Goal: Task Accomplishment & Management: Use online tool/utility

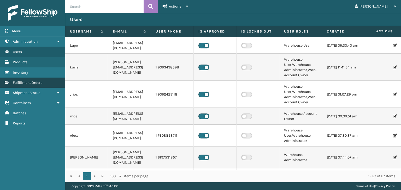
click at [48, 82] on link "Fulfillment Orders" at bounding box center [32, 83] width 65 height 10
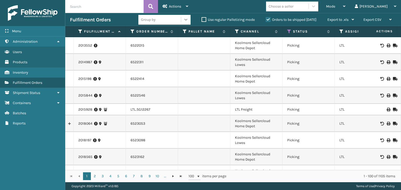
click at [188, 21] on div at bounding box center [185, 19] width 9 height 9
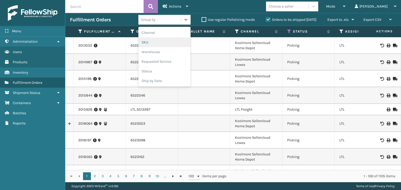
click at [171, 42] on div "SKU" at bounding box center [164, 43] width 52 height 10
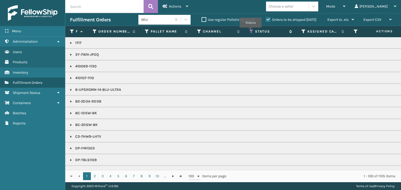
click at [250, 31] on icon at bounding box center [251, 31] width 4 height 5
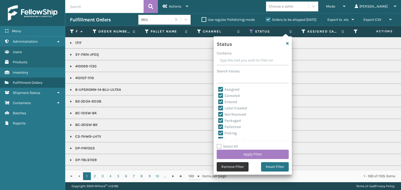
click at [229, 166] on button "Remove Filter" at bounding box center [233, 167] width 32 height 9
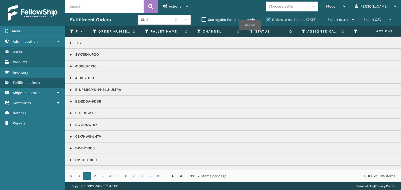
click at [250, 33] on icon at bounding box center [251, 31] width 4 height 5
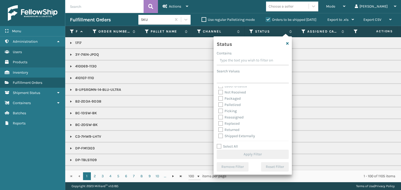
scroll to position [29, 0]
click at [220, 110] on label "Picking" at bounding box center [227, 110] width 19 height 4
click at [218, 110] on input "Picking" at bounding box center [218, 108] width 0 height 3
checkbox input "true"
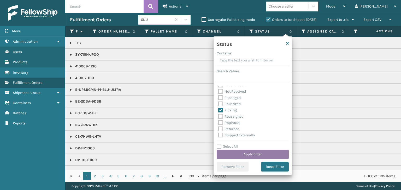
click at [251, 154] on button "Apply Filter" at bounding box center [253, 154] width 72 height 9
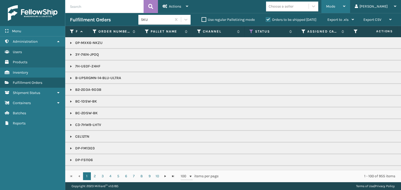
click at [335, 7] on span "Mode" at bounding box center [330, 6] width 9 height 4
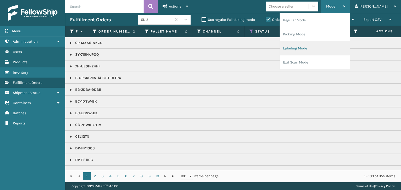
click at [333, 47] on li "Labeling Mode" at bounding box center [315, 48] width 70 height 14
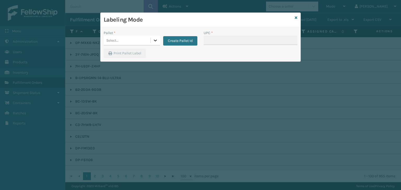
click at [153, 42] on icon at bounding box center [155, 40] width 5 height 5
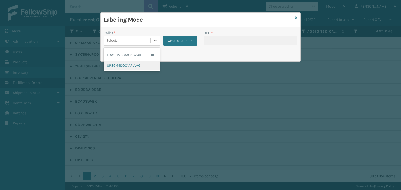
click at [145, 67] on div "UPSG-MDOQ1APVWG" at bounding box center [132, 66] width 56 height 10
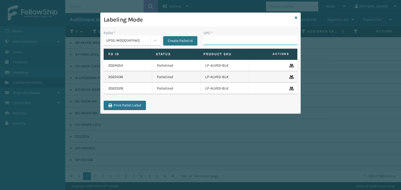
click at [222, 39] on input "UPC *" at bounding box center [250, 40] width 94 height 9
type input "81009"
type input "81009093145"
type input "8100"
type input "810090"
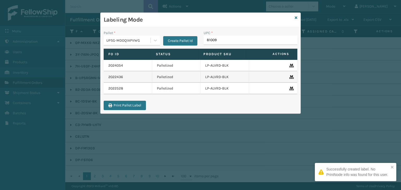
type input "810090"
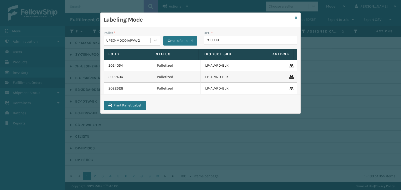
type input "8100909"
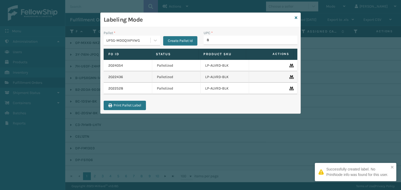
type input "81"
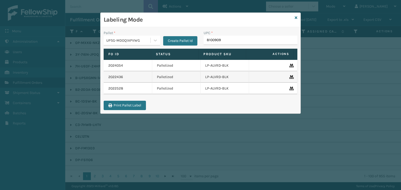
type input "81009093"
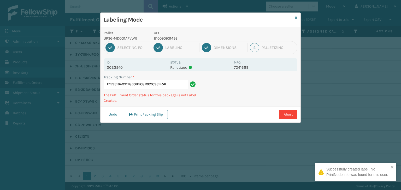
type input "1Z59316A0317860850810090931456"
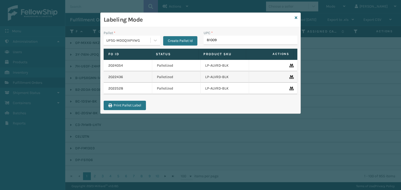
type input "810090"
type input "81009093"
type input "81009"
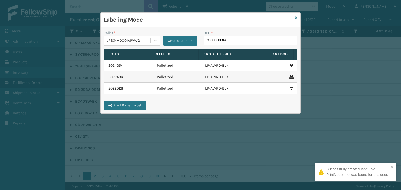
type input "81009093145"
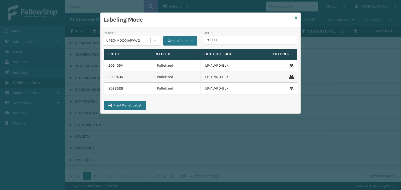
type input "810090"
type input "810090931456"
type input "81"
type input "810090931"
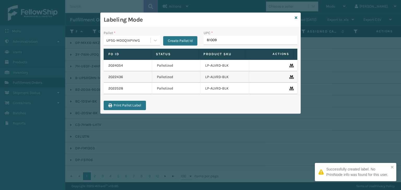
type input "810090"
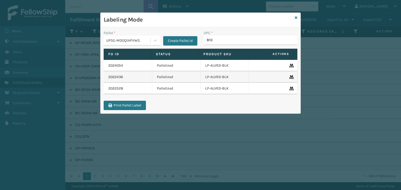
type input "8100"
type input "810090"
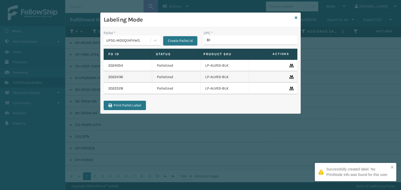
type input "810"
type input "810090"
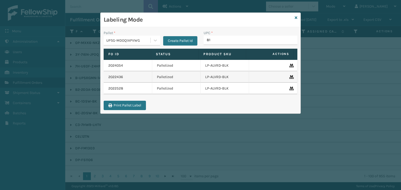
type input "810"
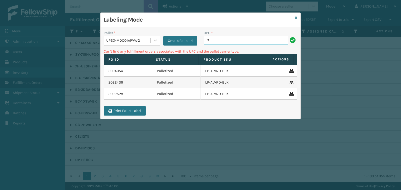
type input "8"
click at [215, 39] on input "850004456156" at bounding box center [245, 40] width 84 height 9
click at [215, 40] on input "850004456156" at bounding box center [245, 40] width 84 height 9
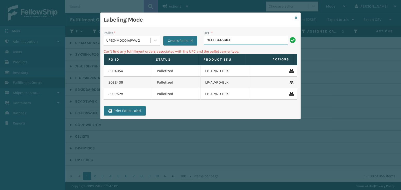
type input "850004456156"
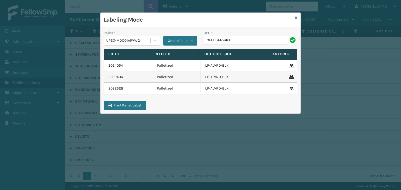
type input "850004456156"
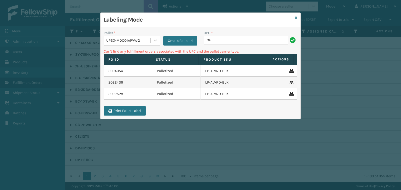
type input "8"
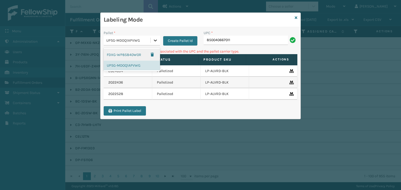
click at [158, 39] on div at bounding box center [155, 40] width 9 height 9
click at [143, 54] on div "FDXG-WP85840W0R" at bounding box center [132, 55] width 56 height 12
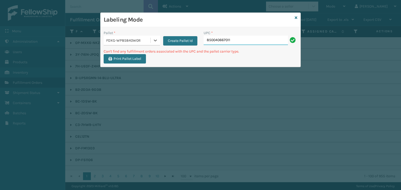
click at [246, 38] on input "850040667011" at bounding box center [245, 40] width 84 height 9
click at [159, 41] on div at bounding box center [155, 40] width 9 height 9
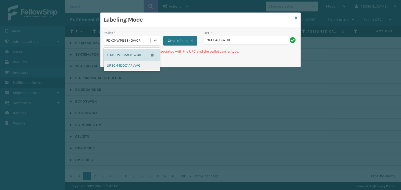
click at [136, 65] on div "UPSG-MDOQ1APVWG" at bounding box center [132, 66] width 56 height 10
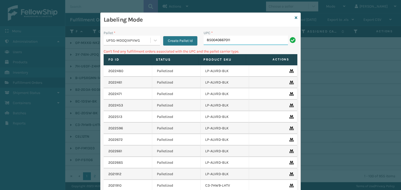
click at [257, 40] on input "850040667011" at bounding box center [245, 40] width 84 height 9
type input "8"
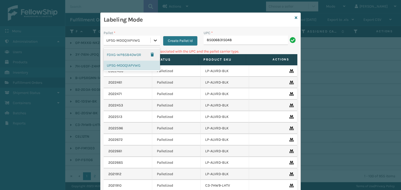
click at [153, 38] on icon at bounding box center [155, 40] width 5 height 5
click at [137, 53] on div "FDXG-WP85840W0R" at bounding box center [132, 55] width 56 height 12
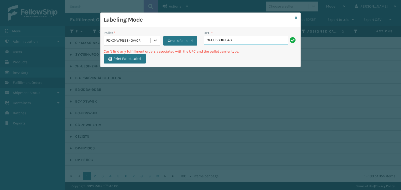
drag, startPoint x: 243, startPoint y: 41, endPoint x: 244, endPoint y: 32, distance: 9.2
click at [243, 41] on input "850068315048" at bounding box center [245, 40] width 84 height 9
click at [154, 41] on icon at bounding box center [155, 40] width 5 height 5
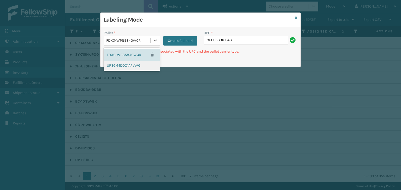
drag, startPoint x: 130, startPoint y: 66, endPoint x: 194, endPoint y: 53, distance: 65.3
click at [130, 66] on div "UPSG-MDOQ1APVWG" at bounding box center [132, 66] width 56 height 10
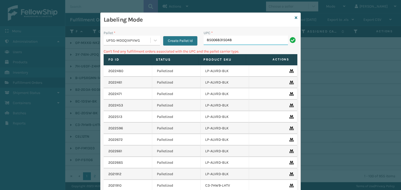
click at [255, 42] on input "850068315048" at bounding box center [245, 40] width 84 height 9
type input "8"
click at [211, 39] on input "858100007715" at bounding box center [245, 40] width 84 height 9
type input "858100007715"
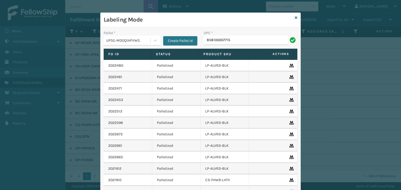
type input "858100007715"
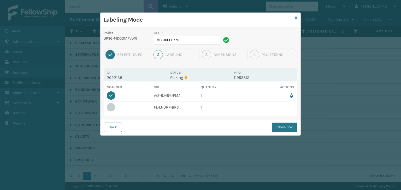
click at [286, 126] on button "Close Box" at bounding box center [285, 127] width 26 height 9
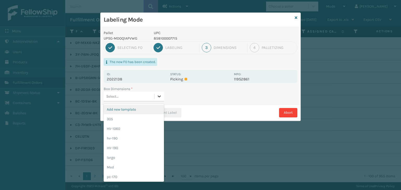
click at [157, 94] on div at bounding box center [158, 96] width 9 height 9
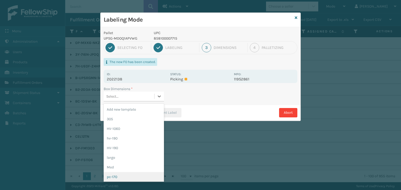
click at [137, 176] on div "pc-170" at bounding box center [134, 177] width 60 height 10
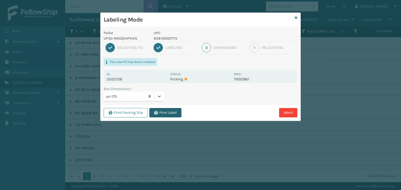
click at [169, 117] on button "Print Label" at bounding box center [165, 112] width 32 height 9
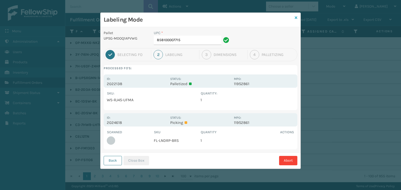
click at [295, 16] on icon at bounding box center [295, 18] width 3 height 4
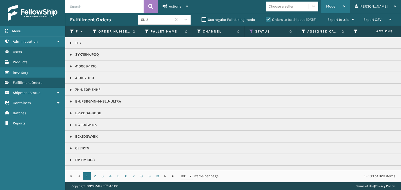
click at [345, 7] on div "Mode" at bounding box center [335, 6] width 19 height 13
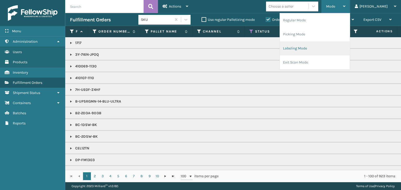
click at [348, 50] on li "Labeling Mode" at bounding box center [315, 48] width 70 height 14
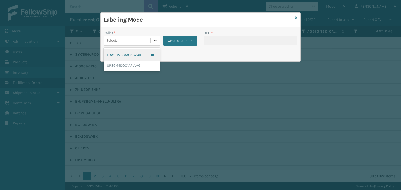
click at [155, 42] on icon at bounding box center [155, 40] width 5 height 5
click at [143, 61] on div "UPSG-MDOQ1APVWG" at bounding box center [132, 66] width 56 height 10
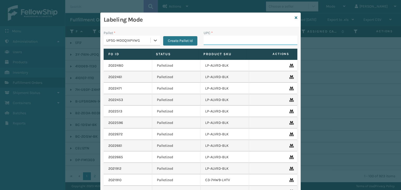
click at [216, 36] on input "UPC *" at bounding box center [250, 40] width 94 height 9
click at [213, 39] on input "853913008935" at bounding box center [245, 40] width 84 height 9
type input "853913008935"
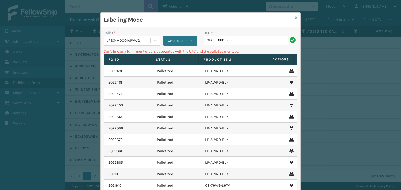
click at [294, 17] on icon at bounding box center [295, 18] width 3 height 4
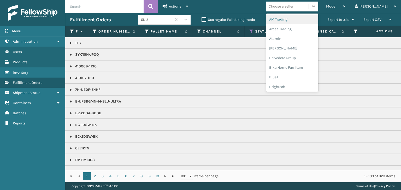
click at [308, 9] on div "Choose a seller" at bounding box center [287, 6] width 43 height 9
type input "BR"
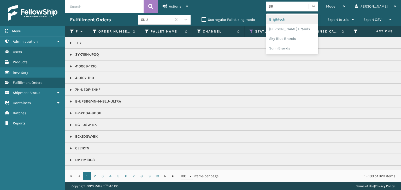
click at [310, 21] on div "Brightech" at bounding box center [292, 20] width 52 height 10
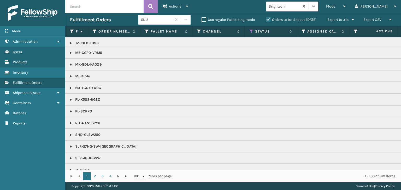
scroll to position [522, 0]
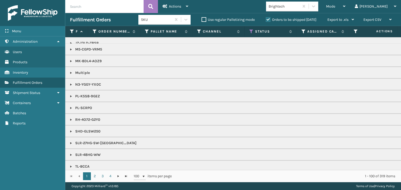
click at [70, 83] on link at bounding box center [71, 85] width 4 height 4
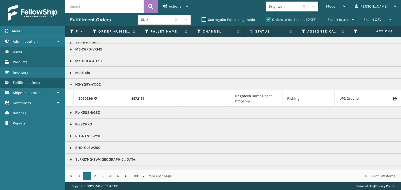
click at [70, 83] on link at bounding box center [71, 85] width 4 height 4
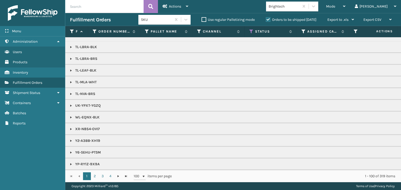
scroll to position [653, 0]
click at [93, 176] on link "2" at bounding box center [95, 177] width 8 height 8
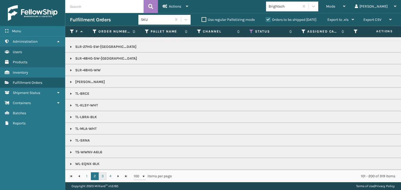
click at [101, 176] on link "3" at bounding box center [103, 177] width 8 height 8
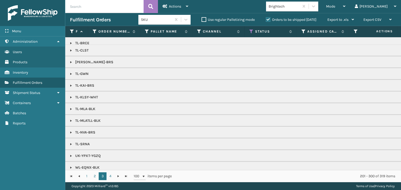
scroll to position [652, 0]
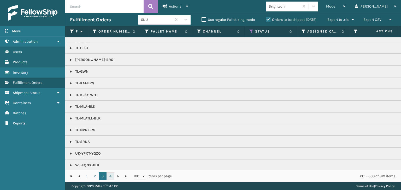
click at [110, 177] on link "4" at bounding box center [110, 177] width 8 height 8
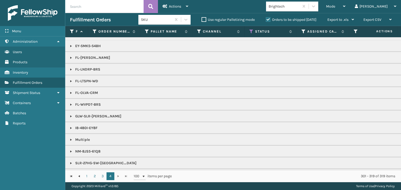
scroll to position [81, 0]
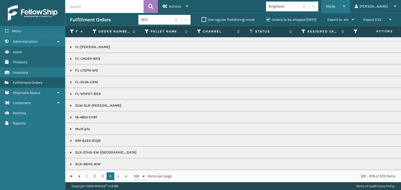
click at [345, 4] on div "Mode" at bounding box center [335, 6] width 19 height 13
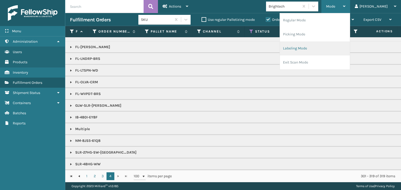
click at [339, 49] on li "Labeling Mode" at bounding box center [315, 48] width 70 height 14
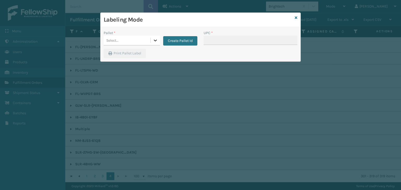
click at [156, 39] on icon at bounding box center [155, 40] width 5 height 5
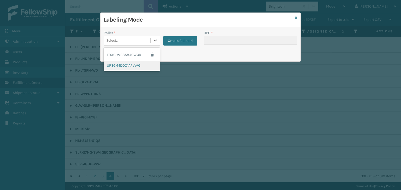
click at [138, 62] on div "UPSG-MDOQ1APVWG" at bounding box center [132, 66] width 56 height 10
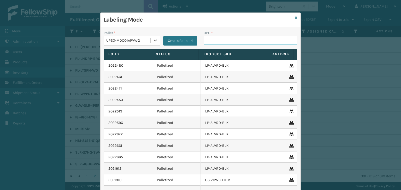
click at [234, 44] on input "UPC *" at bounding box center [250, 40] width 94 height 9
type input "853913008072"
click at [214, 40] on input "858100007623" at bounding box center [245, 40] width 84 height 9
type input "858100007623"
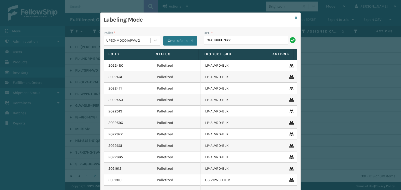
type input "858100007623"
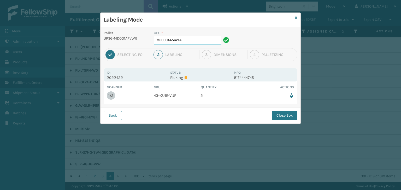
click at [200, 41] on input "850004456255" at bounding box center [188, 40] width 68 height 9
click at [284, 113] on button "Close Box" at bounding box center [285, 115] width 26 height 9
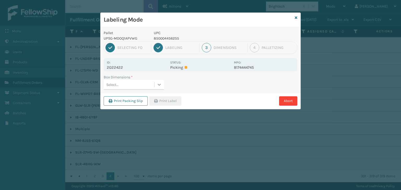
click at [160, 85] on icon at bounding box center [159, 84] width 5 height 5
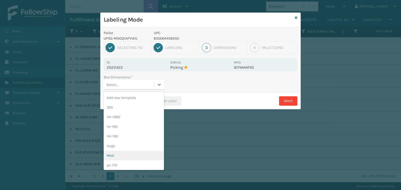
click at [145, 154] on div "Med" at bounding box center [134, 156] width 60 height 10
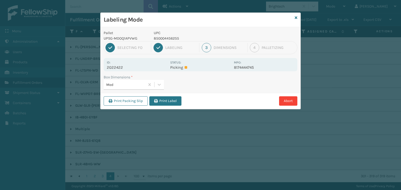
drag, startPoint x: 163, startPoint y: 103, endPoint x: 205, endPoint y: 107, distance: 41.9
click at [164, 103] on button "Print Label" at bounding box center [165, 101] width 32 height 9
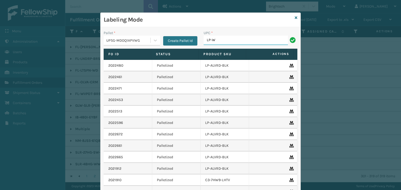
type input "LP-WVR-BLU"
click at [213, 43] on input "LP-WVR-BLU" at bounding box center [245, 40] width 84 height 9
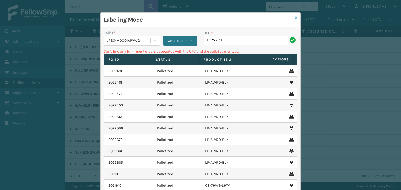
click at [295, 17] on icon at bounding box center [295, 18] width 3 height 4
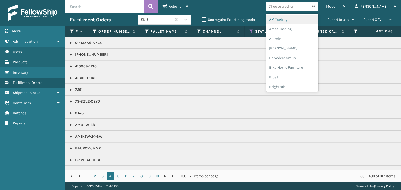
click at [293, 6] on div "Choose a seller" at bounding box center [280, 6] width 25 height 5
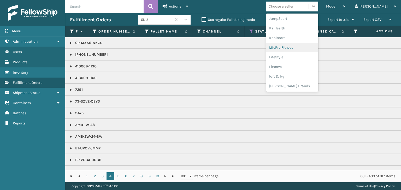
click at [308, 51] on div "LifePro Fitness" at bounding box center [292, 48] width 52 height 10
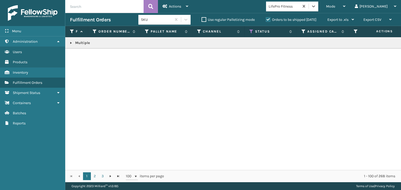
click at [71, 42] on link at bounding box center [71, 43] width 4 height 4
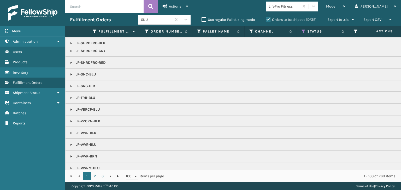
scroll to position [174, 0]
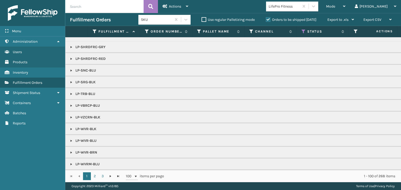
click at [70, 139] on link at bounding box center [71, 141] width 4 height 4
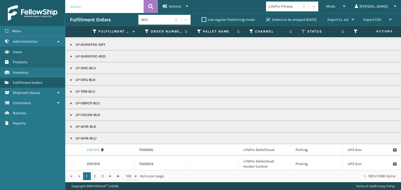
click at [88, 149] on link "2021915" at bounding box center [93, 150] width 13 height 5
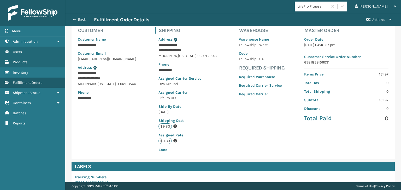
scroll to position [117, 0]
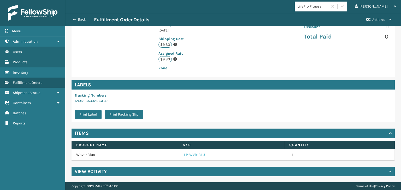
click at [191, 156] on link "LP-WVR-BLU" at bounding box center [194, 155] width 21 height 5
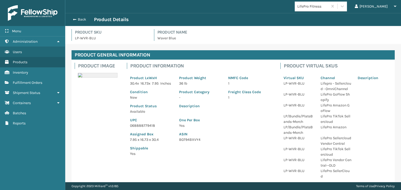
click at [131, 129] on p "068888779418" at bounding box center [151, 125] width 43 height 5
copy p "068888779418"
click at [83, 18] on button "Back" at bounding box center [82, 19] width 24 height 5
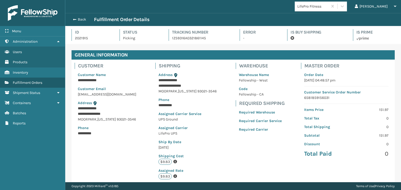
scroll to position [13, 335]
click at [83, 18] on button "Back" at bounding box center [82, 19] width 24 height 5
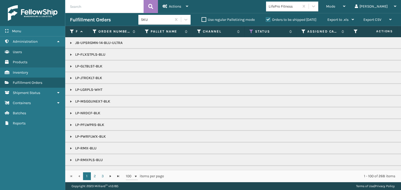
click at [335, 5] on span "Mode" at bounding box center [330, 6] width 9 height 4
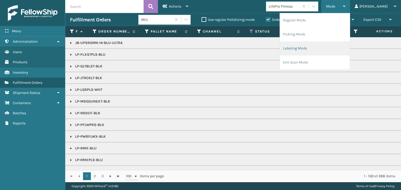
click at [336, 48] on li "Labeling Mode" at bounding box center [315, 48] width 70 height 14
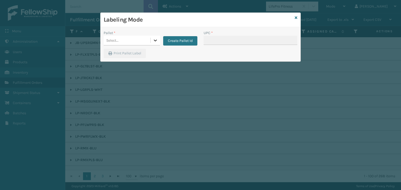
click at [156, 38] on icon at bounding box center [155, 40] width 5 height 5
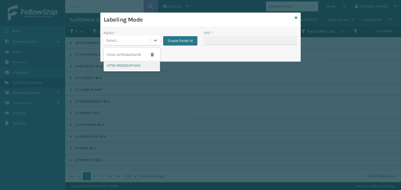
click at [144, 65] on div "UPSG-MDOQ1APVWG" at bounding box center [132, 66] width 56 height 10
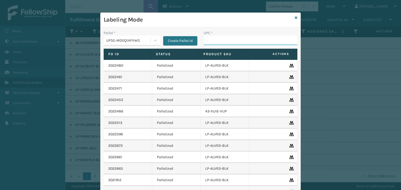
click at [206, 39] on input "UPC *" at bounding box center [250, 40] width 94 height 9
paste input "068888779418"
type input "068888779418"
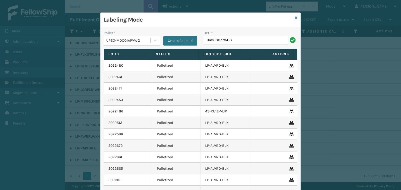
type input "068888779418"
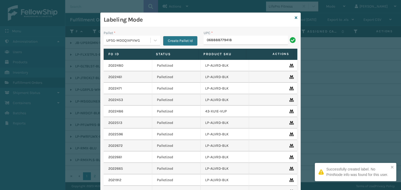
type input "068888779418"
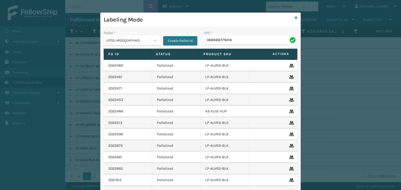
type input "068888779418"
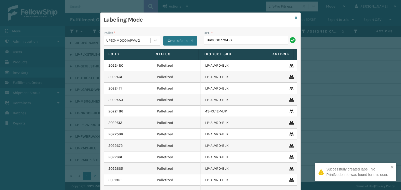
type input "068888779418"
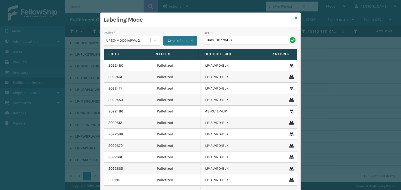
type input "068888779418"
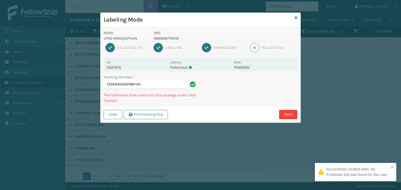
type input "1Z59316A0321861145068888779418"
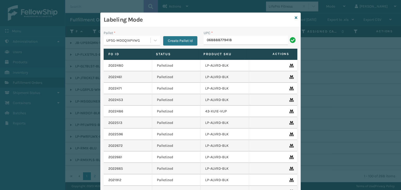
type input "068888779418"
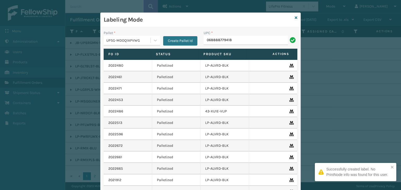
type input "068888779418"
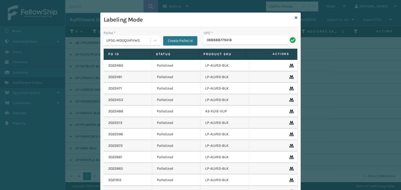
type input "068888779418"
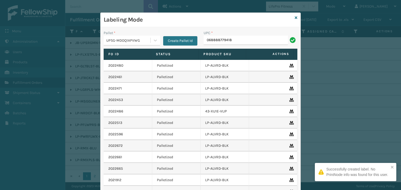
type input "068888779418"
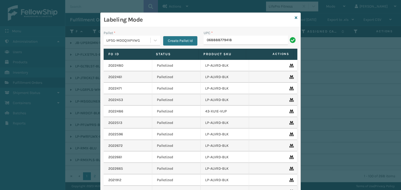
type input "068888779418"
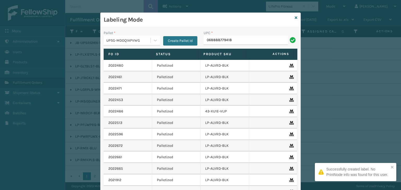
type input "068888779418"
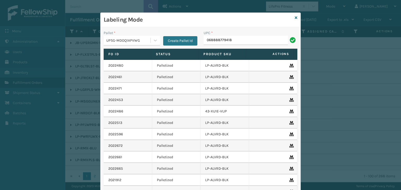
type input "068888779418"
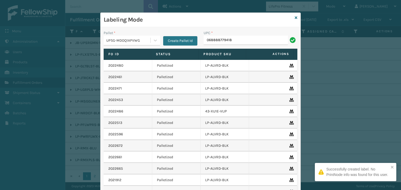
type input "068888779418"
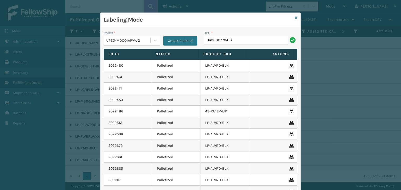
type input "068888779418"
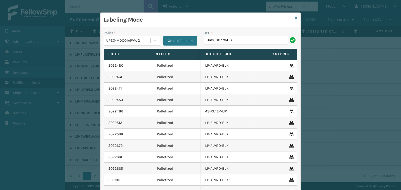
type input "068888779418"
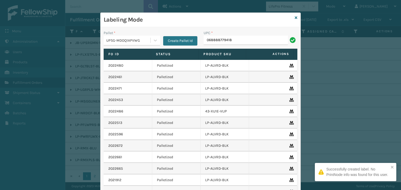
type input "068888779418"
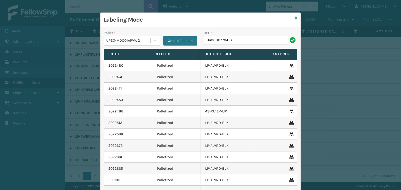
type input "068888779418"
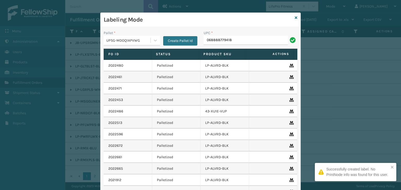
type input "068888779418"
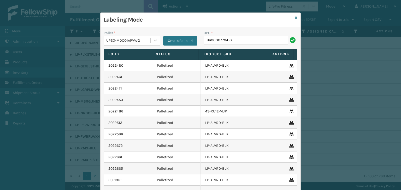
type input "068888779418"
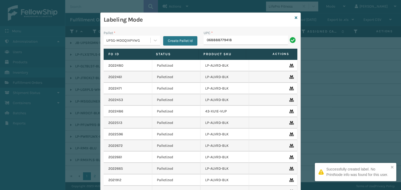
type input "068888779418"
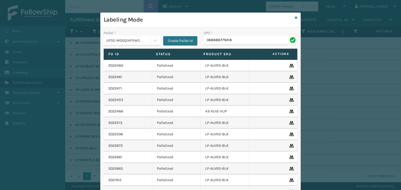
type input "068888779418"
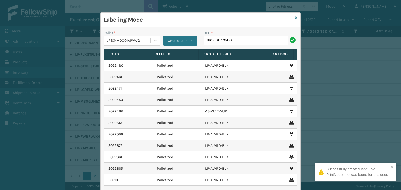
type input "068888779418"
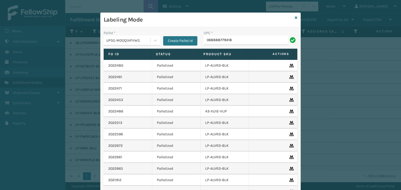
type input "068888779418"
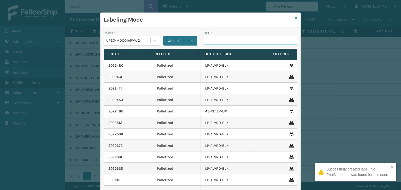
paste input "068888779418"
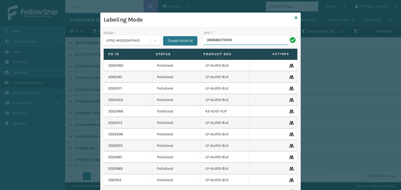
type input "068888779418"
click at [294, 17] on icon at bounding box center [295, 18] width 3 height 4
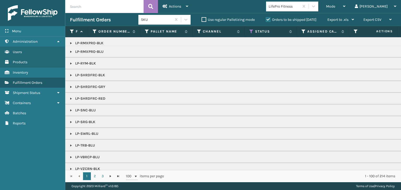
scroll to position [157, 0]
click at [71, 61] on link at bounding box center [71, 63] width 4 height 4
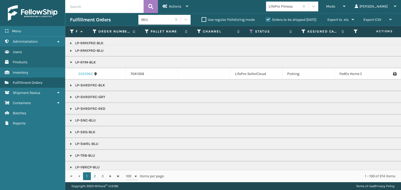
click at [86, 72] on link "2022965" at bounding box center [85, 73] width 15 height 5
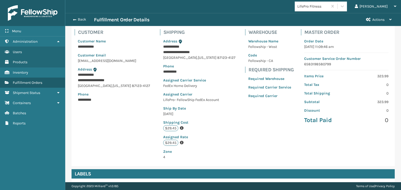
scroll to position [123, 0]
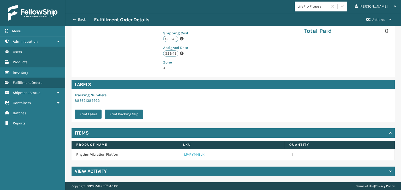
click at [192, 154] on link "LP-RYM-BLK" at bounding box center [194, 154] width 21 height 5
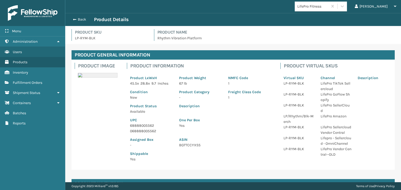
click at [139, 133] on p "068888005562" at bounding box center [151, 131] width 43 height 5
copy p "068888005562"
click at [79, 17] on button "Back" at bounding box center [82, 19] width 24 height 5
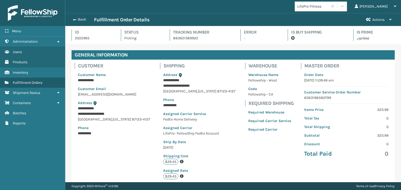
scroll to position [13, 335]
click at [79, 18] on button "Back" at bounding box center [82, 19] width 24 height 5
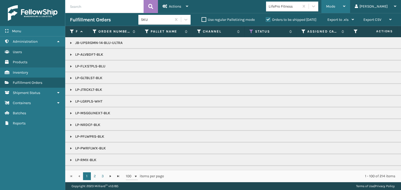
click at [335, 6] on span "Mode" at bounding box center [330, 6] width 9 height 4
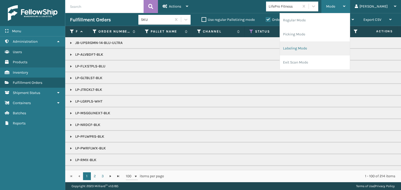
click at [340, 50] on li "Labeling Mode" at bounding box center [315, 48] width 70 height 14
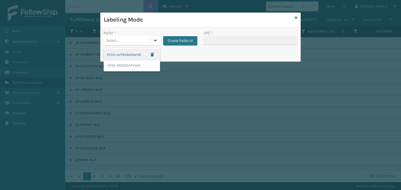
click at [154, 40] on icon at bounding box center [155, 41] width 3 height 2
click at [132, 65] on div "UPSG-MDOQ1APVWG" at bounding box center [132, 66] width 56 height 10
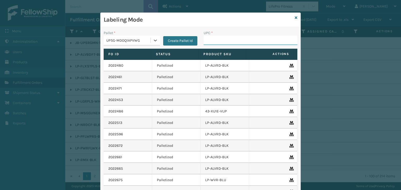
click at [219, 39] on input "UPC *" at bounding box center [250, 40] width 94 height 9
paste input "068888005562"
type input "068888005562"
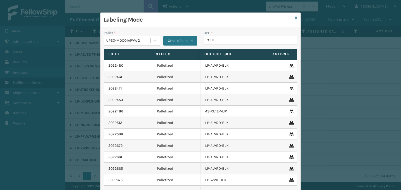
type input "81016"
type input "8101"
type input "810161"
type input "8101613326"
type input "81016"
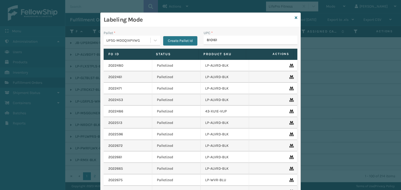
type input "8101613"
type input "81"
type input "8101613326"
type input "81"
type input "810161332"
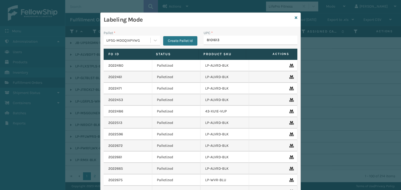
type input "81016133"
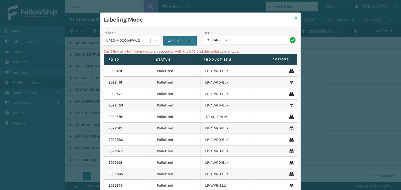
click at [294, 16] on icon at bounding box center [295, 18] width 3 height 4
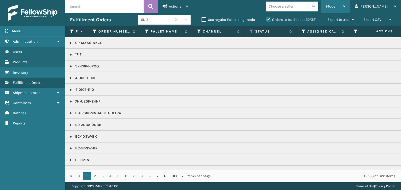
click at [345, 2] on div "Mode" at bounding box center [335, 6] width 19 height 13
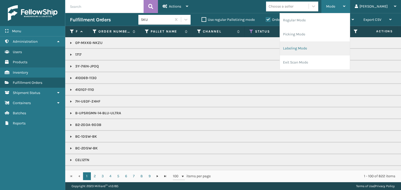
click at [331, 46] on li "Labeling Mode" at bounding box center [315, 48] width 70 height 14
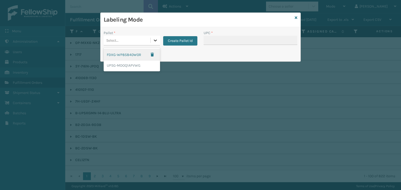
click at [154, 39] on icon at bounding box center [155, 40] width 5 height 5
click at [141, 62] on div "UPSG-MDOQ1APVWG" at bounding box center [132, 66] width 56 height 10
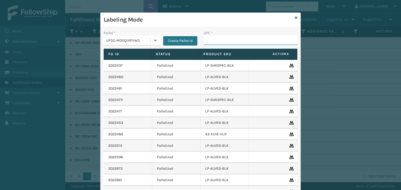
click at [217, 43] on input "UPC *" at bounding box center [250, 40] width 94 height 9
click at [214, 40] on input "858100007906" at bounding box center [245, 40] width 84 height 9
type input "858100007906"
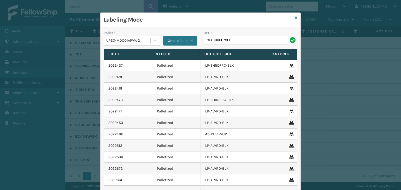
type input "858100007906"
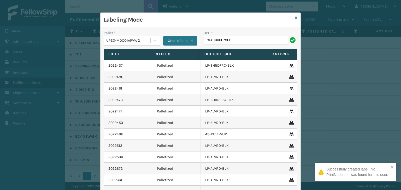
type input "858100007906"
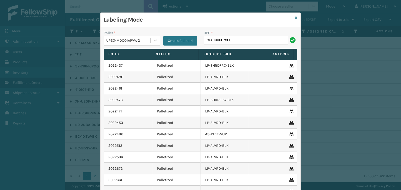
type input "858100007906"
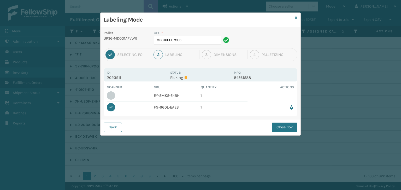
click at [279, 128] on button "Close Box" at bounding box center [285, 127] width 26 height 9
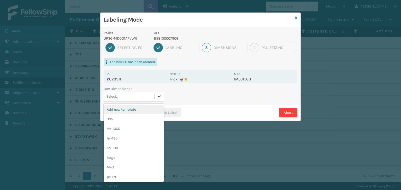
click at [159, 95] on icon at bounding box center [159, 96] width 5 height 5
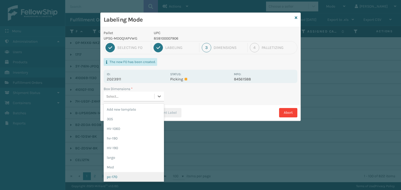
click at [141, 177] on div "pc-170" at bounding box center [134, 177] width 60 height 10
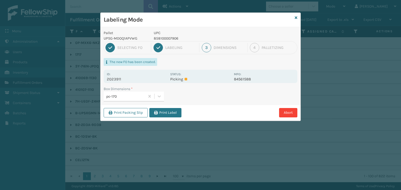
click at [172, 118] on div "Print Packing Slip Print Label Abort" at bounding box center [200, 113] width 200 height 16
click at [172, 117] on button "Print Label" at bounding box center [165, 112] width 32 height 9
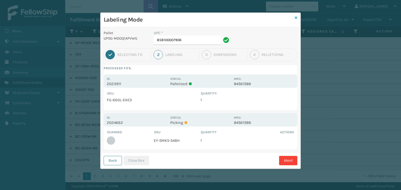
click at [297, 16] on icon at bounding box center [295, 18] width 3 height 4
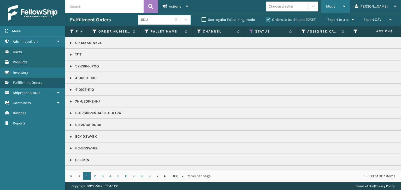
click at [345, 4] on div "Mode" at bounding box center [335, 6] width 19 height 13
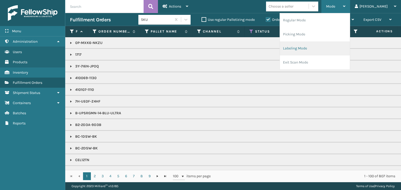
click at [342, 49] on li "Labeling Mode" at bounding box center [315, 48] width 70 height 14
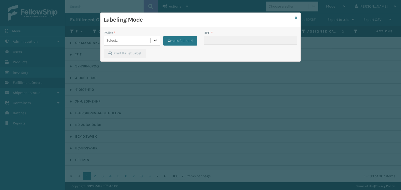
click at [154, 39] on icon at bounding box center [155, 40] width 5 height 5
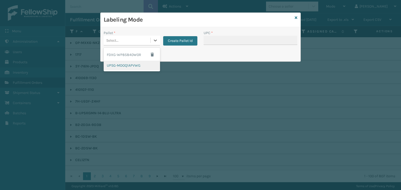
click at [139, 62] on div "UPSG-MDOQ1APVWG" at bounding box center [132, 66] width 56 height 10
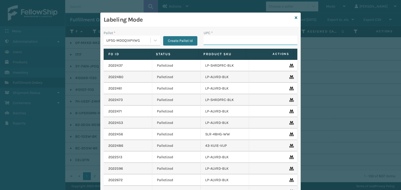
drag, startPoint x: 213, startPoint y: 40, endPoint x: 205, endPoint y: 40, distance: 8.1
click at [213, 40] on input "UPC *" at bounding box center [250, 40] width 94 height 9
type input "853913008065"
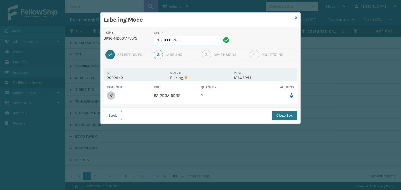
click at [194, 40] on input "858100007555" at bounding box center [188, 40] width 68 height 9
click at [286, 115] on button "Close Box" at bounding box center [285, 115] width 26 height 9
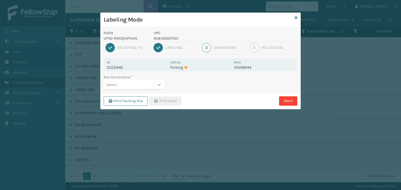
click at [161, 86] on icon at bounding box center [159, 84] width 5 height 5
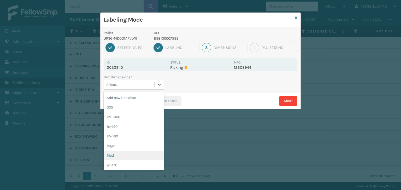
click at [130, 157] on div "Med" at bounding box center [134, 156] width 60 height 10
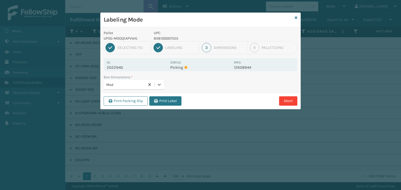
drag, startPoint x: 165, startPoint y: 103, endPoint x: 178, endPoint y: 105, distance: 13.5
click at [166, 102] on button "Print Label" at bounding box center [165, 101] width 32 height 9
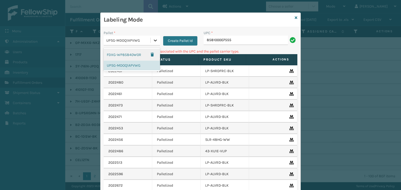
click at [155, 39] on div at bounding box center [155, 40] width 9 height 9
click at [133, 54] on div "FDXG-WP85840W0R" at bounding box center [132, 55] width 56 height 12
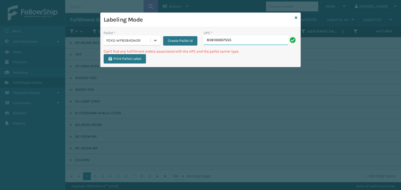
click at [254, 39] on input "858100007555" at bounding box center [245, 40] width 84 height 9
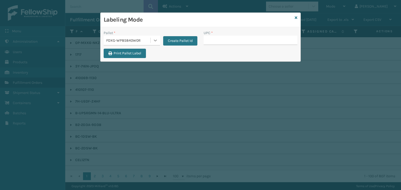
click at [155, 40] on icon at bounding box center [155, 41] width 3 height 2
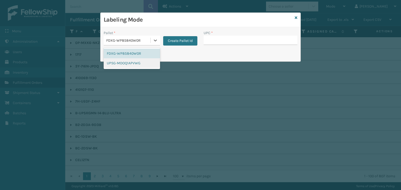
click at [142, 62] on div "UPSG-MDOQ1APVWG" at bounding box center [132, 63] width 56 height 10
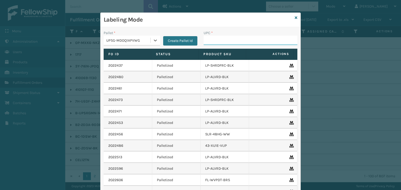
click at [218, 40] on input "UPC *" at bounding box center [250, 40] width 94 height 9
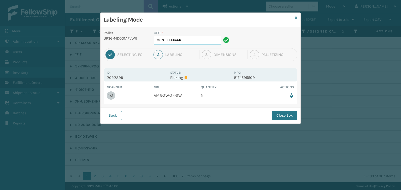
click at [207, 40] on input "857899006442" at bounding box center [188, 40] width 68 height 9
click at [283, 117] on button "Close Box" at bounding box center [285, 115] width 26 height 9
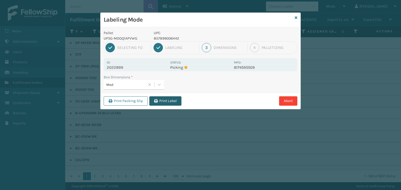
click at [164, 102] on button "Print Label" at bounding box center [165, 101] width 32 height 9
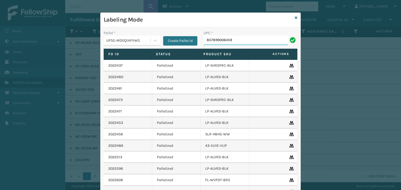
click at [219, 43] on input "857899006459" at bounding box center [245, 40] width 84 height 9
type input "857899006459"
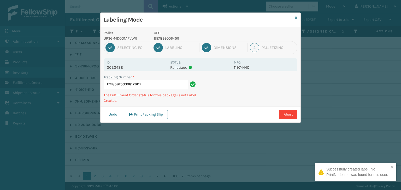
type input "1Z2859F50398126117857899006459"
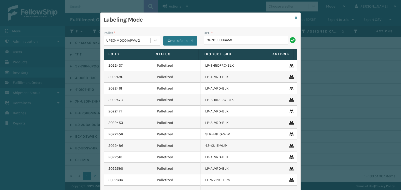
type input "857899006459+"
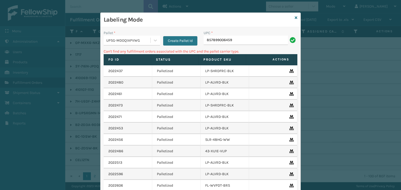
type input "857899006459"
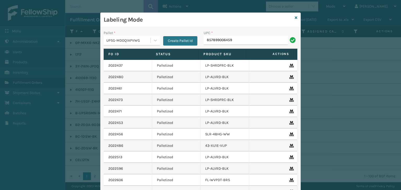
type input "857899006459"
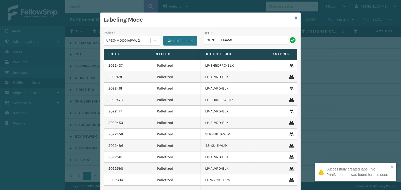
type input "857899006459"
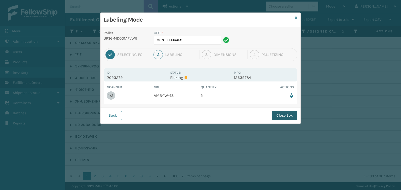
click at [285, 115] on button "Close Box" at bounding box center [285, 115] width 26 height 9
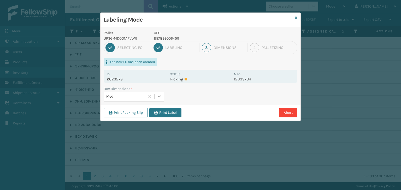
click at [159, 99] on div at bounding box center [158, 96] width 9 height 9
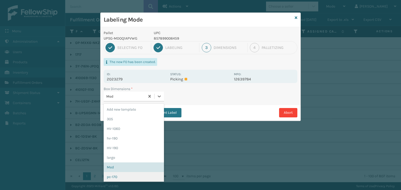
click at [143, 177] on div "pc-170" at bounding box center [134, 177] width 60 height 10
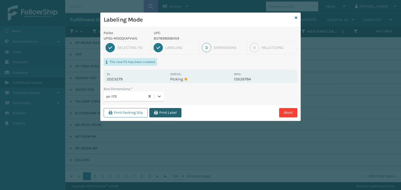
click at [170, 113] on button "Print Label" at bounding box center [165, 112] width 32 height 9
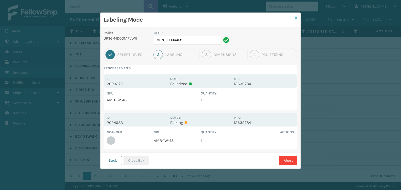
click at [296, 17] on icon at bounding box center [295, 18] width 3 height 4
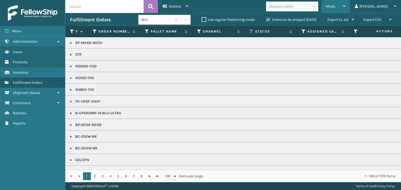
click at [335, 6] on span "Mode" at bounding box center [330, 6] width 9 height 4
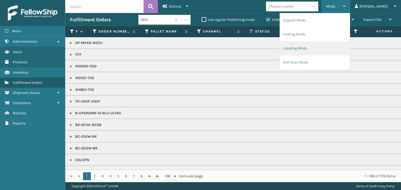
click at [339, 50] on li "Labeling Mode" at bounding box center [315, 48] width 70 height 14
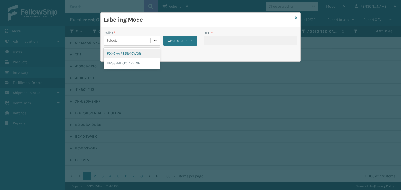
click at [155, 39] on icon at bounding box center [155, 40] width 5 height 5
click at [146, 63] on div "UPSG-MDOQ1APVWG" at bounding box center [132, 63] width 56 height 10
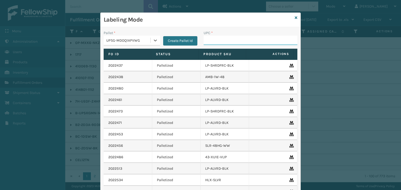
click at [224, 38] on input "UPC *" at bounding box center [250, 40] width 94 height 9
click at [220, 40] on input "858100007920" at bounding box center [245, 40] width 84 height 9
type input "858100007920"
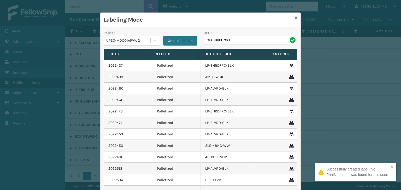
type input "858100007920"
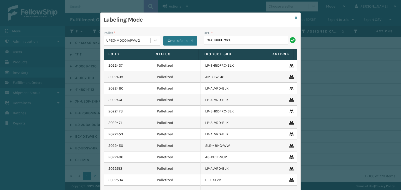
type input "858100007920"
type input "858100007913"
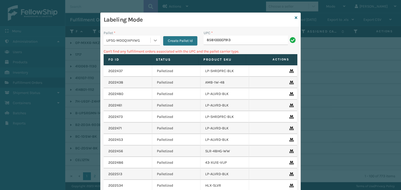
click at [154, 41] on icon at bounding box center [155, 41] width 3 height 2
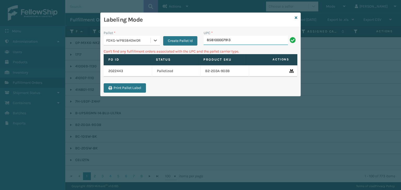
click at [250, 41] on input "858100007913" at bounding box center [245, 40] width 84 height 9
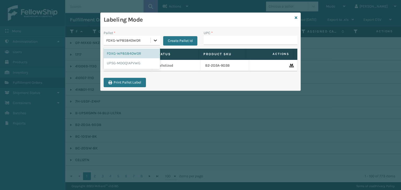
click at [154, 41] on icon at bounding box center [155, 40] width 5 height 5
click at [135, 63] on div "UPSG-MDOQ1APVWG" at bounding box center [132, 63] width 56 height 10
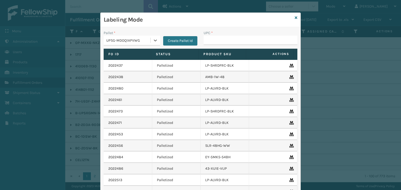
type input "857899006459"
click at [224, 40] on input "UPC *" at bounding box center [250, 40] width 94 height 9
click at [220, 41] on input "858100007098" at bounding box center [245, 40] width 84 height 9
type input "858100007098"
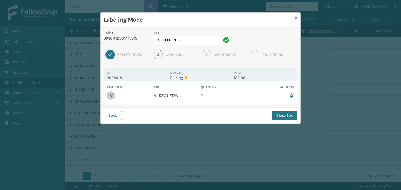
click at [193, 39] on input "858100007098" at bounding box center [188, 40] width 68 height 9
click at [290, 115] on button "Close Box" at bounding box center [285, 115] width 26 height 9
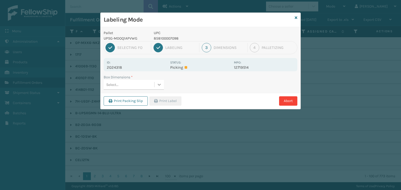
drag, startPoint x: 162, startPoint y: 83, endPoint x: 160, endPoint y: 87, distance: 4.5
click at [161, 83] on div at bounding box center [158, 84] width 9 height 9
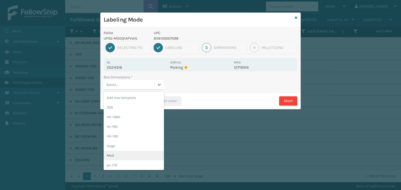
click at [129, 158] on div "Med" at bounding box center [134, 156] width 60 height 10
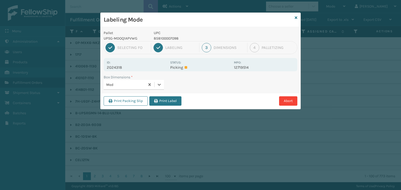
drag, startPoint x: 170, startPoint y: 98, endPoint x: 181, endPoint y: 105, distance: 12.7
click at [170, 98] on button "Print Label" at bounding box center [165, 101] width 32 height 9
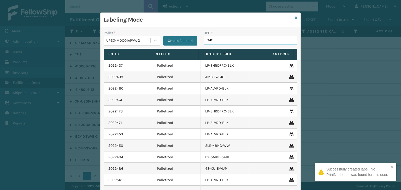
type input "8499"
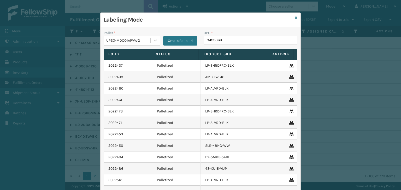
type input "84998600"
type input "84"
type input "850"
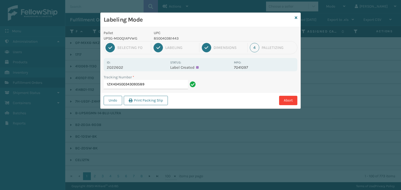
type input "1ZXH04500343093589"
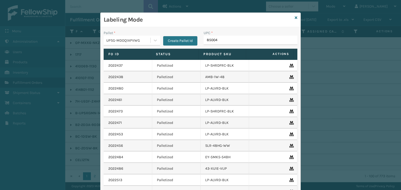
type input "850040"
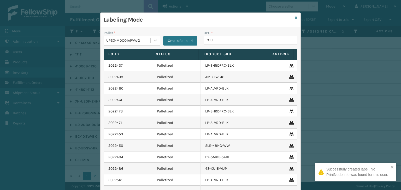
type input "8100"
type input "81009"
type input "810090932170"
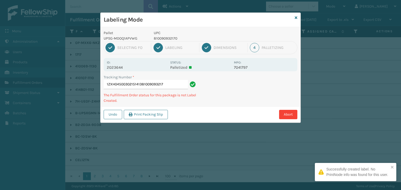
type input "1ZXH04500302151413810090932170"
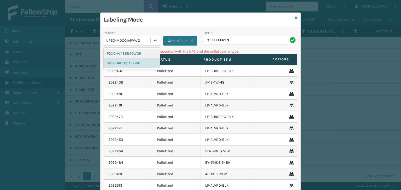
click at [153, 38] on icon at bounding box center [155, 40] width 5 height 5
click at [140, 51] on div "FDXG-WP85840W0R" at bounding box center [132, 54] width 56 height 10
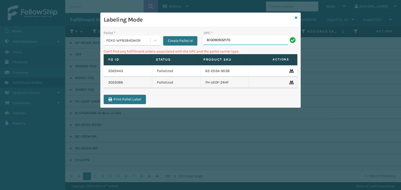
click at [239, 41] on input "810090932170" at bounding box center [245, 40] width 84 height 9
click at [295, 17] on icon at bounding box center [295, 18] width 3 height 4
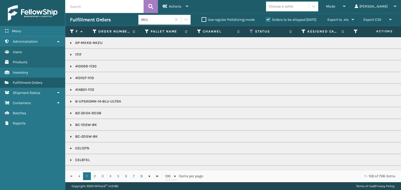
click at [293, 6] on div "Choose a seller" at bounding box center [280, 6] width 25 height 5
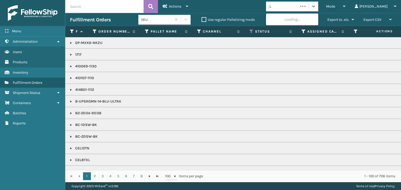
type input ";"
type input "LI"
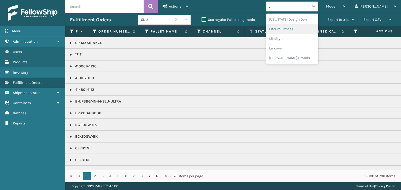
click at [306, 30] on div "LifePro Fitness" at bounding box center [292, 29] width 52 height 10
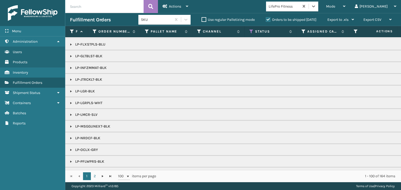
scroll to position [78, 0]
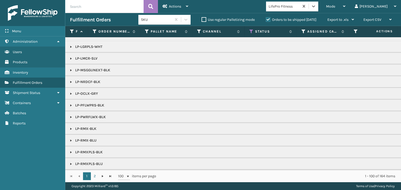
click at [70, 105] on link at bounding box center [71, 106] width 4 height 4
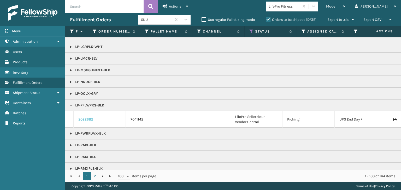
click at [85, 121] on link "2022682" at bounding box center [85, 119] width 15 height 5
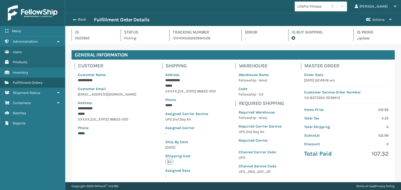
scroll to position [13, 335]
click at [76, 20] on button "Back" at bounding box center [82, 19] width 24 height 5
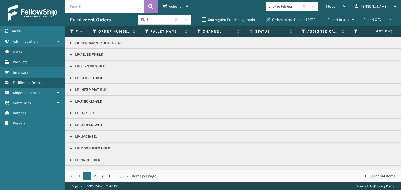
click at [335, 7] on span "Mode" at bounding box center [330, 6] width 9 height 4
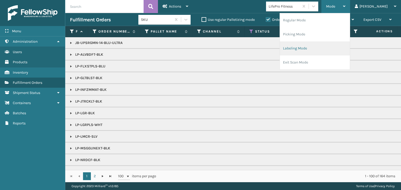
click at [332, 48] on li "Labeling Mode" at bounding box center [315, 48] width 70 height 14
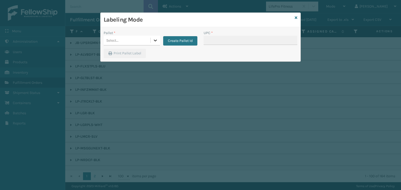
click at [154, 39] on icon at bounding box center [155, 40] width 5 height 5
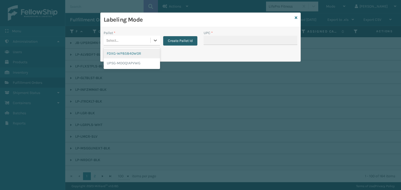
click at [189, 40] on button "Create Pallet Id" at bounding box center [180, 40] width 34 height 9
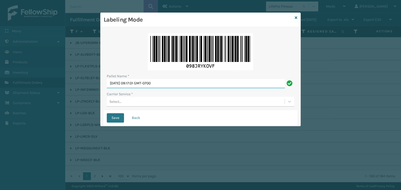
drag, startPoint x: 185, startPoint y: 83, endPoint x: 81, endPoint y: 76, distance: 103.5
click at [81, 76] on div "Labeling Mode Pallet Name * [DATE] 09:17:01 GMT-0700 Carrier Service * Select..…" at bounding box center [200, 95] width 401 height 190
type input "BOXTRUCK"
click at [291, 101] on icon at bounding box center [289, 101] width 5 height 5
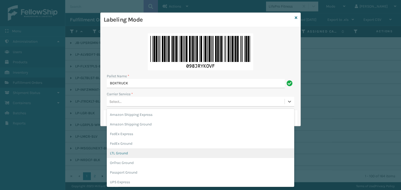
scroll to position [26, 0]
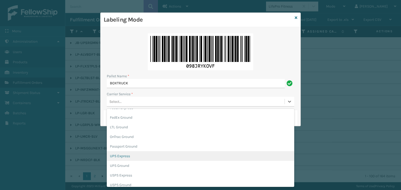
click at [183, 160] on div "UPS Express" at bounding box center [200, 157] width 187 height 10
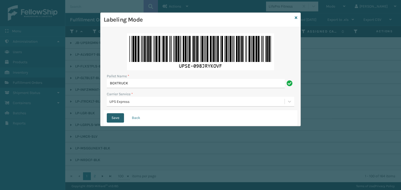
click at [118, 118] on button "Save" at bounding box center [115, 117] width 17 height 9
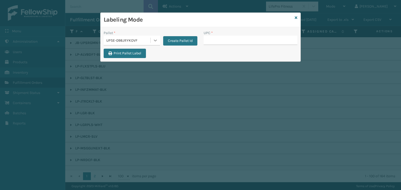
drag, startPoint x: 154, startPoint y: 39, endPoint x: 153, endPoint y: 44, distance: 5.4
click at [154, 40] on icon at bounding box center [155, 40] width 5 height 5
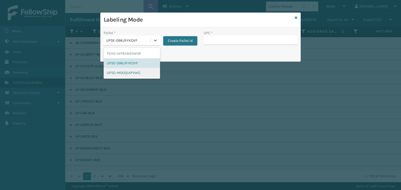
click at [138, 75] on div "UPSG-MDOQ1APVWG" at bounding box center [132, 73] width 56 height 10
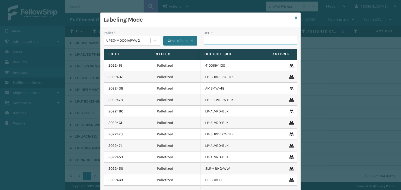
click at [229, 41] on input "UPC *" at bounding box center [250, 40] width 94 height 9
click at [220, 38] on input "068888027106" at bounding box center [245, 40] width 84 height 9
click at [220, 39] on input "068888027106" at bounding box center [245, 40] width 84 height 9
type input "068888027106"
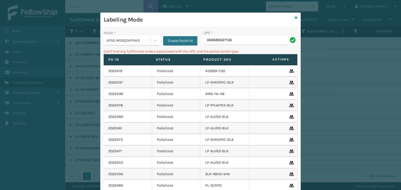
click at [205, 43] on input "068888027106" at bounding box center [245, 40] width 84 height 9
type input "0068888027106"
click at [294, 17] on icon at bounding box center [295, 18] width 3 height 4
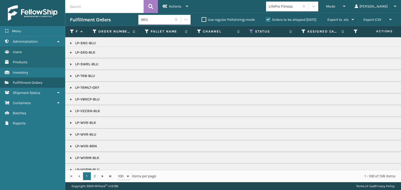
scroll to position [256, 0]
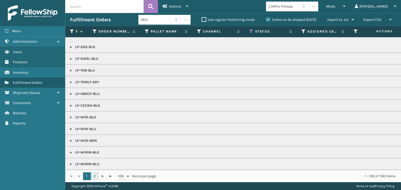
click at [93, 177] on link "2" at bounding box center [95, 177] width 8 height 8
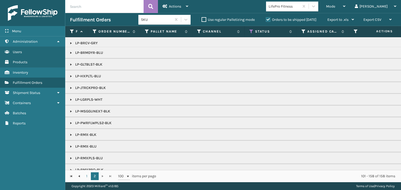
scroll to position [26, 0]
click at [69, 111] on link at bounding box center [71, 111] width 4 height 4
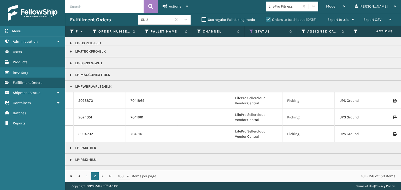
scroll to position [78, 0]
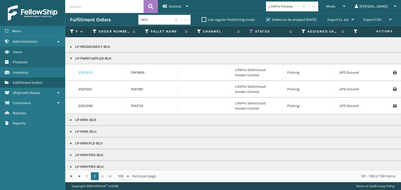
click at [86, 72] on link "2023870" at bounding box center [85, 72] width 15 height 5
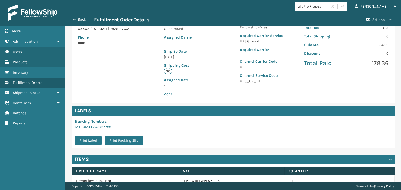
scroll to position [117, 0]
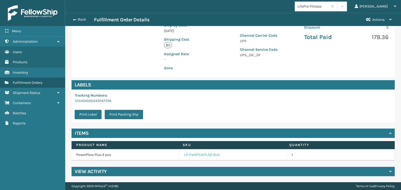
click at [194, 156] on link "LP-PWRFLWPLS2-BLK" at bounding box center [202, 155] width 36 height 5
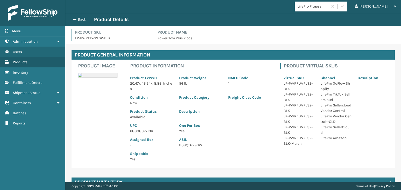
click at [142, 132] on p "68888027106" at bounding box center [151, 131] width 43 height 5
copy p "68888027106"
click at [79, 20] on button "Back" at bounding box center [82, 19] width 24 height 5
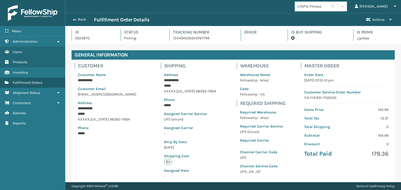
scroll to position [13, 335]
click at [79, 20] on button "Back" at bounding box center [82, 19] width 24 height 5
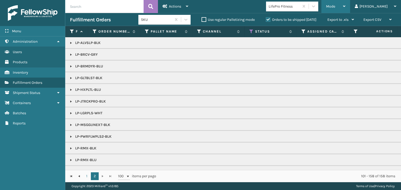
click at [335, 8] on span "Mode" at bounding box center [330, 6] width 9 height 4
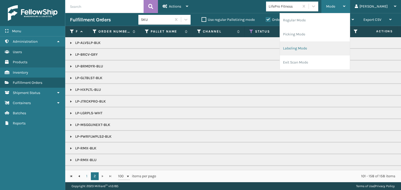
click at [334, 46] on li "Labeling Mode" at bounding box center [315, 48] width 70 height 14
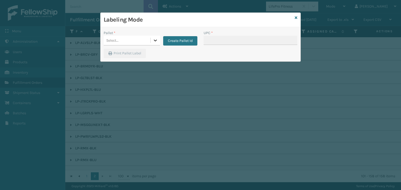
click at [156, 38] on icon at bounding box center [155, 40] width 5 height 5
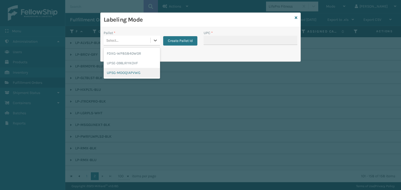
click at [146, 71] on div "UPSG-MDOQ1APVWG" at bounding box center [132, 73] width 56 height 10
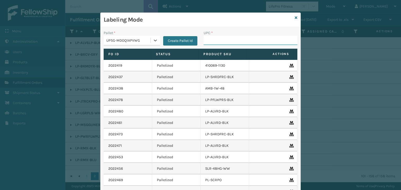
click at [225, 43] on input "UPC *" at bounding box center [250, 40] width 94 height 9
paste input "68888027106"
type input "68888027106"
click at [294, 16] on icon at bounding box center [295, 18] width 3 height 4
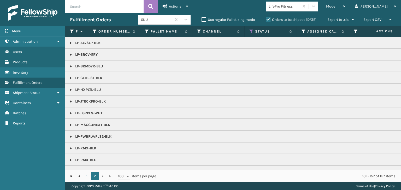
click at [267, 19] on label "Orders to be shipped [DATE]" at bounding box center [291, 19] width 51 height 4
click at [266, 19] on input "Orders to be shipped [DATE]" at bounding box center [266, 18] width 0 height 3
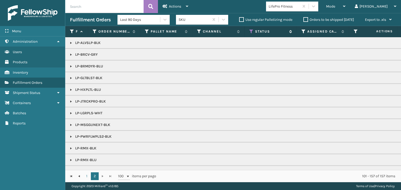
click at [250, 33] on icon at bounding box center [251, 31] width 4 height 5
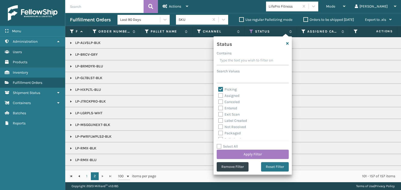
click at [220, 88] on label "Picking" at bounding box center [227, 89] width 19 height 4
click at [218, 88] on input "Picking" at bounding box center [218, 88] width 0 height 3
checkbox input "false"
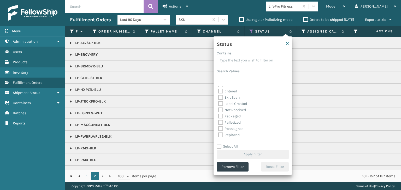
scroll to position [26, 0]
click at [221, 115] on label "Palletized" at bounding box center [229, 113] width 22 height 4
click at [218, 114] on input "Palletized" at bounding box center [218, 112] width 0 height 3
checkbox input "true"
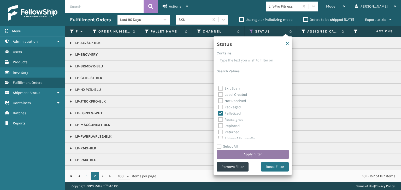
click at [247, 152] on button "Apply Filter" at bounding box center [253, 154] width 72 height 9
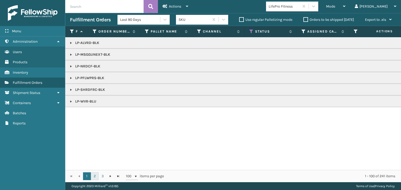
click at [94, 176] on link "2" at bounding box center [95, 177] width 8 height 8
click at [102, 178] on link "3" at bounding box center [103, 177] width 8 height 8
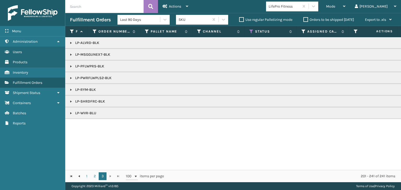
click at [70, 79] on link at bounding box center [71, 78] width 4 height 4
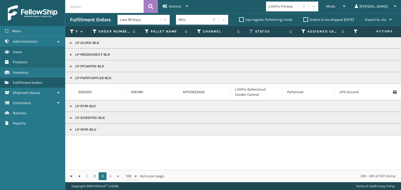
click at [393, 93] on icon at bounding box center [394, 93] width 3 height 4
click at [252, 32] on icon at bounding box center [251, 31] width 4 height 5
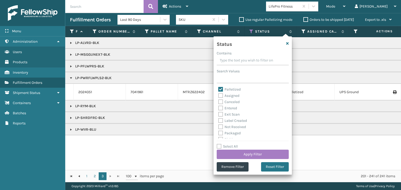
click at [220, 88] on label "Palletized" at bounding box center [229, 89] width 22 height 4
click at [218, 88] on input "Palletized" at bounding box center [218, 88] width 0 height 3
checkbox input "false"
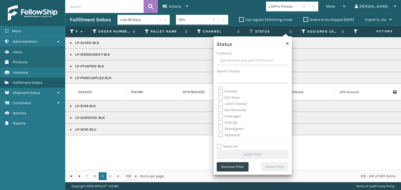
scroll to position [26, 0]
click at [219, 114] on label "Picking" at bounding box center [227, 113] width 19 height 4
click at [218, 114] on input "Picking" at bounding box center [218, 112] width 0 height 3
checkbox input "true"
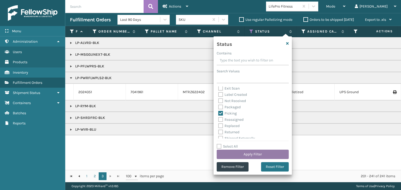
click at [233, 155] on button "Apply Filter" at bounding box center [253, 154] width 72 height 9
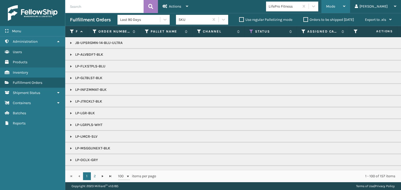
click at [335, 6] on span "Mode" at bounding box center [330, 6] width 9 height 4
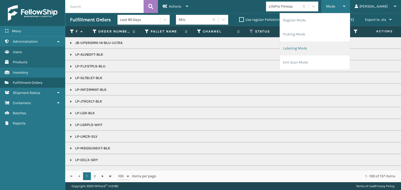
click at [332, 50] on li "Labeling Mode" at bounding box center [315, 48] width 70 height 14
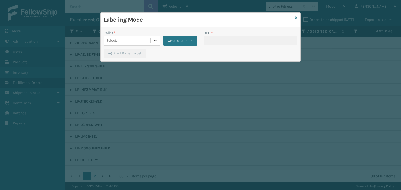
click at [155, 39] on icon at bounding box center [155, 40] width 5 height 5
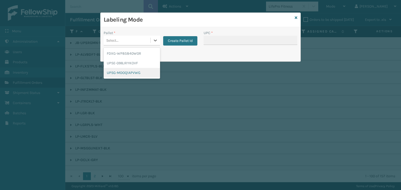
click at [147, 72] on div "UPSG-MDOQ1APVWG" at bounding box center [132, 73] width 56 height 10
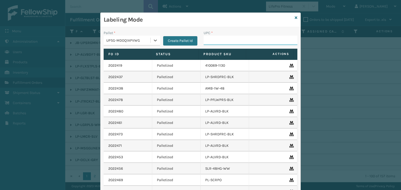
click at [211, 40] on input "UPC *" at bounding box center [250, 40] width 94 height 9
paste input "68888027106"
type input "68888027106"
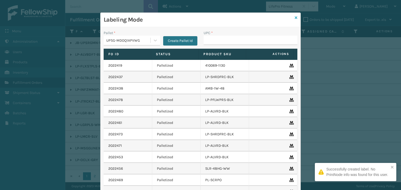
click at [294, 18] on icon at bounding box center [295, 18] width 3 height 4
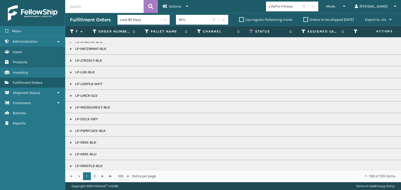
scroll to position [52, 0]
click at [70, 142] on link at bounding box center [71, 143] width 4 height 4
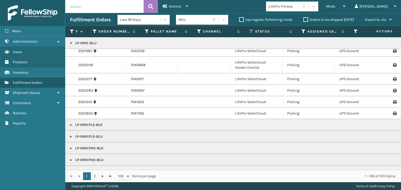
scroll to position [157, 0]
click at [85, 64] on link "2022248" at bounding box center [85, 64] width 15 height 5
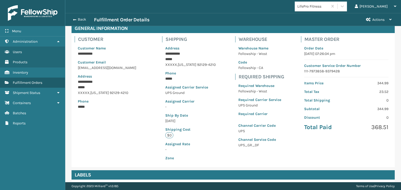
scroll to position [117, 0]
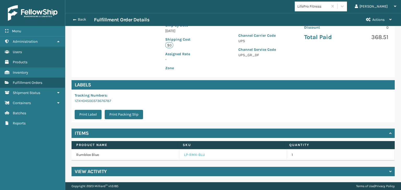
click at [189, 157] on link "LP-RMX-BLU" at bounding box center [194, 155] width 21 height 5
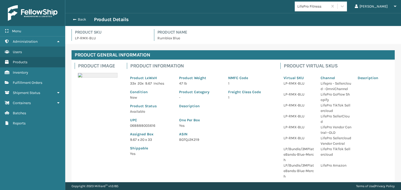
click at [136, 127] on p "068888005616" at bounding box center [151, 125] width 43 height 5
copy p "068888005616"
click at [81, 19] on button "Back" at bounding box center [82, 19] width 24 height 5
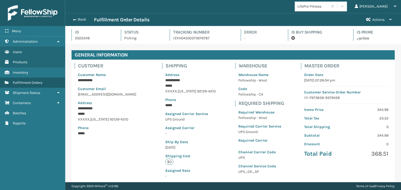
scroll to position [13, 335]
click at [81, 19] on button "Back" at bounding box center [82, 19] width 24 height 5
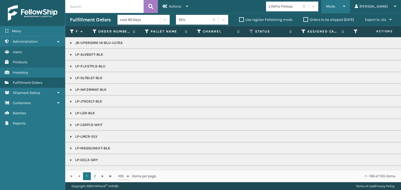
click at [335, 7] on span "Mode" at bounding box center [330, 6] width 9 height 4
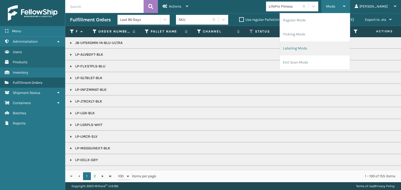
click at [337, 46] on li "Labeling Mode" at bounding box center [315, 48] width 70 height 14
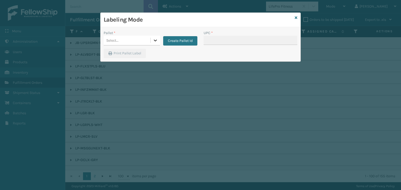
click at [154, 43] on div at bounding box center [155, 40] width 9 height 9
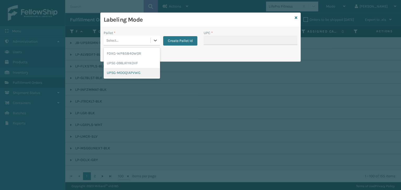
click at [144, 74] on div "UPSG-MDOQ1APVWG" at bounding box center [132, 73] width 56 height 10
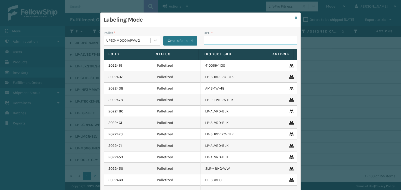
click at [209, 40] on input "UPC *" at bounding box center [250, 40] width 94 height 9
paste input "068888005616"
type input "068888005616"
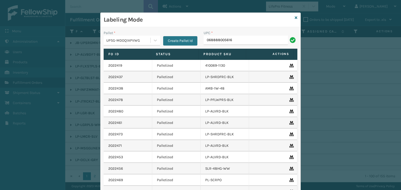
type input "068888005616"
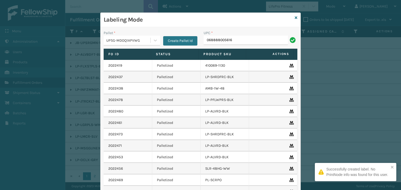
type input "068888005616"
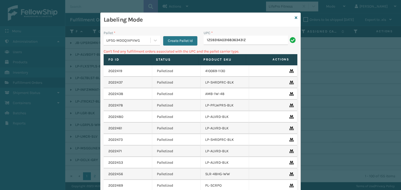
type input "1Z59316A03168363431Z5"
type input "1"
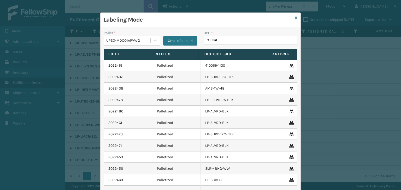
type input "8101613"
type input "842893110523"
type input "0688880055"
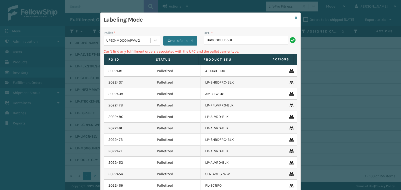
click at [205, 38] on input "068888005531" at bounding box center [245, 40] width 84 height 9
type input "0068888005531"
click at [209, 40] on input "0068888005531" at bounding box center [245, 40] width 84 height 9
type input "68888005531"
type input "6"
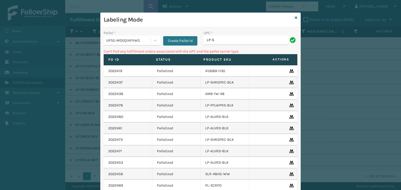
type input "LP-SNC-BLU"
click at [212, 41] on input "LP-SNC-BLU" at bounding box center [245, 40] width 84 height 9
click at [294, 17] on icon at bounding box center [295, 18] width 3 height 4
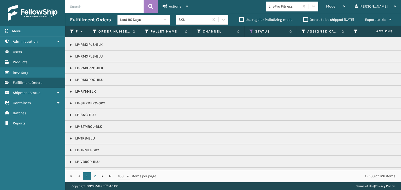
scroll to position [183, 0]
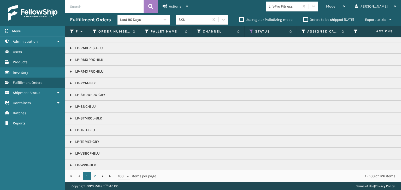
click at [69, 105] on link at bounding box center [71, 107] width 4 height 4
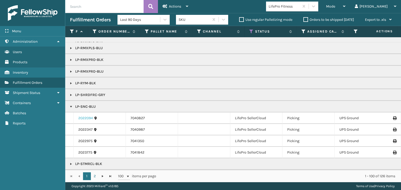
click at [84, 116] on link "2022094" at bounding box center [85, 118] width 15 height 5
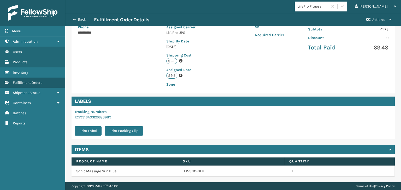
scroll to position [117, 0]
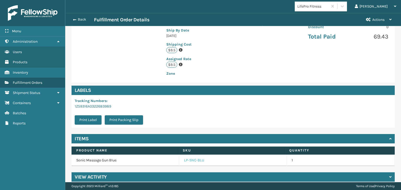
click at [188, 158] on link "LP-SNC-BLU" at bounding box center [194, 160] width 20 height 5
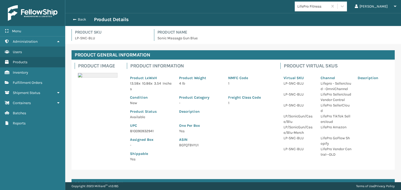
click at [143, 131] on p "810090932941" at bounding box center [151, 131] width 43 height 5
copy p "810090932941"
click at [77, 21] on button "Back" at bounding box center [82, 19] width 24 height 5
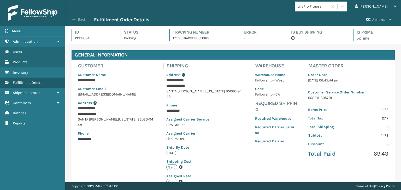
scroll to position [13, 335]
click at [77, 19] on button "Back" at bounding box center [82, 19] width 24 height 5
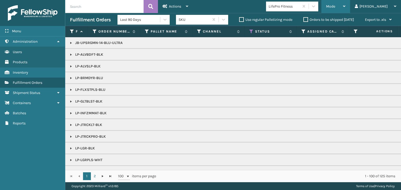
click at [335, 7] on span "Mode" at bounding box center [330, 6] width 9 height 4
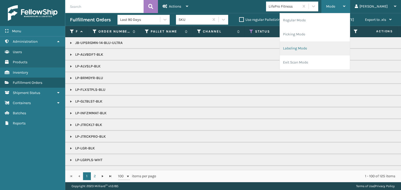
click at [331, 47] on li "Labeling Mode" at bounding box center [315, 48] width 70 height 14
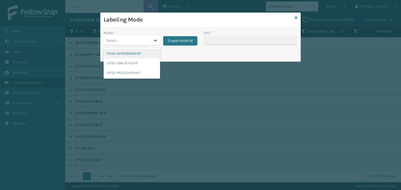
click at [156, 39] on icon at bounding box center [155, 40] width 5 height 5
click at [145, 72] on div "UPSG-MDOQ1APVWG" at bounding box center [132, 73] width 56 height 10
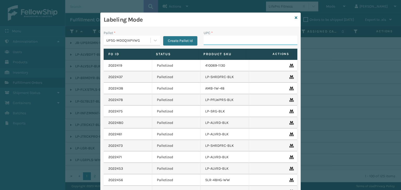
click at [248, 41] on input "UPC *" at bounding box center [250, 40] width 94 height 9
paste input "810090932941"
type input "810090932941"
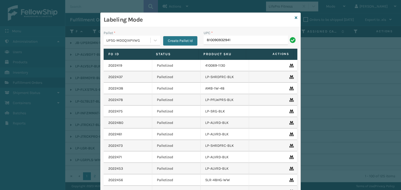
type input "810090932941"
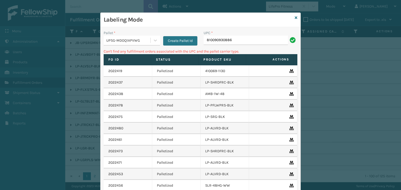
click at [203, 39] on input "810090930886" at bounding box center [245, 40] width 84 height 9
type input "0810090930886"
click at [295, 18] on icon at bounding box center [295, 18] width 3 height 4
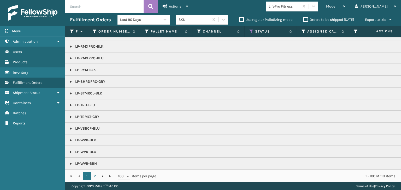
scroll to position [209, 0]
click at [71, 116] on link at bounding box center [71, 118] width 4 height 4
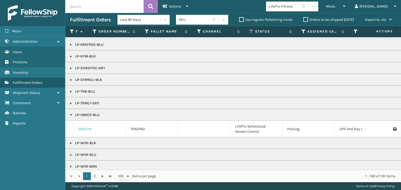
click at [85, 127] on link "2022114" at bounding box center [84, 129] width 13 height 5
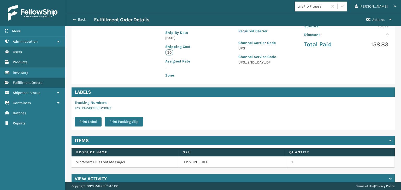
scroll to position [117, 0]
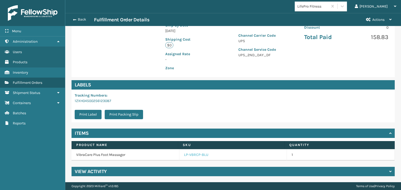
click at [189, 154] on link "LP-VBRCP-BLU" at bounding box center [196, 155] width 24 height 5
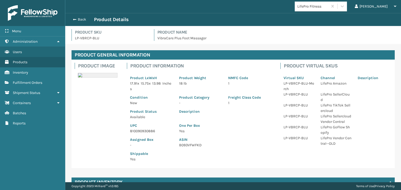
click at [136, 132] on p "810090930886" at bounding box center [151, 131] width 43 height 5
copy p "810090930886"
click at [77, 17] on button "Back" at bounding box center [82, 19] width 24 height 5
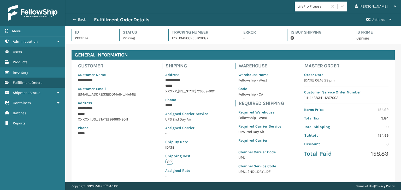
scroll to position [13, 335]
click at [77, 17] on button "Back" at bounding box center [82, 19] width 24 height 5
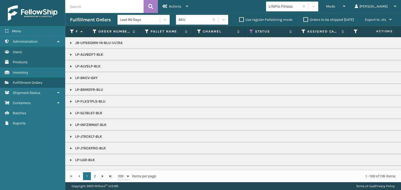
click at [335, 7] on span "Mode" at bounding box center [330, 6] width 9 height 4
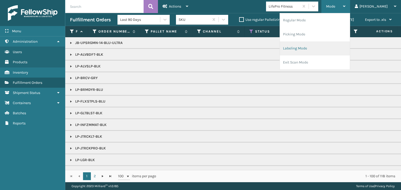
click at [343, 46] on li "Labeling Mode" at bounding box center [315, 48] width 70 height 14
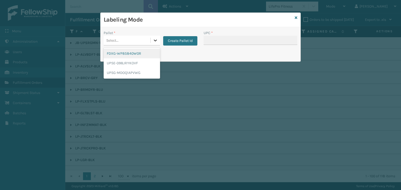
click at [155, 39] on icon at bounding box center [155, 40] width 5 height 5
click at [141, 65] on div "UPSE-098JRYKOVF" at bounding box center [132, 63] width 56 height 10
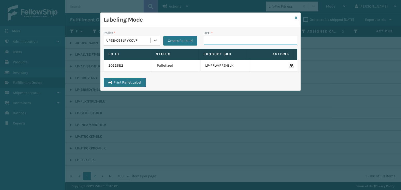
click at [210, 39] on input "UPC *" at bounding box center [250, 40] width 94 height 9
paste input "810090930886"
type input "810090930886"
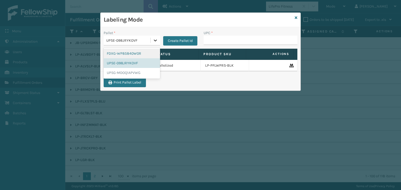
click at [154, 40] on icon at bounding box center [155, 41] width 3 height 2
drag, startPoint x: 135, startPoint y: 72, endPoint x: 195, endPoint y: 55, distance: 62.3
click at [135, 72] on div "UPSG-MDOQ1APVWG" at bounding box center [132, 73] width 56 height 10
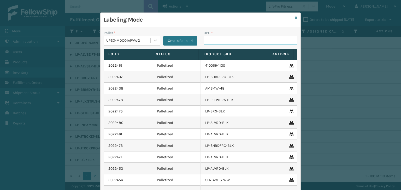
click at [227, 44] on input "UPC *" at bounding box center [250, 40] width 94 height 9
click at [294, 16] on icon at bounding box center [295, 18] width 3 height 4
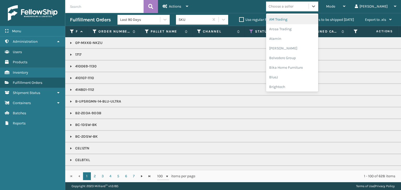
click at [293, 7] on div "Choose a seller" at bounding box center [280, 6] width 25 height 5
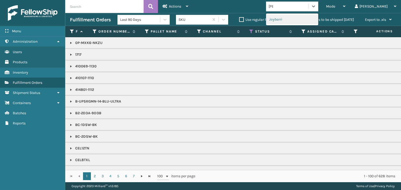
type input "JOY"
click at [313, 20] on div "Joyberri" at bounding box center [292, 20] width 52 height 10
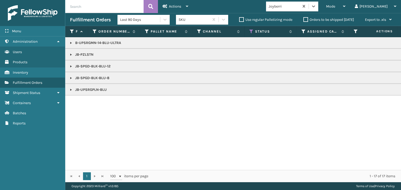
click at [70, 89] on link at bounding box center [71, 90] width 4 height 4
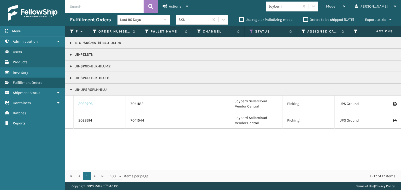
click at [82, 103] on td "2022706" at bounding box center [100, 104] width 52 height 17
click at [82, 103] on link "2022706" at bounding box center [85, 103] width 14 height 5
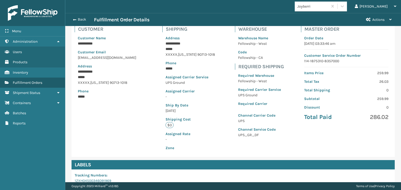
scroll to position [117, 0]
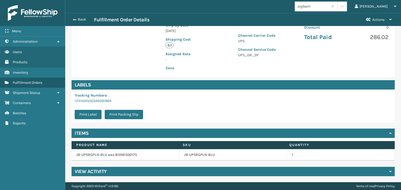
drag, startPoint x: 196, startPoint y: 156, endPoint x: 199, endPoint y: 152, distance: 4.9
click at [197, 155] on link "JB-UPSRGPLN-BLU" at bounding box center [199, 155] width 31 height 5
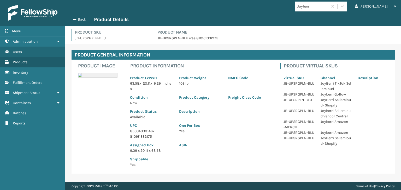
click at [145, 137] on p "810161332175" at bounding box center [151, 136] width 43 height 5
copy p "810161332175"
click at [82, 20] on button "Back" at bounding box center [82, 19] width 24 height 5
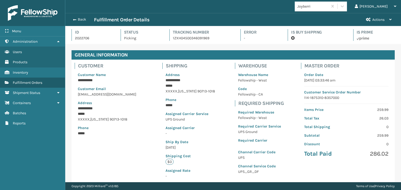
scroll to position [13, 335]
click at [82, 20] on button "Back" at bounding box center [82, 19] width 24 height 5
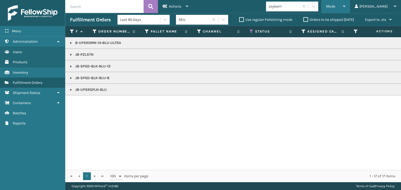
click at [345, 3] on div "Mode" at bounding box center [335, 6] width 19 height 13
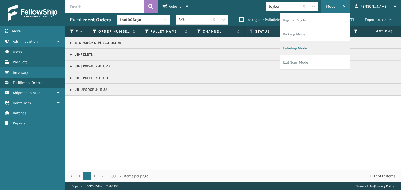
click at [336, 47] on li "Labeling Mode" at bounding box center [315, 48] width 70 height 14
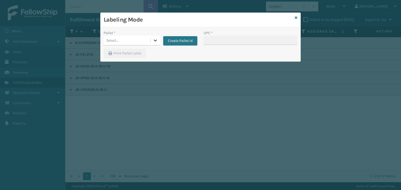
click at [157, 40] on icon at bounding box center [155, 40] width 5 height 5
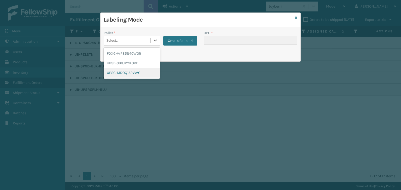
click at [144, 70] on div "UPSG-MDOQ1APVWG" at bounding box center [132, 73] width 56 height 10
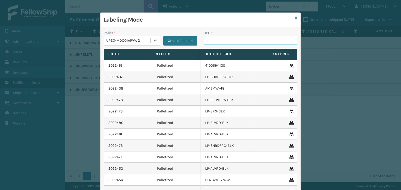
click at [213, 40] on input "UPC *" at bounding box center [250, 40] width 94 height 9
paste input "810161332175"
type input "810161332175"
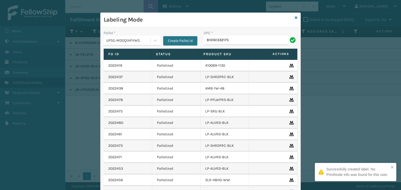
type input "810161332175"
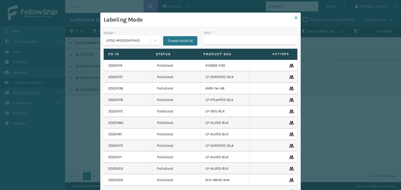
click at [294, 16] on icon at bounding box center [295, 18] width 3 height 4
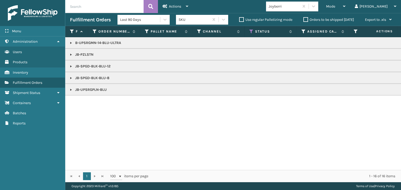
click at [70, 55] on link at bounding box center [71, 55] width 4 height 4
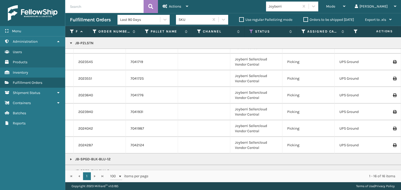
scroll to position [52, 0]
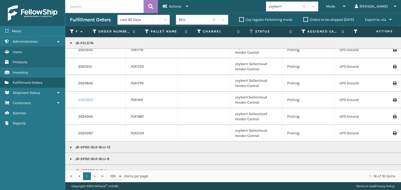
click at [87, 100] on link "2023940" at bounding box center [85, 100] width 15 height 5
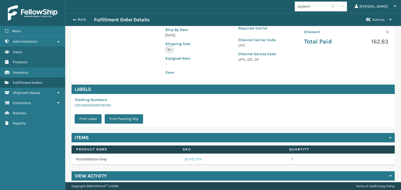
scroll to position [117, 0]
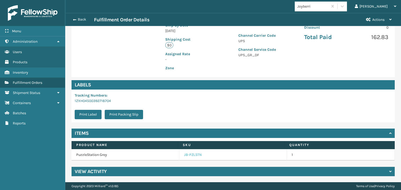
click at [190, 155] on link "JB-PZLSTN" at bounding box center [193, 155] width 18 height 5
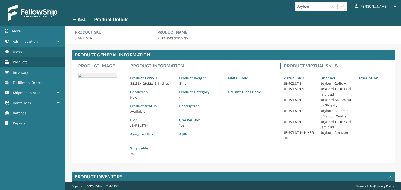
click at [136, 125] on p "JB-PZLSTN" at bounding box center [151, 125] width 43 height 5
copy p "JB-PZLSTN"
click at [76, 19] on button "Back" at bounding box center [82, 19] width 24 height 5
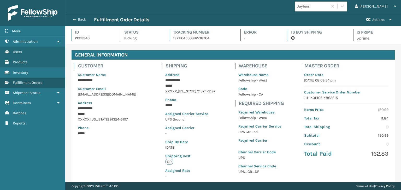
scroll to position [13, 335]
click at [76, 19] on button "Back" at bounding box center [82, 19] width 24 height 5
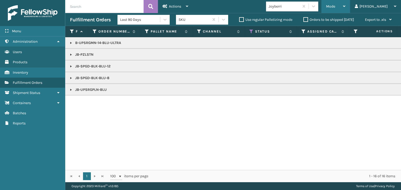
click at [345, 4] on div "Mode" at bounding box center [335, 6] width 19 height 13
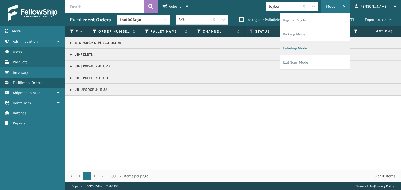
click at [338, 44] on li "Labeling Mode" at bounding box center [315, 48] width 70 height 14
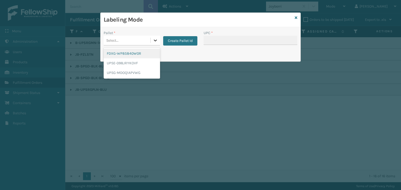
click at [156, 39] on icon at bounding box center [155, 40] width 5 height 5
click at [139, 72] on div "UPSG-MDOQ1APVWG" at bounding box center [132, 73] width 56 height 10
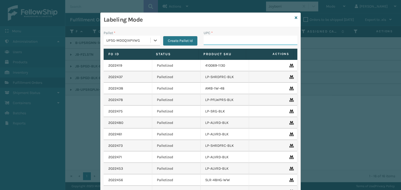
click at [215, 40] on input "UPC *" at bounding box center [250, 40] width 94 height 9
paste input "JB-PZLSTN"
type input "JB-PZLSTN"
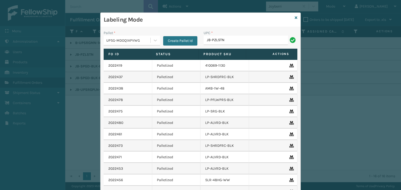
type input "JB-PZLSTN"
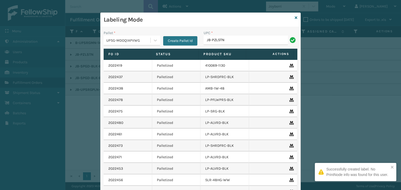
type input "JB-PZLSTN"
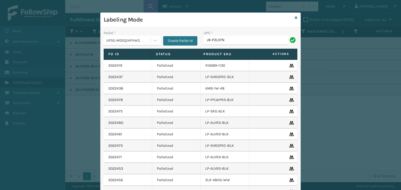
type input "JB-PZLSTN"
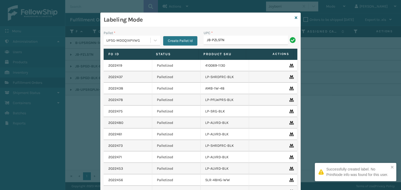
type input "JB-PZLSTN"
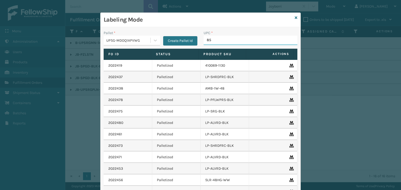
type input "850"
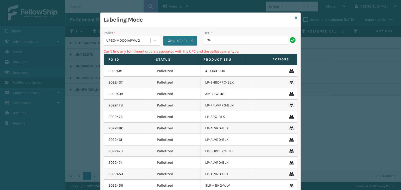
type input "8"
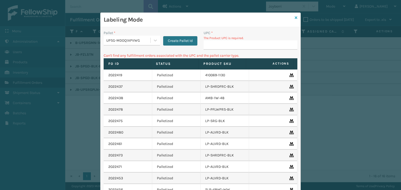
click at [294, 17] on icon at bounding box center [295, 18] width 3 height 4
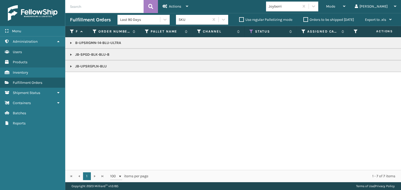
click at [71, 54] on link at bounding box center [71, 55] width 4 height 4
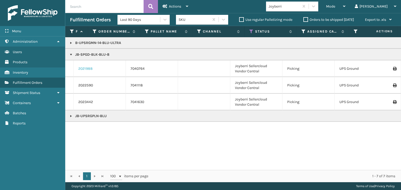
click at [83, 71] on link "2021988" at bounding box center [85, 68] width 14 height 5
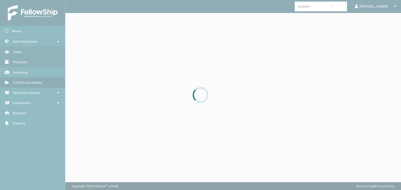
click at [87, 69] on div at bounding box center [200, 95] width 401 height 190
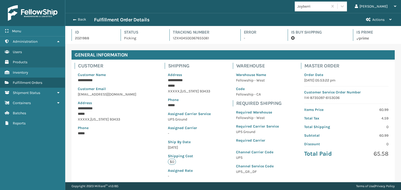
scroll to position [122, 0]
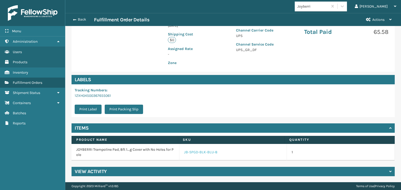
click at [198, 152] on link "JB-SPGD-BLK-BLU-8" at bounding box center [200, 152] width 33 height 5
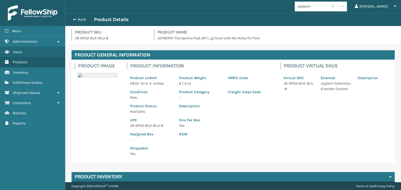
click at [141, 126] on p "JB-SPGD-BLK-BLU-8" at bounding box center [151, 125] width 43 height 5
copy p "JB-SPGD-BLK-BLU-8"
click at [77, 21] on button "Back" at bounding box center [82, 19] width 24 height 5
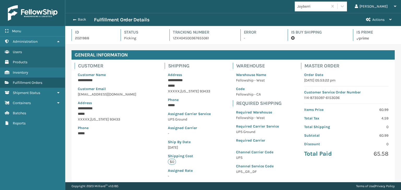
scroll to position [13, 335]
click at [77, 20] on button "Back" at bounding box center [82, 19] width 24 height 5
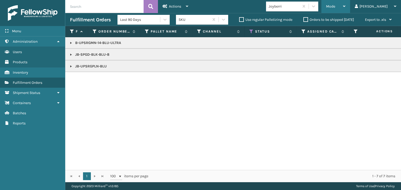
click at [335, 7] on span "Mode" at bounding box center [330, 6] width 9 height 4
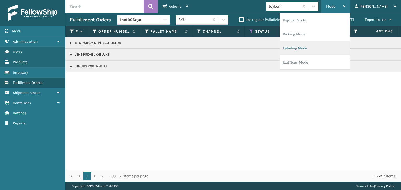
click at [336, 50] on li "Labeling Mode" at bounding box center [315, 48] width 70 height 14
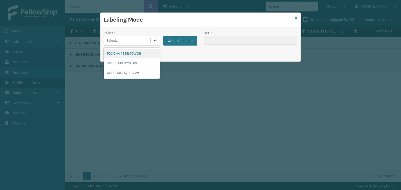
click at [155, 39] on icon at bounding box center [155, 40] width 5 height 5
click at [148, 71] on div "UPSG-MDOQ1APVWG" at bounding box center [132, 73] width 56 height 10
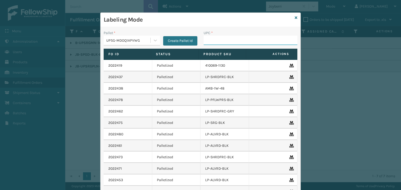
click at [220, 39] on input "UPC *" at bounding box center [250, 40] width 94 height 9
paste input "JB-SPGD-BLK-BLU-8"
type input "JB-SPGD-BLK-BLU-8"
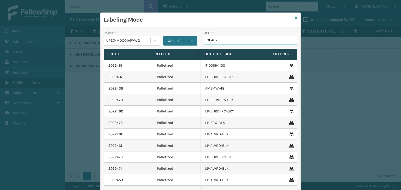
type input "8048794"
type input "840"
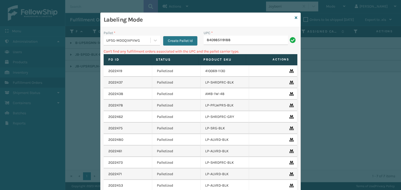
click at [203, 39] on input "840985119188" at bounding box center [245, 40] width 84 height 9
type input "00840985119188"
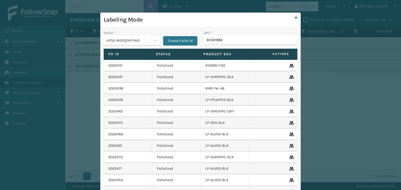
type input "810019867"
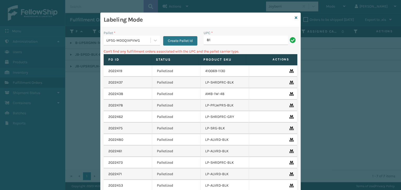
type input "8"
type input "KM-CW024-SS"
click at [294, 17] on icon at bounding box center [295, 18] width 3 height 4
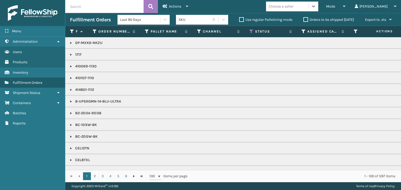
click at [293, 6] on div "Choose a seller" at bounding box center [280, 6] width 25 height 5
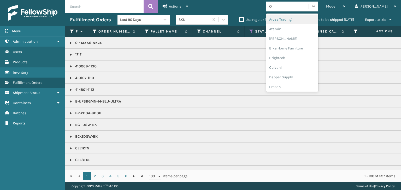
type input "KOO"
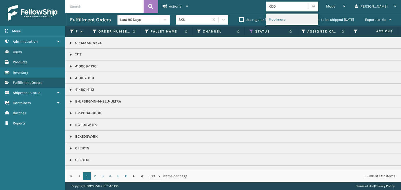
click at [315, 19] on div "Koolmore" at bounding box center [292, 20] width 52 height 10
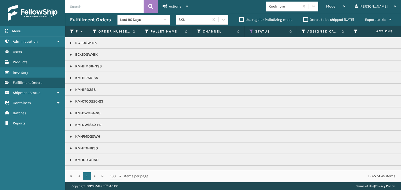
click at [71, 113] on link at bounding box center [71, 113] width 4 height 4
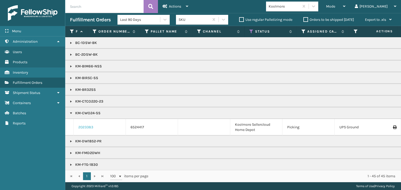
click at [83, 127] on link "2023383" at bounding box center [85, 127] width 15 height 5
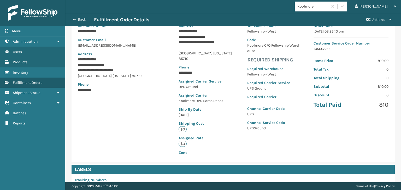
scroll to position [134, 0]
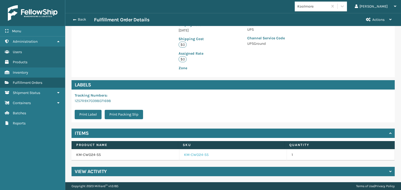
click at [188, 154] on link "KM-CWO24-SS" at bounding box center [196, 155] width 25 height 5
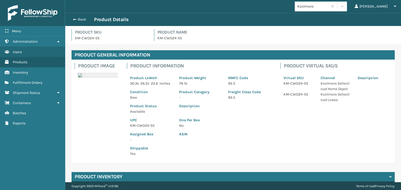
click at [142, 129] on p "KM-CWO24-SS" at bounding box center [151, 125] width 43 height 5
copy p "KM-CWO24-SS"
click at [74, 19] on span "button" at bounding box center [73, 20] width 3 height 4
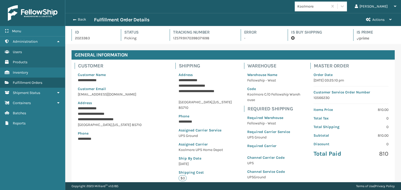
scroll to position [13, 335]
click at [74, 19] on span "button" at bounding box center [74, 20] width 3 height 4
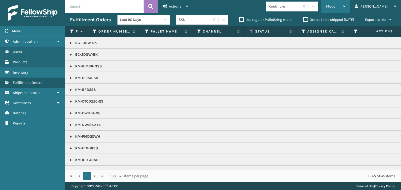
click at [335, 7] on span "Mode" at bounding box center [330, 6] width 9 height 4
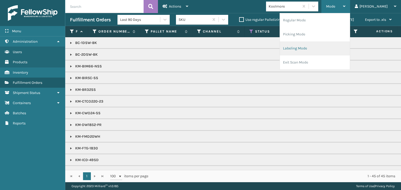
click at [330, 47] on li "Labeling Mode" at bounding box center [315, 48] width 70 height 14
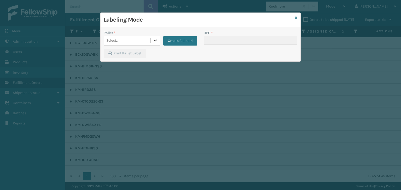
click at [158, 41] on div "Pallet * 0 results available. Select is focused ,type to refine list, press Dow…" at bounding box center [151, 37] width 94 height 15
click at [154, 40] on icon at bounding box center [155, 40] width 5 height 5
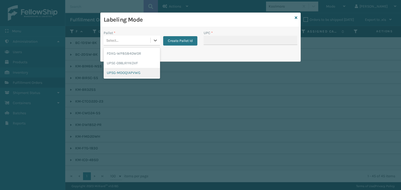
click at [140, 71] on div "UPSG-MDOQ1APVWG" at bounding box center [132, 73] width 56 height 10
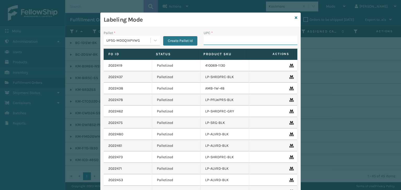
click at [211, 39] on input "UPC *" at bounding box center [250, 40] width 94 height 9
paste input "KM-CWO24-SS"
type input "KM-CWO24-SS"
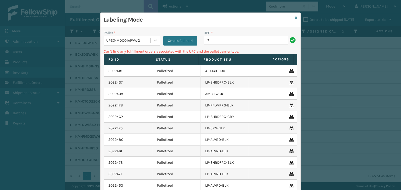
type input "8"
type input "KM-MOT-OP1SS"
type input "8"
type input "NM-M"
click at [294, 18] on icon at bounding box center [295, 18] width 3 height 4
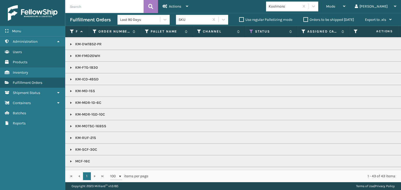
scroll to position [78, 0]
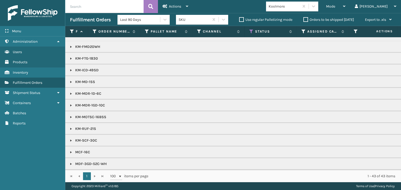
click at [69, 116] on link at bounding box center [71, 117] width 4 height 4
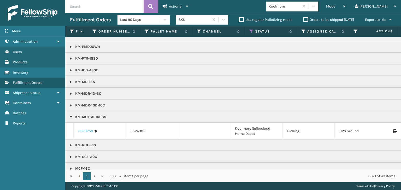
click at [87, 129] on link "2023258" at bounding box center [85, 131] width 15 height 5
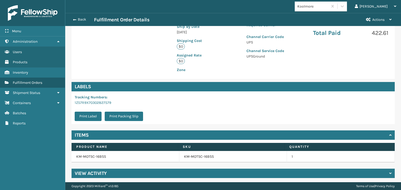
scroll to position [123, 0]
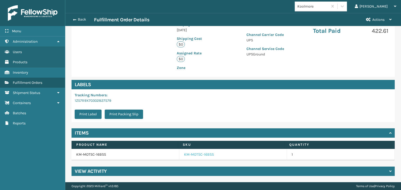
click at [195, 155] on link "KM-MOTSC-16BSS" at bounding box center [199, 154] width 30 height 5
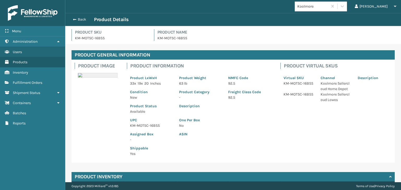
click at [142, 126] on p "KM-MOTSC-16BSS" at bounding box center [151, 125] width 43 height 5
click at [141, 126] on p "KM-MOTSC-16BSS" at bounding box center [151, 125] width 43 height 5
click at [141, 127] on p "KM-MOTSC-16BSS" at bounding box center [151, 125] width 43 height 5
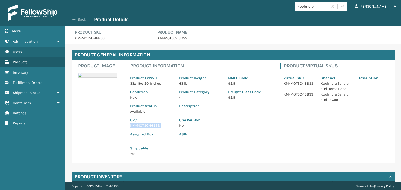
click at [79, 20] on button "Back" at bounding box center [82, 19] width 24 height 5
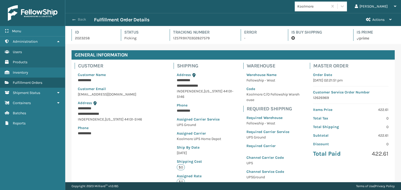
scroll to position [13, 335]
click at [79, 20] on button "Back" at bounding box center [82, 19] width 24 height 5
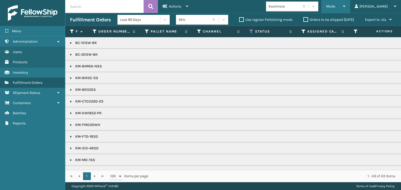
click at [335, 5] on span "Mode" at bounding box center [330, 6] width 9 height 4
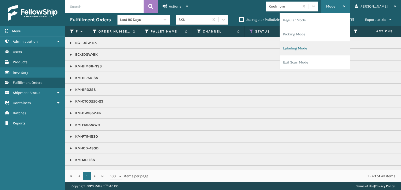
click at [338, 51] on li "Labeling Mode" at bounding box center [315, 48] width 70 height 14
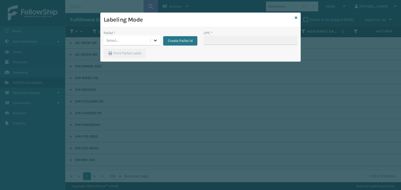
click at [158, 39] on icon at bounding box center [155, 40] width 5 height 5
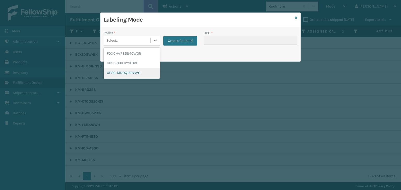
click at [145, 70] on div "UPSG-MDOQ1APVWG" at bounding box center [132, 73] width 56 height 10
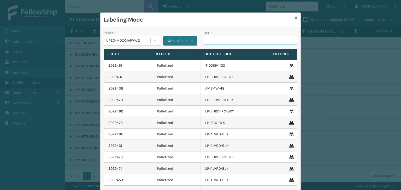
click at [236, 40] on input "UPC *" at bounding box center [250, 40] width 94 height 9
paste input "KM-MOTSC-16BSS"
type input "KM-MOTSC-16BSS"
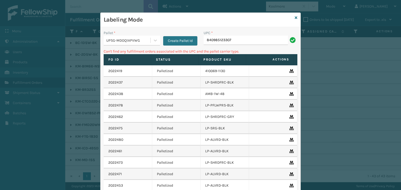
click at [203, 38] on input "840985123307" at bounding box center [245, 40] width 84 height 9
type input "00840985123307"
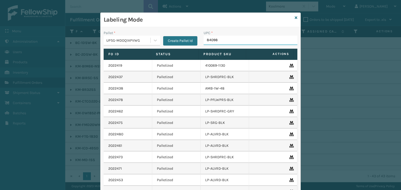
type input "840985"
type input "840"
type input "8409851"
type input "840985124"
type input "840985124045"
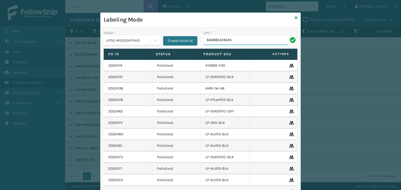
type input "840985124045"
type input "840985124038"
type input "8100909309"
type input "81009093"
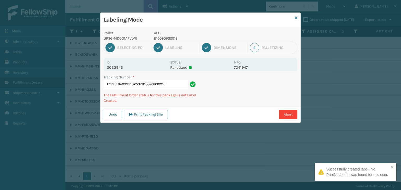
type input "1Z59316A0335102537810090930916"
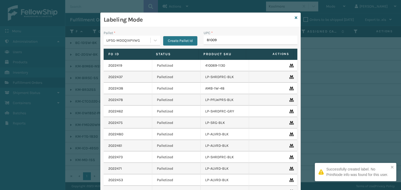
type input "810090"
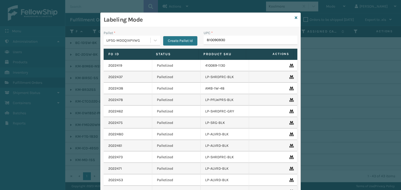
type input "8100909309"
paste input "KM-MOTSC-16BSS"
type input "KM-MOTSC-16BSS"
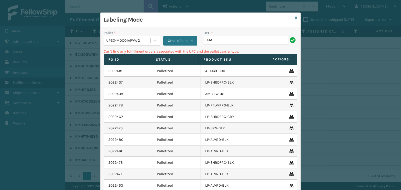
type input "K"
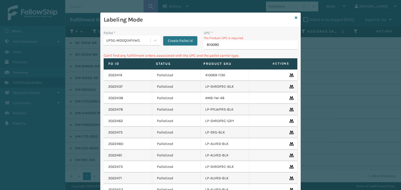
type input "8100909"
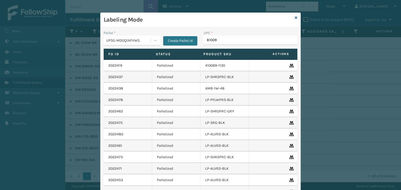
type input "810090"
type input "068888011"
type input "8100909"
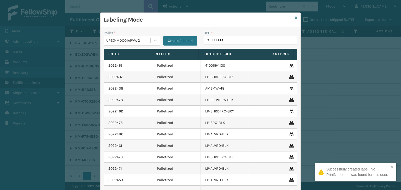
type input "810090930"
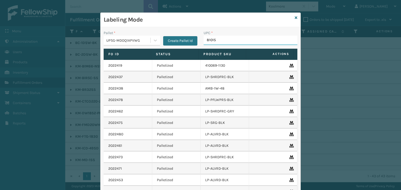
type input "810158"
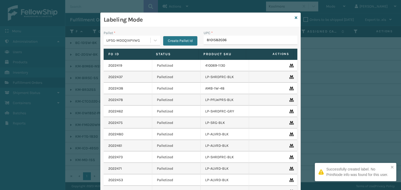
type input "81015820365"
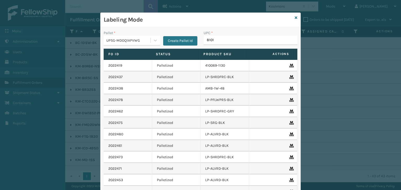
type input "81015"
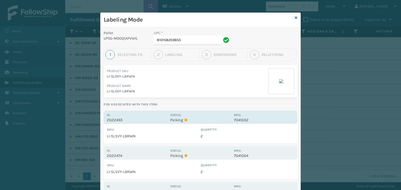
click at [215, 118] on p "Picking" at bounding box center [200, 120] width 60 height 5
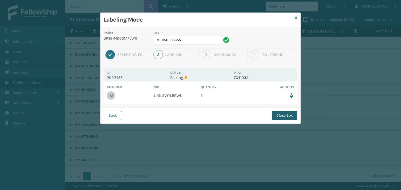
click at [288, 118] on button "Close Box" at bounding box center [285, 115] width 26 height 9
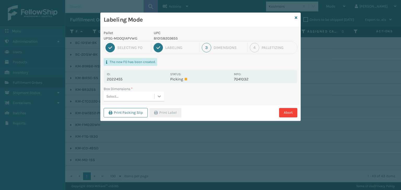
click at [161, 95] on div at bounding box center [158, 96] width 9 height 9
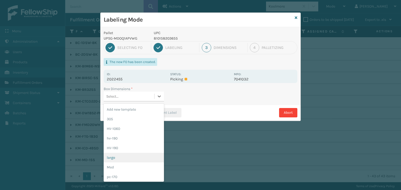
click at [139, 160] on div "large" at bounding box center [134, 158] width 60 height 10
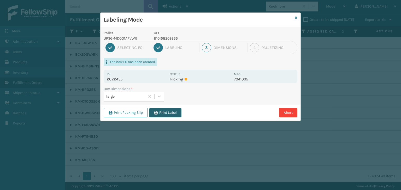
click at [160, 111] on button "Print Label" at bounding box center [165, 112] width 32 height 9
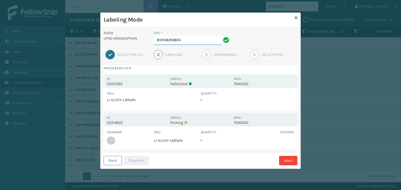
click at [194, 43] on input "810158203655" at bounding box center [188, 40] width 68 height 9
drag, startPoint x: 140, startPoint y: 162, endPoint x: 145, endPoint y: 162, distance: 4.2
click at [140, 161] on button "Close Box" at bounding box center [136, 160] width 26 height 9
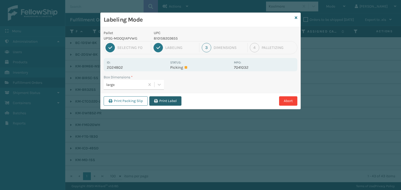
drag, startPoint x: 167, startPoint y: 99, endPoint x: 174, endPoint y: 105, distance: 9.8
click at [169, 99] on button "Print Label" at bounding box center [165, 101] width 32 height 9
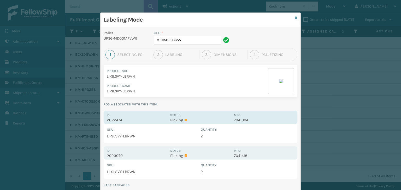
click at [204, 119] on p "Picking" at bounding box center [200, 120] width 60 height 5
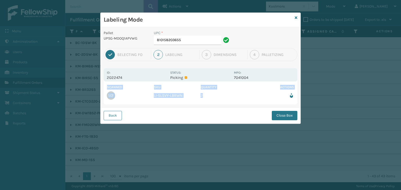
click at [204, 119] on div "Back Close Box" at bounding box center [200, 116] width 200 height 16
click at [289, 116] on button "Close Box" at bounding box center [285, 115] width 26 height 9
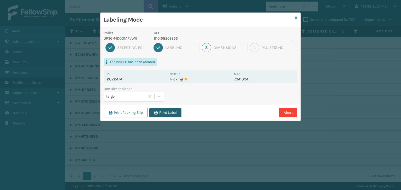
click at [166, 113] on button "Print Label" at bounding box center [165, 112] width 32 height 9
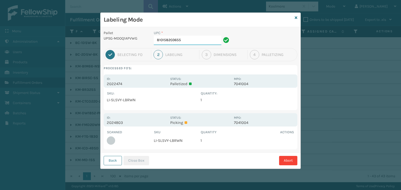
click at [195, 41] on input "810158203655" at bounding box center [188, 40] width 68 height 9
click at [142, 162] on button "Close Box" at bounding box center [136, 160] width 26 height 9
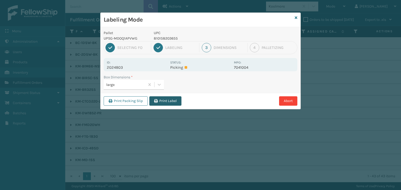
click at [173, 100] on button "Print Label" at bounding box center [165, 101] width 32 height 9
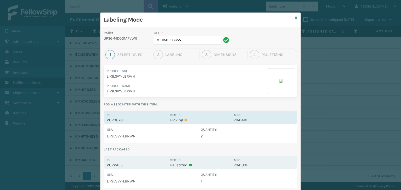
click at [213, 112] on div "Id: 2023070 Status: Picking MPO: 7041418" at bounding box center [201, 117] width 194 height 13
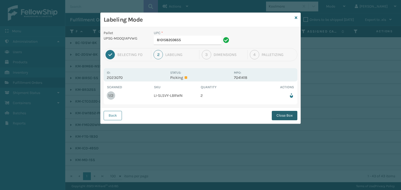
click at [289, 112] on button "Close Box" at bounding box center [285, 115] width 26 height 9
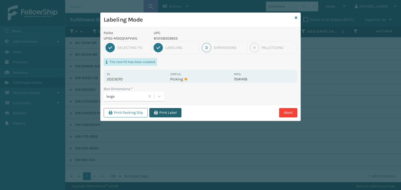
click at [160, 115] on button "Print Label" at bounding box center [165, 112] width 32 height 9
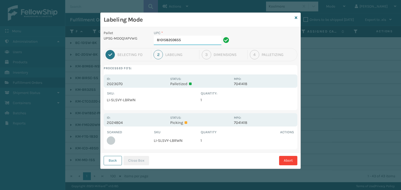
click at [198, 42] on input "810158203655" at bounding box center [188, 40] width 68 height 9
click at [144, 158] on button "Close Box" at bounding box center [136, 160] width 26 height 9
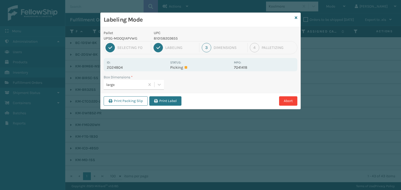
click at [160, 102] on button "Print Label" at bounding box center [165, 101] width 32 height 9
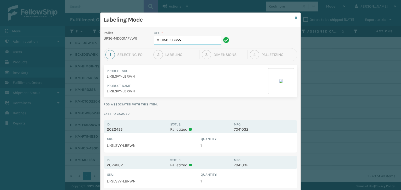
drag, startPoint x: 206, startPoint y: 43, endPoint x: 66, endPoint y: 72, distance: 143.5
click at [66, 72] on div "Labeling Mode Pallet UPSG-MDOQ1APVWG UPC * 810158203655 1 Selecting FO 2 Labeli…" at bounding box center [200, 95] width 401 height 190
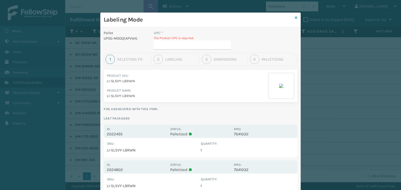
click at [294, 17] on icon at bounding box center [295, 18] width 3 height 4
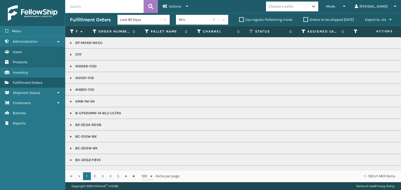
click at [308, 7] on div "Choose a seller" at bounding box center [287, 6] width 43 height 9
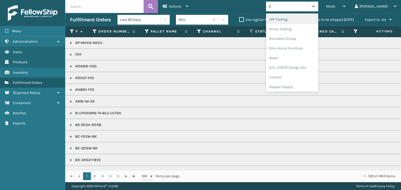
type input "DE"
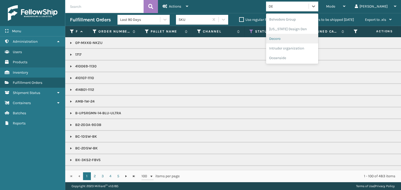
click at [313, 40] on div "Decoro" at bounding box center [292, 39] width 52 height 10
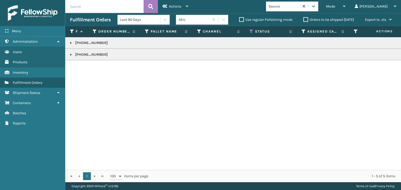
click at [70, 54] on link at bounding box center [71, 55] width 4 height 4
click at [69, 41] on link at bounding box center [71, 43] width 4 height 4
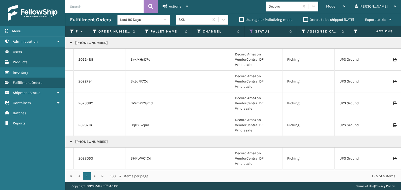
click at [70, 43] on link at bounding box center [71, 43] width 4 height 4
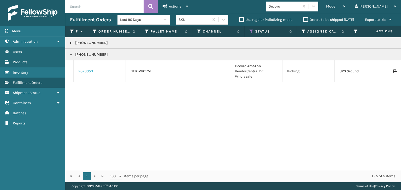
click at [83, 71] on link "2023053" at bounding box center [85, 71] width 15 height 5
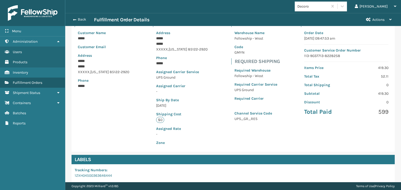
scroll to position [117, 0]
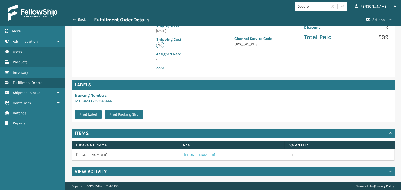
click at [187, 155] on link "[PHONE_NUMBER]" at bounding box center [199, 155] width 31 height 5
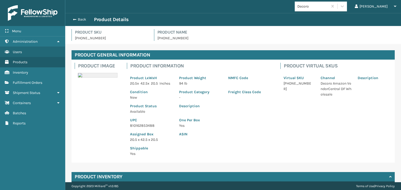
click at [137, 129] on p "810162853488" at bounding box center [151, 125] width 43 height 5
copy p "810162853488"
click at [75, 20] on span "button" at bounding box center [73, 20] width 3 height 4
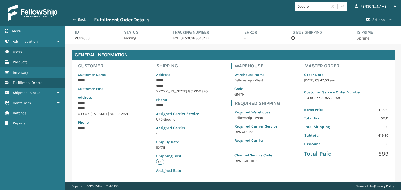
scroll to position [13, 335]
click at [75, 20] on span "button" at bounding box center [73, 20] width 3 height 4
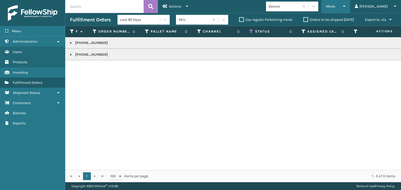
click at [345, 4] on div "Mode" at bounding box center [335, 6] width 19 height 13
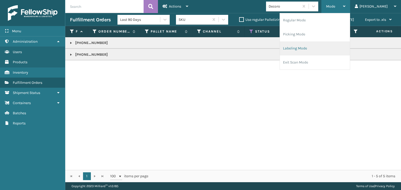
click at [346, 49] on li "Labeling Mode" at bounding box center [315, 48] width 70 height 14
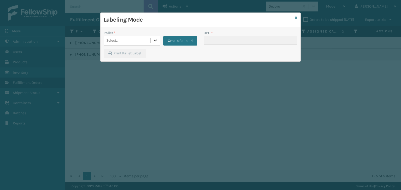
click at [155, 41] on icon at bounding box center [155, 40] width 5 height 5
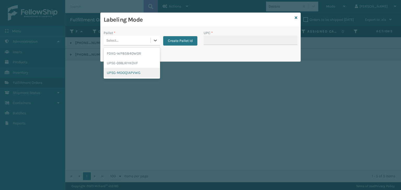
click at [144, 72] on div "UPSG-MDOQ1APVWG" at bounding box center [132, 73] width 56 height 10
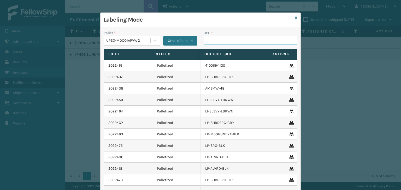
click at [217, 39] on input "UPC *" at bounding box center [250, 40] width 94 height 9
paste input "810162853488"
type input "810162853488"
click at [294, 17] on icon at bounding box center [295, 18] width 3 height 4
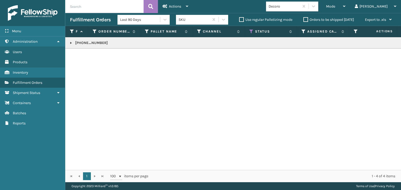
click at [69, 43] on link at bounding box center [71, 43] width 4 height 4
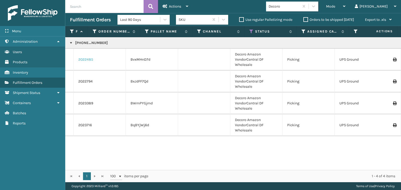
click at [88, 59] on link "2022485" at bounding box center [85, 59] width 15 height 5
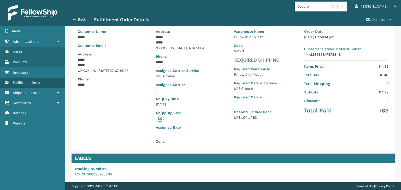
scroll to position [117, 0]
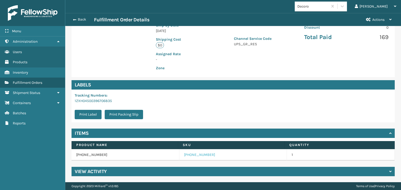
click at [189, 153] on link "[PHONE_NUMBER]" at bounding box center [199, 155] width 31 height 5
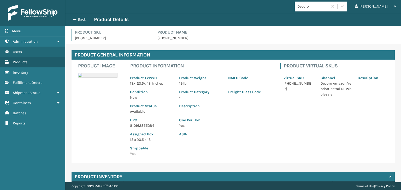
click at [139, 125] on p "810162855284" at bounding box center [151, 125] width 43 height 5
copy p "810162855284"
click at [80, 20] on button "Back" at bounding box center [82, 19] width 24 height 5
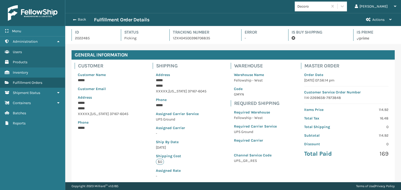
click at [80, 20] on button "Back" at bounding box center [82, 19] width 24 height 5
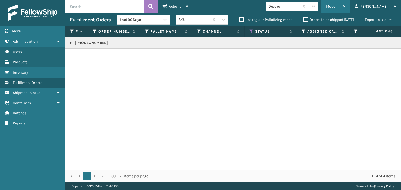
click at [335, 7] on span "Mode" at bounding box center [330, 6] width 9 height 4
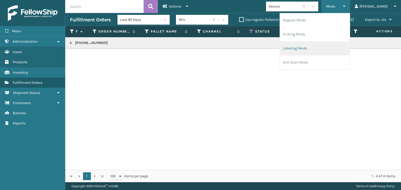
click at [332, 45] on li "Labeling Mode" at bounding box center [315, 48] width 70 height 14
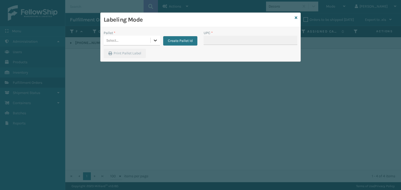
click at [154, 41] on icon at bounding box center [155, 40] width 5 height 5
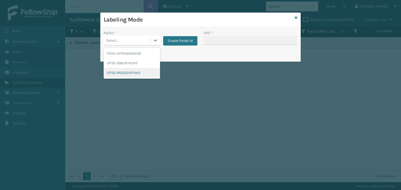
click at [140, 70] on div "UPSG-MDOQ1APVWG" at bounding box center [132, 73] width 56 height 10
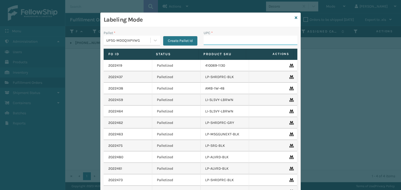
click at [214, 39] on input "UPC *" at bounding box center [250, 40] width 94 height 9
paste input "810162855284"
type input "810162855284"
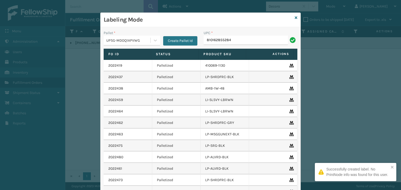
type input "810162855284"
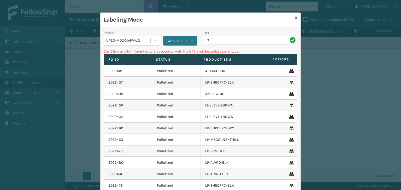
type input "8"
type input "N"
type input "KM-MD-1SS"
click at [214, 40] on input "KM-MD-1SS" at bounding box center [245, 40] width 84 height 9
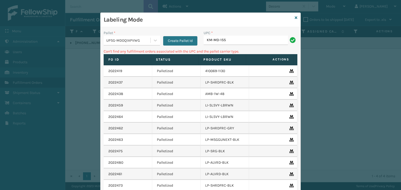
click at [214, 40] on input "KM-MD-1SS" at bounding box center [245, 40] width 84 height 9
click at [215, 40] on input "KM-MD-1SS" at bounding box center [245, 40] width 84 height 9
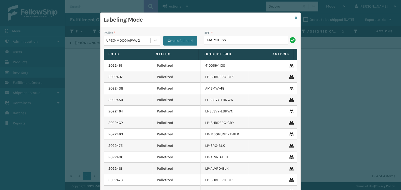
type input "KM-MD-1SS"
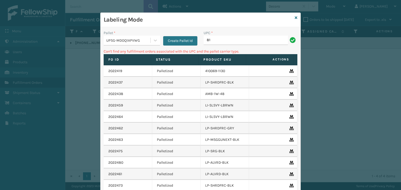
type input "8"
type input "KM-CT"
click at [294, 18] on icon at bounding box center [295, 18] width 3 height 4
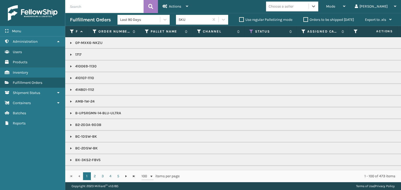
click at [293, 5] on div "Choose a seller" at bounding box center [280, 6] width 25 height 5
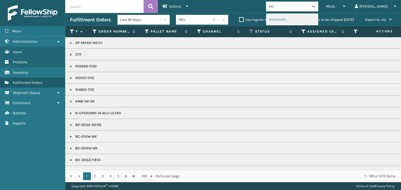
type input "KOO"
click at [310, 20] on div "Koolmore" at bounding box center [292, 20] width 52 height 10
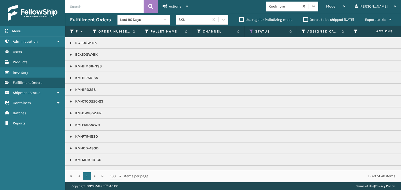
click at [72, 99] on p "KM-CTCO220-23" at bounding box center [402, 101] width 664 height 5
click at [69, 101] on link at bounding box center [71, 102] width 4 height 4
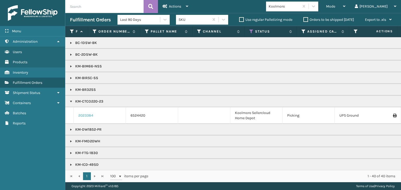
click at [87, 115] on link "2023384" at bounding box center [85, 115] width 15 height 5
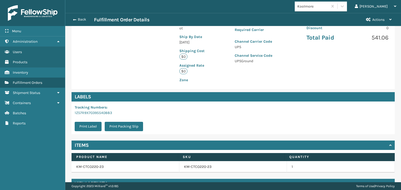
scroll to position [128, 0]
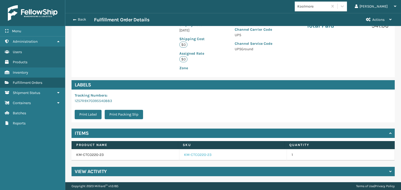
click at [184, 155] on link "KM-CTCO220-23" at bounding box center [197, 155] width 27 height 5
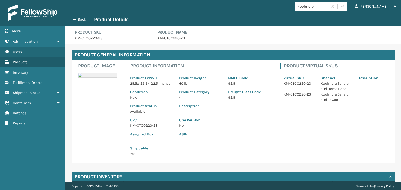
click at [140, 129] on p "KM-CTCO220-23" at bounding box center [151, 125] width 43 height 5
click at [79, 21] on button "Back" at bounding box center [82, 19] width 24 height 5
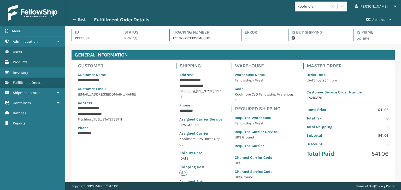
scroll to position [13, 335]
click at [78, 21] on button "Back" at bounding box center [82, 19] width 24 height 5
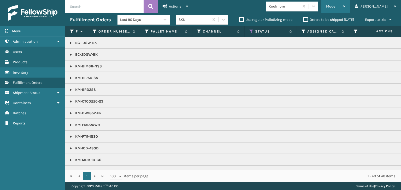
click at [335, 4] on span "Mode" at bounding box center [330, 6] width 9 height 4
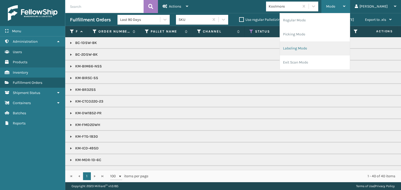
click at [330, 46] on li "Labeling Mode" at bounding box center [315, 48] width 70 height 14
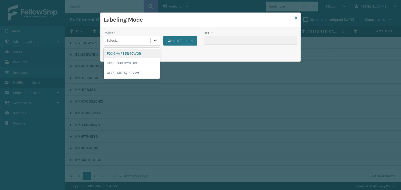
click at [157, 38] on icon at bounding box center [155, 40] width 5 height 5
click at [138, 71] on div "UPSG-MDOQ1APVWG" at bounding box center [132, 73] width 56 height 10
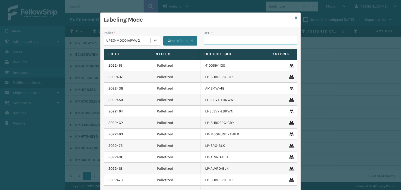
click at [213, 41] on input "UPC *" at bounding box center [250, 40] width 94 height 9
paste input "KM-CTCO220-23"
type input "KM-CTCO220-23"
click at [294, 17] on icon at bounding box center [295, 18] width 3 height 4
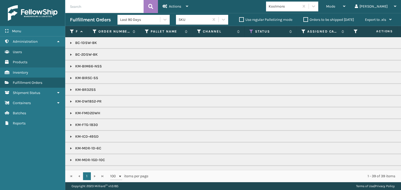
click at [70, 90] on link at bounding box center [71, 90] width 4 height 4
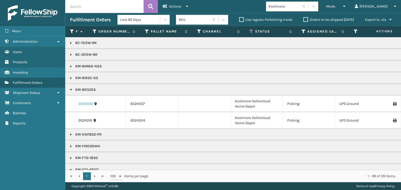
click at [82, 103] on link "2023493" at bounding box center [85, 103] width 15 height 5
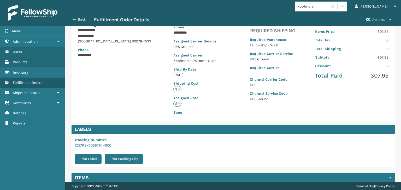
scroll to position [128, 0]
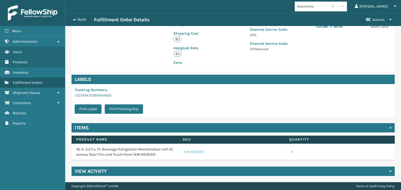
click at [190, 153] on link "KM-BR32SS" at bounding box center [194, 152] width 20 height 5
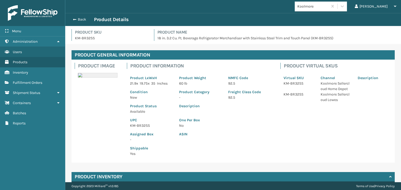
click at [145, 127] on p "KM-BR32SS" at bounding box center [151, 125] width 43 height 5
click at [79, 21] on button "Back" at bounding box center [82, 19] width 24 height 5
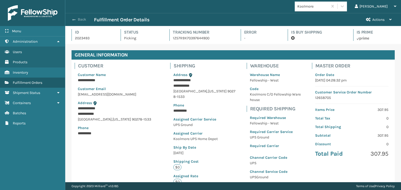
scroll to position [13, 335]
click at [76, 19] on button "Back" at bounding box center [82, 19] width 24 height 5
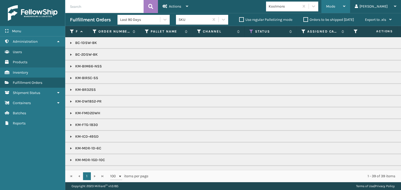
click at [335, 5] on span "Mode" at bounding box center [330, 6] width 9 height 4
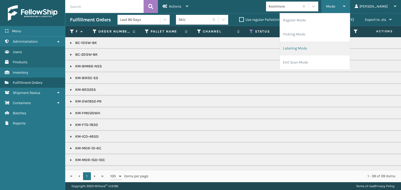
click at [328, 46] on li "Labeling Mode" at bounding box center [315, 48] width 70 height 14
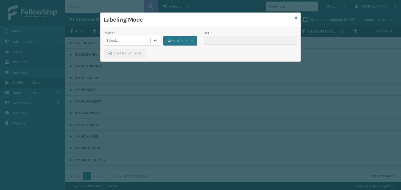
click at [157, 40] on icon at bounding box center [155, 40] width 5 height 5
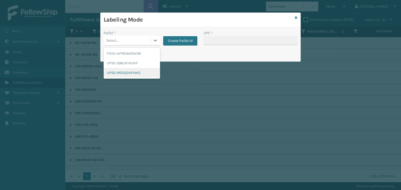
click at [140, 72] on div "UPSG-MDOQ1APVWG" at bounding box center [132, 73] width 56 height 10
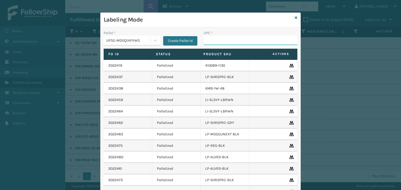
click at [234, 41] on input "UPC *" at bounding box center [250, 40] width 94 height 9
paste input "KM-BR32SS"
type input "KM-BR32SS"
click at [296, 17] on div "Labeling Mode" at bounding box center [200, 20] width 200 height 14
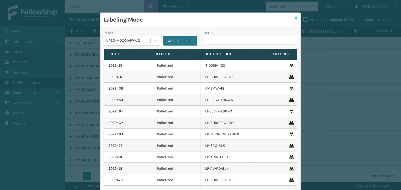
click at [294, 17] on icon at bounding box center [295, 18] width 3 height 4
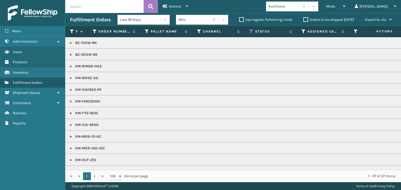
click at [70, 66] on link at bounding box center [71, 66] width 4 height 4
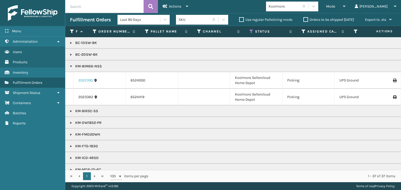
click at [86, 81] on link "2022390" at bounding box center [85, 80] width 15 height 5
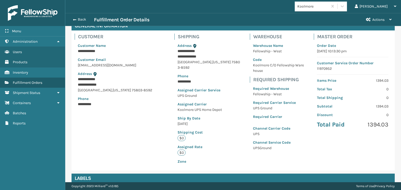
scroll to position [128, 0]
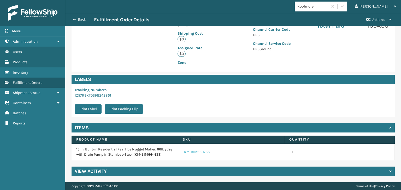
click at [196, 152] on link "KM-BIM66-NSS" at bounding box center [197, 152] width 26 height 5
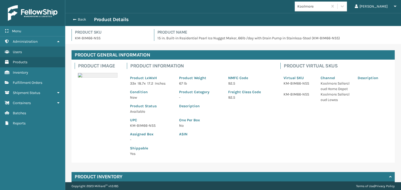
click at [139, 126] on p "KM-BIM66-NSS" at bounding box center [151, 125] width 43 height 5
click at [139, 127] on p "KM-BIM66-NSS" at bounding box center [151, 125] width 43 height 5
copy p "KM-BIM66-NSS"
click at [81, 18] on button "Back" at bounding box center [82, 19] width 24 height 5
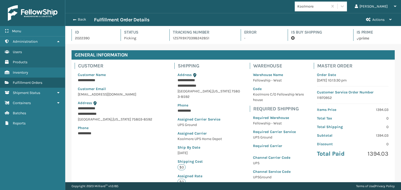
scroll to position [13, 335]
click at [81, 18] on button "Back" at bounding box center [82, 19] width 24 height 5
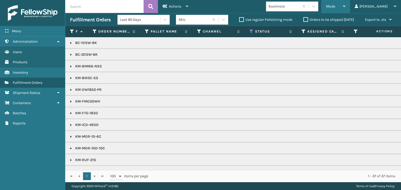
click at [344, 6] on div "Mode Regular Mode Picking Mode Labeling Mode Exit Scan Mode" at bounding box center [335, 6] width 29 height 13
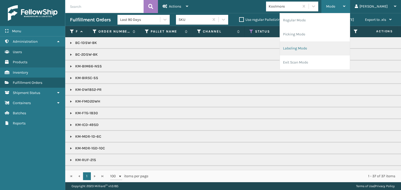
click at [329, 48] on li "Labeling Mode" at bounding box center [315, 48] width 70 height 14
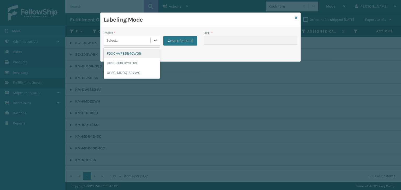
click at [154, 42] on icon at bounding box center [155, 40] width 5 height 5
drag, startPoint x: 144, startPoint y: 74, endPoint x: 215, endPoint y: 46, distance: 76.2
click at [144, 73] on div "UPSG-MDOQ1APVWG" at bounding box center [132, 73] width 56 height 10
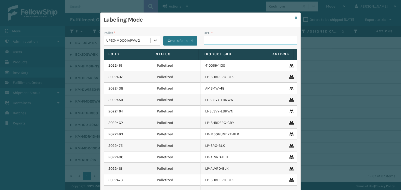
click at [225, 41] on input "UPC *" at bounding box center [250, 40] width 94 height 9
paste input "KM-BIM66-NSS"
type input "KM-BIM66-NSS"
click at [294, 18] on icon at bounding box center [295, 18] width 3 height 4
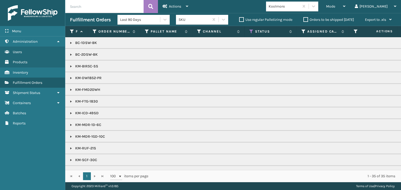
click at [69, 66] on link at bounding box center [71, 66] width 4 height 4
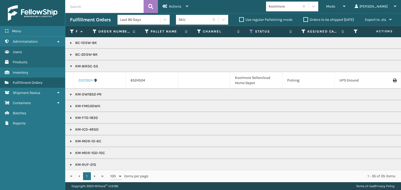
click at [85, 82] on link "2023924" at bounding box center [85, 80] width 15 height 5
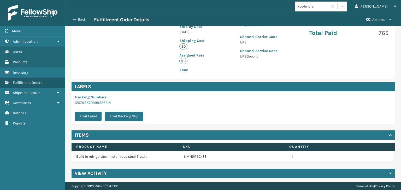
scroll to position [128, 0]
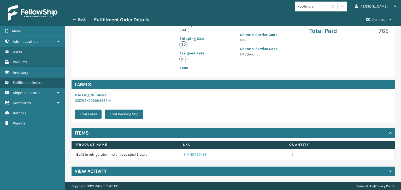
click at [189, 154] on link "KM-BIR5C-SS" at bounding box center [195, 154] width 22 height 5
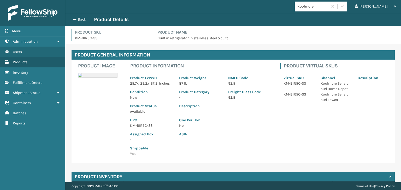
click at [143, 127] on p "KM-BIR5C-SS" at bounding box center [151, 125] width 43 height 5
copy p "KM-BIR5C-SS"
click at [75, 20] on span "button" at bounding box center [73, 20] width 3 height 4
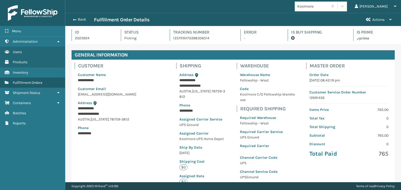
scroll to position [13, 335]
click at [75, 20] on span "button" at bounding box center [74, 20] width 3 height 4
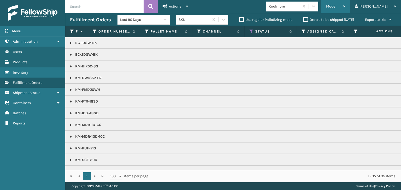
click at [335, 5] on span "Mode" at bounding box center [330, 6] width 9 height 4
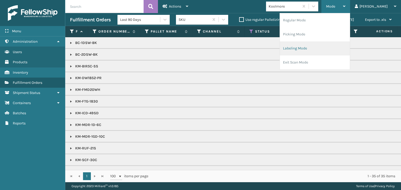
click at [329, 47] on li "Labeling Mode" at bounding box center [315, 48] width 70 height 14
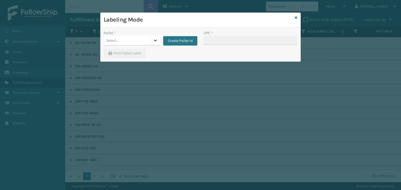
click at [155, 39] on icon at bounding box center [155, 40] width 5 height 5
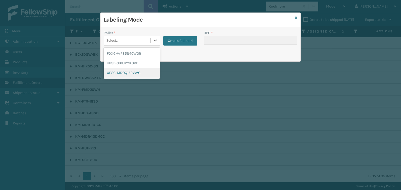
click at [131, 73] on div "UPSG-MDOQ1APVWG" at bounding box center [132, 73] width 56 height 10
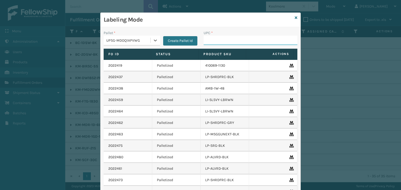
click at [219, 39] on input "UPC *" at bounding box center [250, 40] width 94 height 9
paste input "KM-BIR5C-SS"
type input "KM-BIR5C-SS"
type input "810164501141"
type input "8101645"
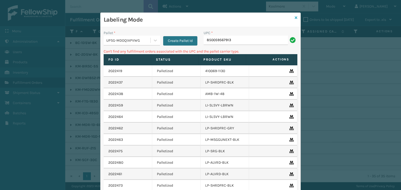
click at [294, 16] on icon at bounding box center [295, 18] width 3 height 4
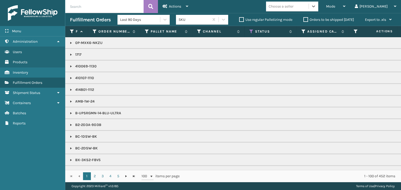
click at [293, 8] on div "Choose a seller" at bounding box center [280, 6] width 25 height 5
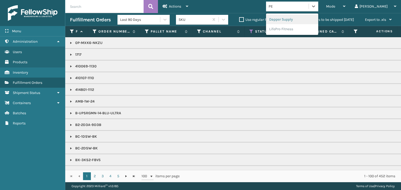
type input "PET"
click at [301, 20] on div "Petcove" at bounding box center [292, 20] width 52 height 10
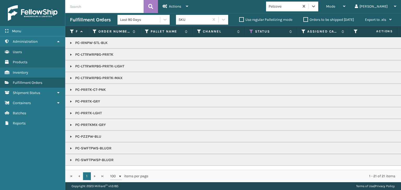
click at [70, 135] on link at bounding box center [71, 137] width 4 height 4
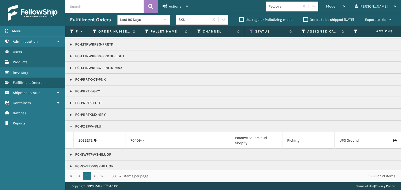
scroll to position [16, 0]
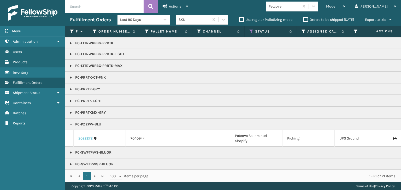
click at [85, 137] on link "2022272" at bounding box center [85, 138] width 14 height 5
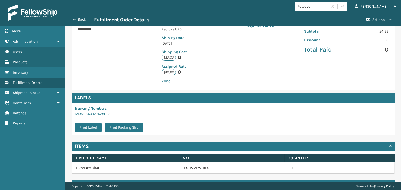
scroll to position [117, 0]
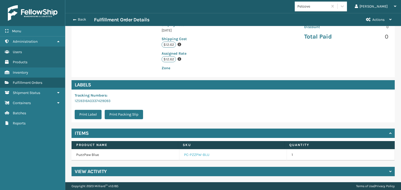
click at [192, 155] on link "PC-PZZPW-BLU" at bounding box center [196, 155] width 25 height 5
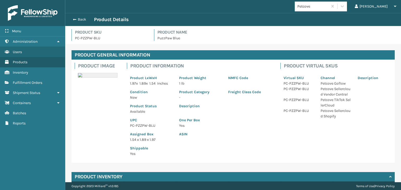
click at [143, 124] on p "PC-PZZPW-BLU" at bounding box center [151, 125] width 43 height 5
copy p "PC-PZZPW-BLU"
click at [80, 20] on button "Back" at bounding box center [82, 19] width 24 height 5
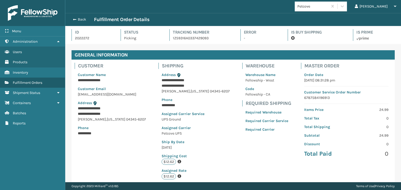
scroll to position [13, 335]
click at [78, 21] on button "Back" at bounding box center [82, 19] width 24 height 5
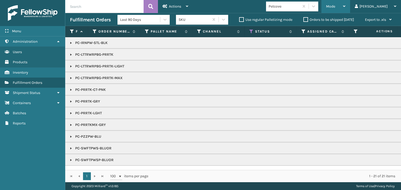
click at [335, 7] on span "Mode" at bounding box center [330, 6] width 9 height 4
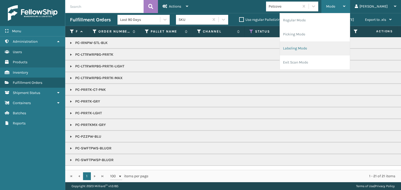
click at [324, 50] on li "Labeling Mode" at bounding box center [315, 48] width 70 height 14
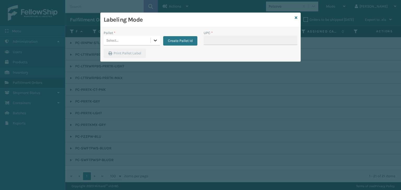
click at [155, 41] on icon at bounding box center [155, 40] width 5 height 5
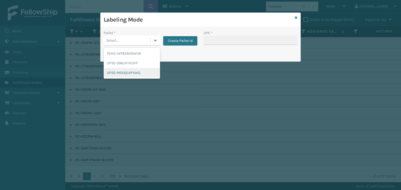
click at [136, 72] on div "UPSG-MDOQ1APVWG" at bounding box center [132, 73] width 56 height 10
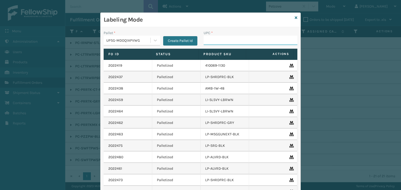
click at [225, 41] on input "UPC *" at bounding box center [250, 40] width 94 height 9
paste input "PC-PZZPW-BLU"
type input "PC-PZZPW-BLU"
type input "810164501158"
type input "8101645010"
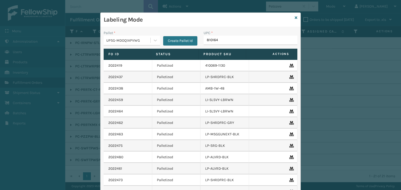
type input "8101645"
type input "850"
type input "81016450189"
click at [153, 40] on icon at bounding box center [155, 40] width 5 height 5
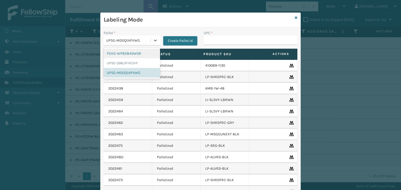
click at [131, 56] on div "FDXG-WP85840W0R" at bounding box center [132, 54] width 56 height 10
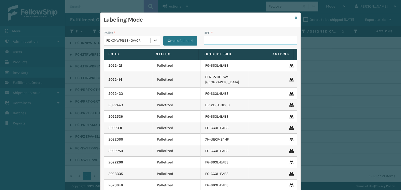
click at [214, 40] on input "UPC *" at bounding box center [250, 40] width 94 height 9
click at [216, 42] on input "850012486312" at bounding box center [245, 40] width 84 height 9
type input "850012486312"
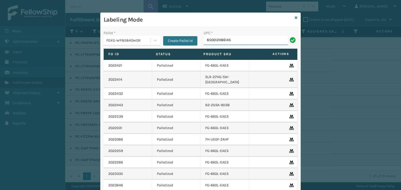
click at [221, 39] on input "850012486145" at bounding box center [245, 40] width 84 height 9
type input "850012486145"
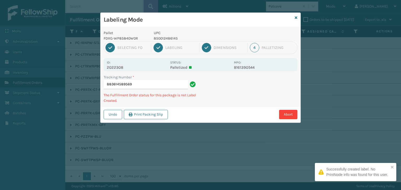
type input "883614589569850012486145"
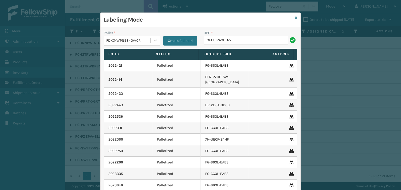
type input "850012486145"
click at [219, 39] on input "850040667240" at bounding box center [245, 40] width 84 height 9
type input "850040667240"
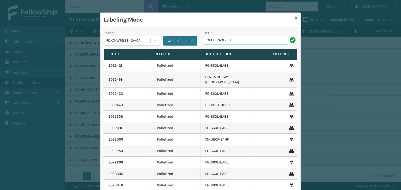
click at [217, 39] on input "850012486367" at bounding box center [245, 40] width 84 height 9
type input "850012486367"
click at [221, 40] on input "850012486237" at bounding box center [245, 40] width 84 height 9
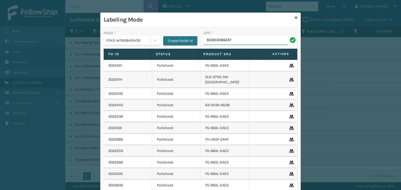
click at [222, 39] on input "850012486237" at bounding box center [245, 40] width 84 height 9
click at [223, 39] on input "850012486237" at bounding box center [245, 40] width 84 height 9
type input "850012486237"
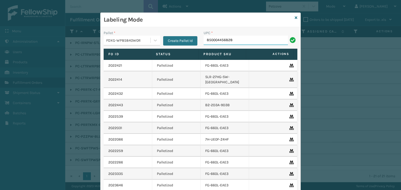
click at [220, 40] on input "850004456828" at bounding box center [245, 40] width 84 height 9
type input "850004456828"
type input "850012486619"
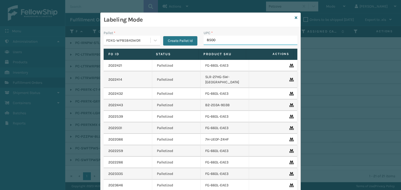
type input "85001"
type input "850"
click at [219, 39] on input "850012486831" at bounding box center [245, 40] width 84 height 9
type input "850012486831"
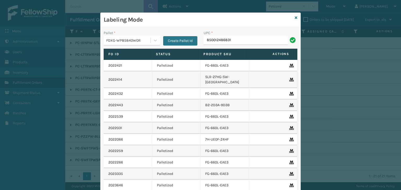
type input "850012486831"
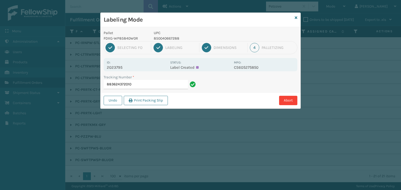
click at [112, 80] on input "883624372010" at bounding box center [146, 84] width 84 height 9
click at [111, 83] on input "883624372010" at bounding box center [146, 84] width 84 height 9
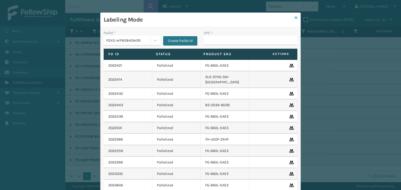
click at [295, 18] on icon at bounding box center [295, 18] width 3 height 4
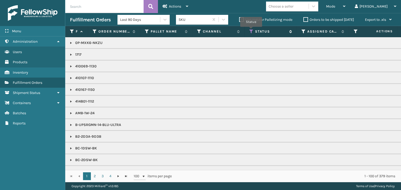
click at [251, 31] on icon at bounding box center [251, 31] width 4 height 5
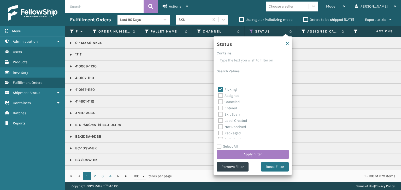
click at [220, 89] on label "Picking" at bounding box center [227, 89] width 19 height 4
click at [218, 89] on input "Picking" at bounding box center [218, 88] width 0 height 3
checkbox input "false"
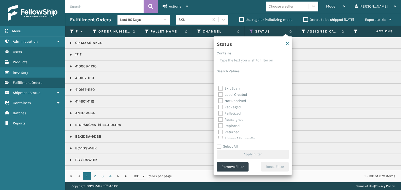
scroll to position [29, 0]
click at [220, 109] on label "Palletized" at bounding box center [229, 110] width 22 height 4
click at [218, 109] on input "Palletized" at bounding box center [218, 108] width 0 height 3
checkbox input "true"
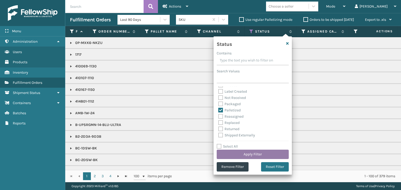
click at [243, 152] on button "Apply Filter" at bounding box center [253, 154] width 72 height 9
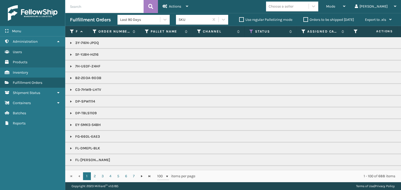
click at [308, 19] on label "Orders to be shipped [DATE]" at bounding box center [328, 19] width 51 height 4
click at [303, 19] on input "Orders to be shipped [DATE]" at bounding box center [303, 18] width 0 height 3
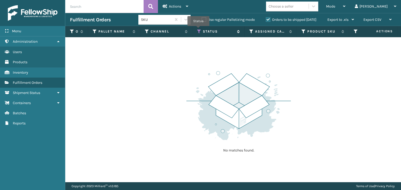
click at [198, 30] on icon at bounding box center [199, 31] width 4 height 5
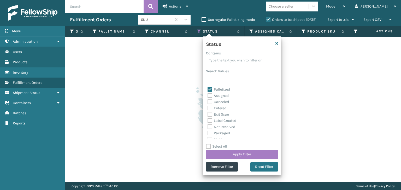
click at [161, 45] on div "No matches found." at bounding box center [232, 109] width 335 height 145
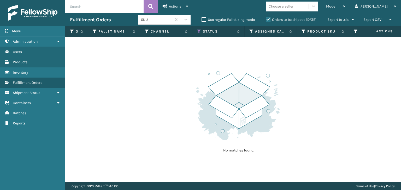
click at [112, 8] on input "text" at bounding box center [104, 6] width 78 height 13
paste input "883624372010"
type input "883624372010"
click at [151, 3] on icon at bounding box center [150, 7] width 5 height 8
click at [269, 20] on label "Orders to be shipped [DATE]" at bounding box center [291, 19] width 51 height 4
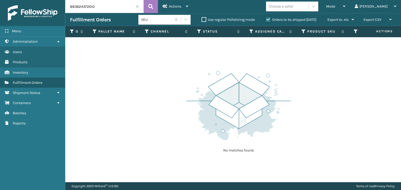
click at [266, 20] on input "Orders to be shipped [DATE]" at bounding box center [266, 18] width 0 height 3
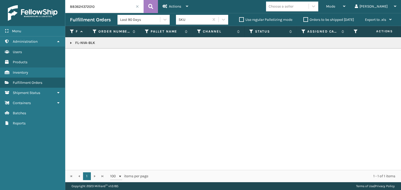
click at [71, 43] on link at bounding box center [71, 43] width 4 height 4
drag, startPoint x: 389, startPoint y: 53, endPoint x: 382, endPoint y: 57, distance: 8.3
click at [393, 53] on icon at bounding box center [394, 55] width 3 height 4
click at [137, 7] on span at bounding box center [137, 6] width 3 height 3
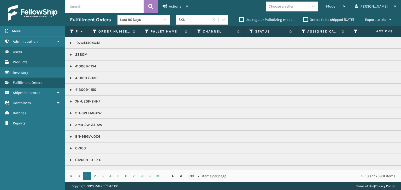
click at [306, 20] on label "Orders to be shipped [DATE]" at bounding box center [328, 19] width 51 height 4
click at [303, 20] on input "Orders to be shipped [DATE]" at bounding box center [303, 18] width 0 height 3
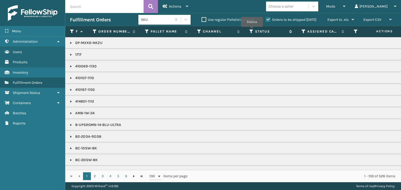
click at [252, 31] on icon at bounding box center [251, 31] width 4 height 5
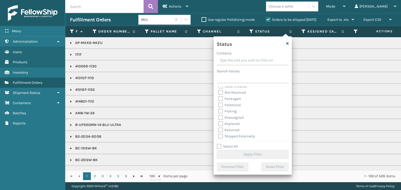
scroll to position [29, 0]
click at [221, 111] on label "Picking" at bounding box center [227, 110] width 19 height 4
click at [218, 111] on input "Picking" at bounding box center [218, 108] width 0 height 3
checkbox input "true"
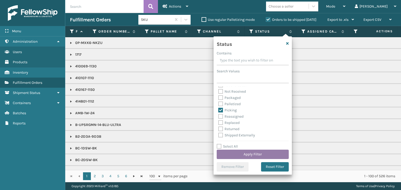
click at [252, 154] on button "Apply Filter" at bounding box center [253, 154] width 72 height 9
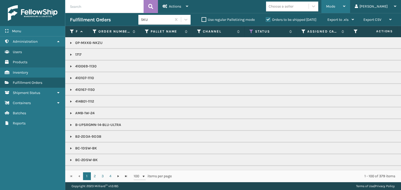
click at [335, 4] on span "Mode" at bounding box center [330, 6] width 9 height 4
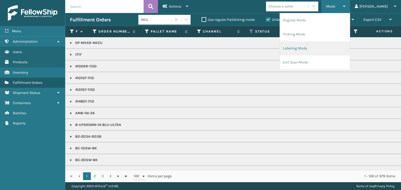
click at [331, 49] on li "Labeling Mode" at bounding box center [315, 48] width 70 height 14
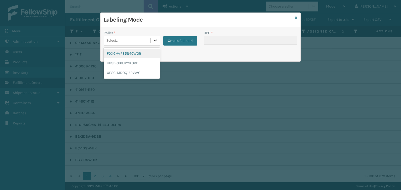
click at [156, 43] on div at bounding box center [155, 40] width 9 height 9
click at [140, 55] on div "FDXG-WP85840W0R" at bounding box center [132, 54] width 56 height 10
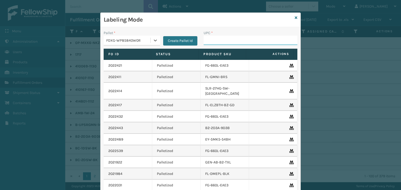
click at [207, 38] on input "UPC *" at bounding box center [250, 40] width 94 height 9
drag, startPoint x: 216, startPoint y: 38, endPoint x: 217, endPoint y: 41, distance: 3.8
click at [217, 40] on input "850012486312" at bounding box center [245, 40] width 84 height 9
click at [217, 41] on input "850012486312" at bounding box center [245, 40] width 84 height 9
click at [218, 41] on input "850012486312" at bounding box center [245, 40] width 84 height 9
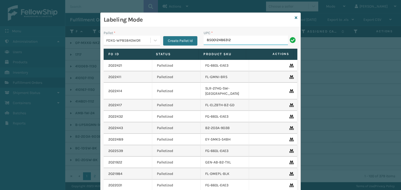
type input "850012486312"
click at [220, 38] on input "850012486466" at bounding box center [245, 40] width 84 height 9
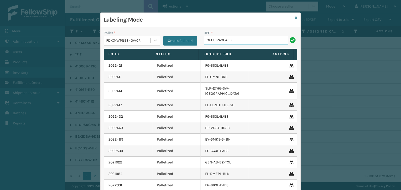
click at [220, 39] on input "850012486466" at bounding box center [245, 40] width 84 height 9
type input "850012486466"
type input "GEN"
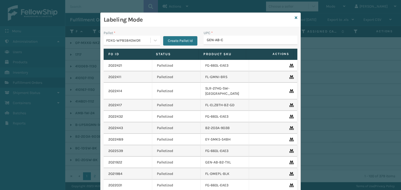
type input "GEN-AB-C-"
type input "GEN-AB-A-Q"
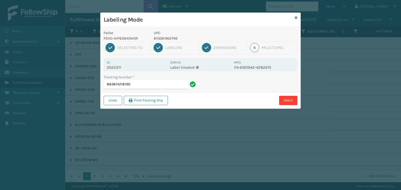
type input "883614218190"
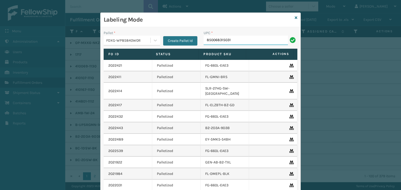
type input "850068315031"
type input "FL-OLVA-CRM"
type input "850040667738"
type input "8500124866"
type input "FL-OLVA-CRM"
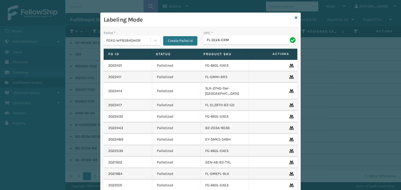
click at [218, 42] on input "FL-OLVA-CRM" at bounding box center [245, 40] width 84 height 9
type input "FL-OLVA-CRM"
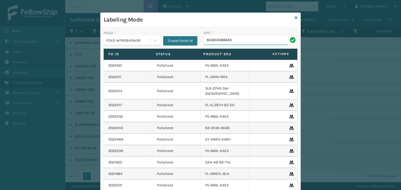
click at [211, 39] on input "850012486640" at bounding box center [245, 40] width 84 height 9
type input "850012486640"
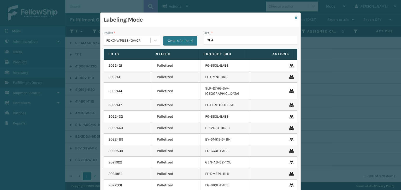
type input "8048"
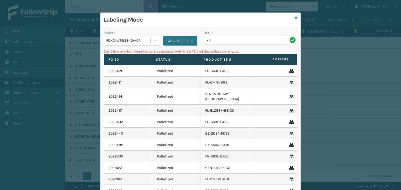
type input "7"
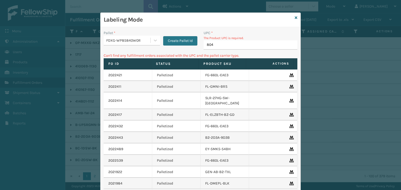
type input "8048"
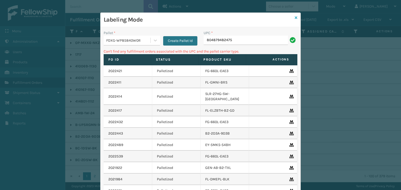
click at [294, 16] on icon at bounding box center [295, 18] width 3 height 4
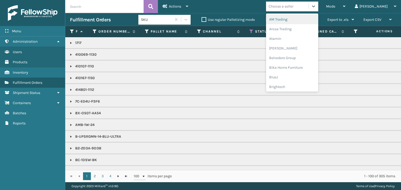
click at [308, 9] on div "Choose a seller" at bounding box center [287, 6] width 43 height 9
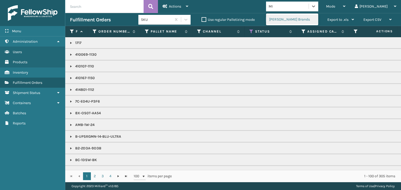
type input "MIL"
click at [307, 18] on div "[PERSON_NAME] Brands" at bounding box center [292, 20] width 52 height 10
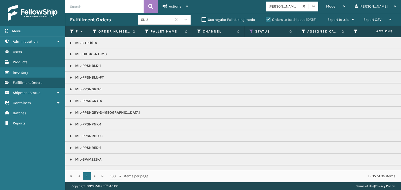
scroll to position [0, 0]
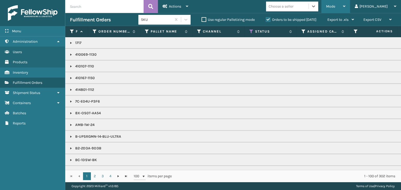
click at [345, 9] on div "Mode" at bounding box center [335, 6] width 19 height 13
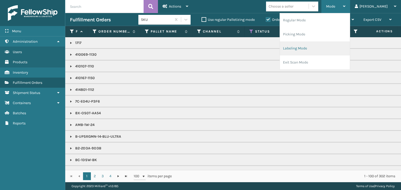
click at [331, 49] on li "Labeling Mode" at bounding box center [315, 48] width 70 height 14
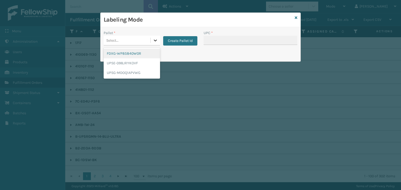
click at [154, 40] on icon at bounding box center [155, 40] width 5 height 5
click at [138, 54] on div "FDXG-WP85840W0R" at bounding box center [132, 54] width 56 height 10
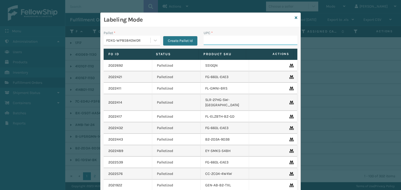
click at [226, 43] on input "UPC *" at bounding box center [250, 40] width 94 height 9
type input "8409"
type input "840"
type input "8048794"
type input "840985124175"
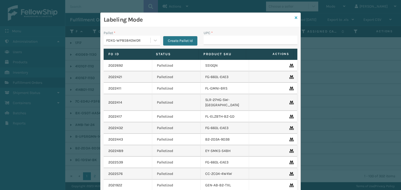
click at [294, 16] on icon at bounding box center [295, 18] width 3 height 4
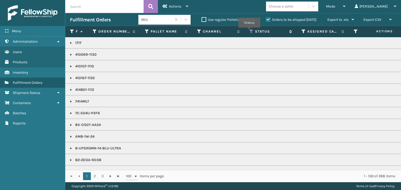
click at [249, 31] on icon at bounding box center [251, 31] width 4 height 5
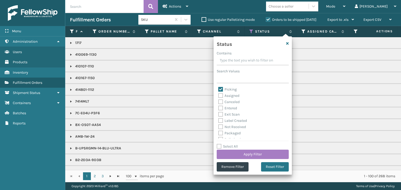
click at [220, 89] on label "Picking" at bounding box center [227, 89] width 19 height 4
click at [218, 89] on input "Picking" at bounding box center [218, 88] width 0 height 3
checkbox input "false"
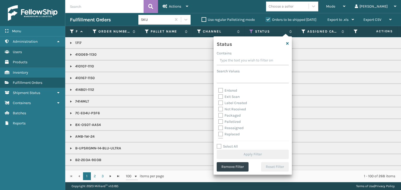
scroll to position [26, 0]
click at [220, 113] on label "Palletized" at bounding box center [229, 113] width 22 height 4
click at [218, 113] on input "Palletized" at bounding box center [218, 112] width 0 height 3
checkbox input "true"
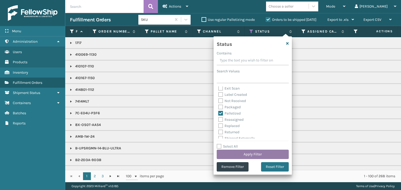
click at [241, 152] on button "Apply Filter" at bounding box center [253, 154] width 72 height 9
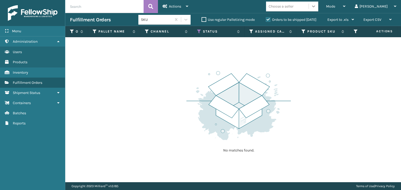
click at [316, 7] on icon at bounding box center [313, 6] width 5 height 5
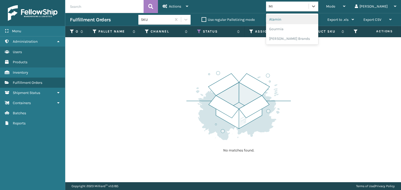
type input "MIL"
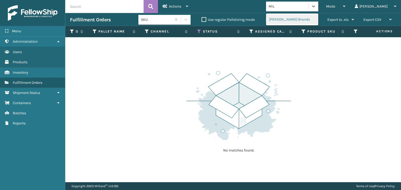
click at [305, 19] on div "[PERSON_NAME] Brands" at bounding box center [292, 20] width 52 height 10
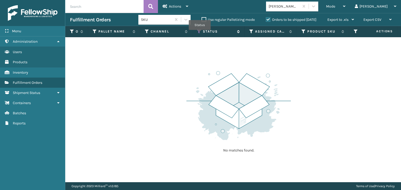
click at [200, 34] on icon at bounding box center [199, 31] width 4 height 5
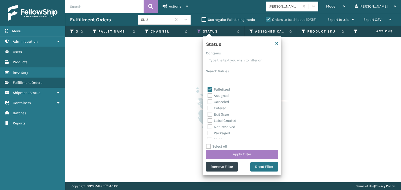
drag, startPoint x: 354, startPoint y: 87, endPoint x: 291, endPoint y: 38, distance: 80.1
click at [354, 87] on div "No matches found." at bounding box center [232, 109] width 335 height 145
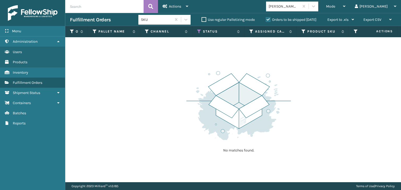
click at [267, 19] on label "Orders to be shipped [DATE]" at bounding box center [291, 19] width 51 height 4
click at [266, 19] on input "Orders to be shipped [DATE]" at bounding box center [266, 18] width 0 height 3
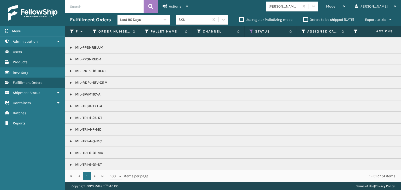
scroll to position [104, 0]
click at [70, 127] on link at bounding box center [71, 129] width 4 height 4
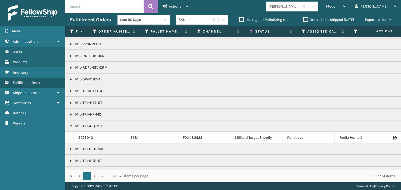
click at [393, 136] on icon at bounding box center [394, 138] width 3 height 4
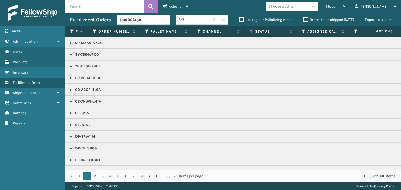
click at [305, 19] on label "Orders to be shipped [DATE]" at bounding box center [328, 19] width 51 height 4
click at [303, 19] on input "Orders to be shipped [DATE]" at bounding box center [303, 18] width 0 height 3
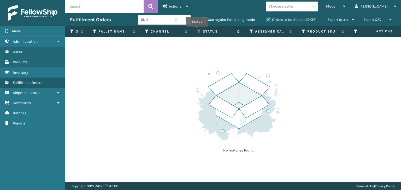
click at [197, 30] on icon at bounding box center [199, 31] width 4 height 5
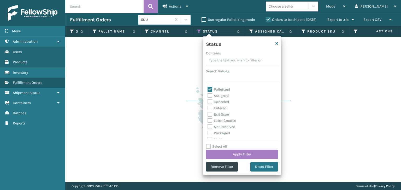
click at [208, 90] on label "Palletized" at bounding box center [218, 89] width 22 height 4
click at [208, 90] on input "Palletized" at bounding box center [207, 88] width 0 height 3
checkbox input "false"
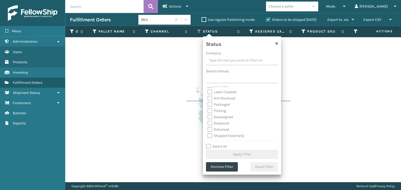
scroll to position [29, 0]
click at [209, 109] on label "Picking" at bounding box center [216, 110] width 19 height 4
click at [208, 109] on input "Picking" at bounding box center [207, 108] width 0 height 3
checkbox input "true"
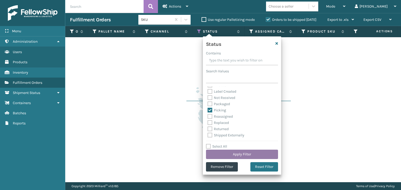
click at [238, 152] on button "Apply Filter" at bounding box center [242, 154] width 72 height 9
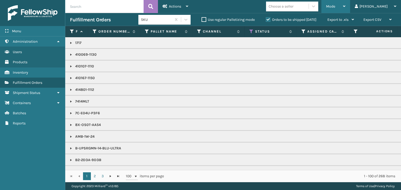
click at [345, 4] on div "Mode" at bounding box center [335, 6] width 19 height 13
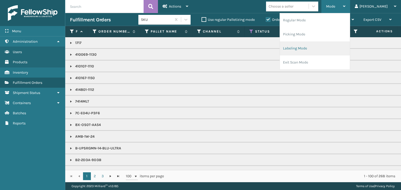
click at [329, 52] on li "Labeling Mode" at bounding box center [315, 48] width 70 height 14
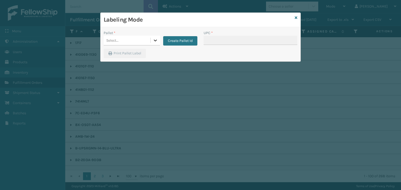
click at [153, 39] on icon at bounding box center [155, 40] width 5 height 5
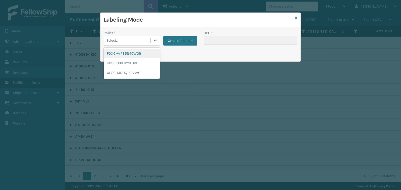
click at [143, 52] on div "FDXG-WP85840W0R" at bounding box center [132, 54] width 56 height 10
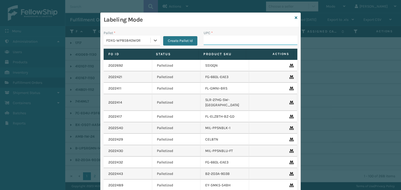
click at [212, 40] on input "UPC *" at bounding box center [250, 40] width 94 height 9
type input "410167-115"
type input "413008-1160"
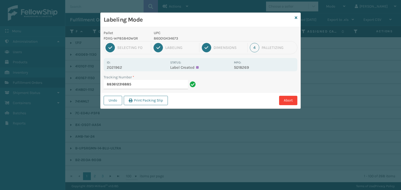
click at [118, 82] on input "883612316885" at bounding box center [146, 84] width 84 height 9
click at [118, 83] on input "883612316885" at bounding box center [146, 84] width 84 height 9
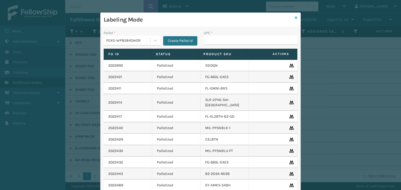
click at [294, 18] on icon at bounding box center [295, 18] width 3 height 4
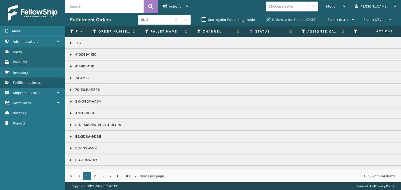
click at [269, 19] on label "Orders to be shipped [DATE]" at bounding box center [291, 19] width 51 height 4
click at [266, 19] on input "Orders to be shipped [DATE]" at bounding box center [266, 18] width 0 height 3
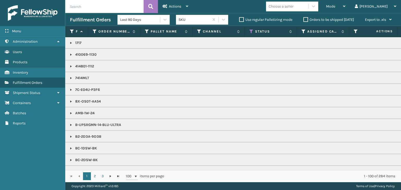
click at [293, 7] on div "Choose a seller" at bounding box center [280, 6] width 25 height 5
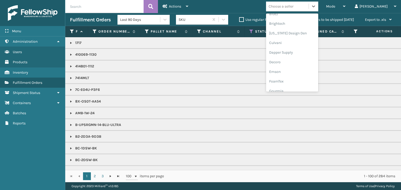
scroll to position [78, 0]
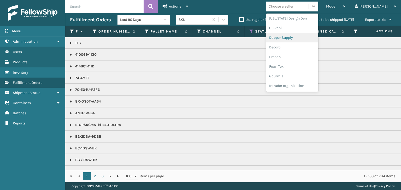
click at [308, 38] on div "Dapper Supply" at bounding box center [292, 38] width 52 height 10
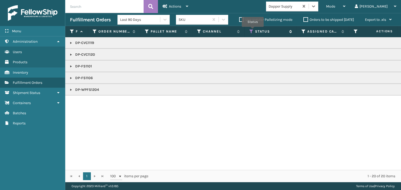
click at [250, 31] on icon at bounding box center [251, 31] width 4 height 5
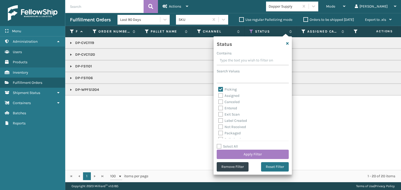
click at [219, 90] on label "Picking" at bounding box center [227, 89] width 19 height 4
click at [218, 90] on input "Picking" at bounding box center [218, 88] width 0 height 3
checkbox input "false"
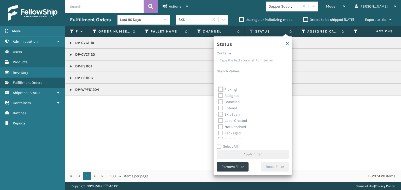
scroll to position [26, 0]
click at [220, 114] on label "Palletized" at bounding box center [229, 113] width 22 height 4
click at [218, 114] on input "Palletized" at bounding box center [218, 112] width 0 height 3
checkbox input "true"
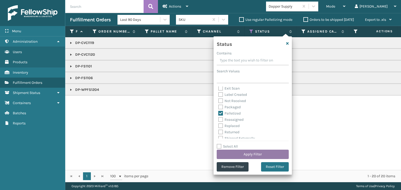
click at [238, 154] on button "Apply Filter" at bounding box center [253, 154] width 72 height 9
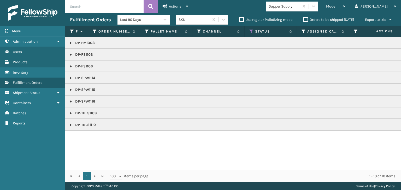
click at [71, 42] on link at bounding box center [71, 43] width 4 height 4
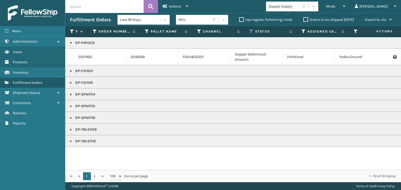
click at [393, 57] on icon at bounding box center [394, 57] width 3 height 4
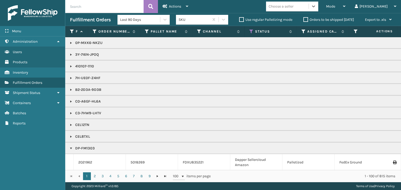
click at [305, 18] on label "Orders to be shipped [DATE]" at bounding box center [328, 19] width 51 height 4
click at [303, 18] on input "Orders to be shipped [DATE]" at bounding box center [303, 18] width 0 height 3
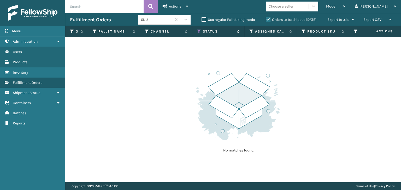
click at [196, 32] on th "Status" at bounding box center [218, 31] width 52 height 11
click at [198, 32] on icon at bounding box center [199, 31] width 4 height 5
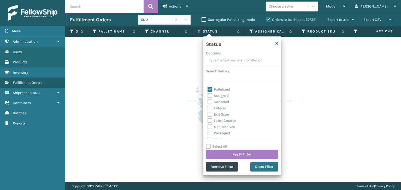
click at [210, 89] on label "Palletized" at bounding box center [218, 89] width 22 height 4
click at [208, 89] on input "Palletized" at bounding box center [207, 88] width 0 height 3
checkbox input "false"
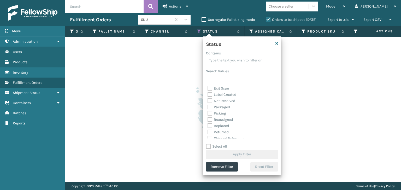
click at [209, 111] on label "Picking" at bounding box center [216, 113] width 19 height 4
click at [208, 111] on input "Picking" at bounding box center [207, 112] width 0 height 3
checkbox input "true"
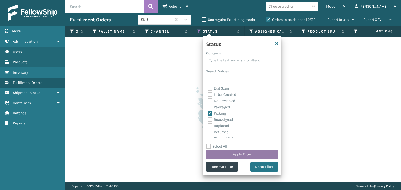
click at [238, 150] on button "Apply Filter" at bounding box center [242, 154] width 72 height 9
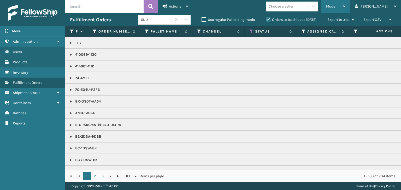
click at [335, 6] on span "Mode" at bounding box center [330, 6] width 9 height 4
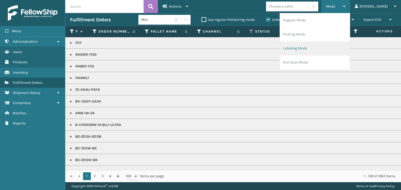
click at [327, 44] on li "Labeling Mode" at bounding box center [315, 48] width 70 height 14
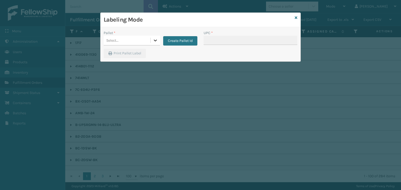
click at [155, 41] on icon at bounding box center [155, 41] width 3 height 2
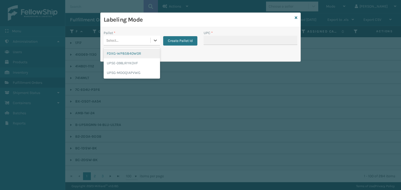
click at [148, 54] on div "FDXG-WP85840W0R" at bounding box center [132, 54] width 56 height 10
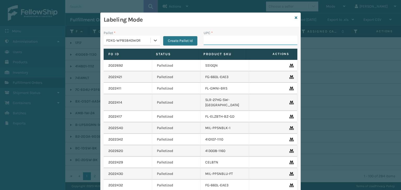
click at [233, 43] on input "UPC *" at bounding box center [250, 40] width 94 height 9
type input "8578990"
type input "85006452610"
type input "8500"
type input "850"
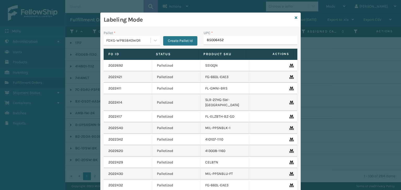
type input "850064526"
click at [294, 16] on icon at bounding box center [295, 18] width 3 height 4
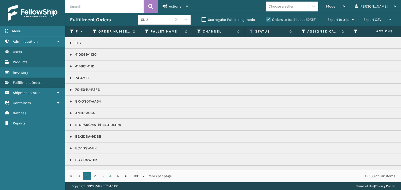
click at [267, 20] on label "Orders to be shipped [DATE]" at bounding box center [291, 19] width 51 height 4
click at [266, 20] on input "Orders to be shipped [DATE]" at bounding box center [266, 18] width 0 height 3
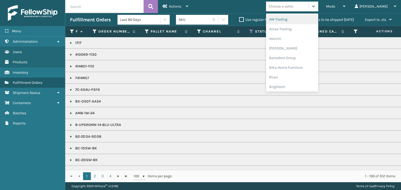
click at [293, 6] on div "Choose a seller" at bounding box center [280, 6] width 25 height 5
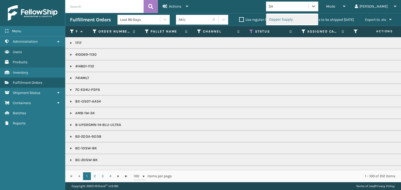
type input "DA"
click at [317, 27] on th "Assigned Carrier Service" at bounding box center [323, 31] width 52 height 11
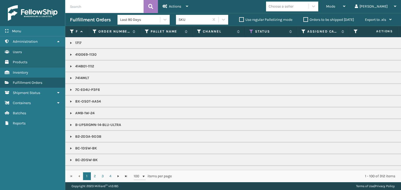
click at [293, 4] on div "Choose a seller" at bounding box center [280, 6] width 25 height 5
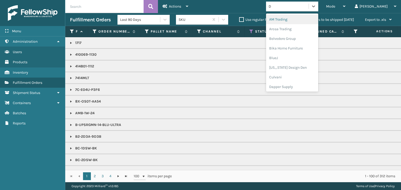
type input "DA"
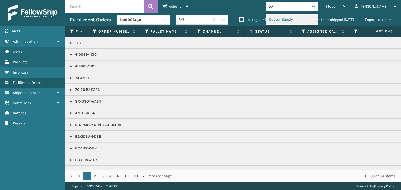
click at [310, 22] on div "Dapper Supply" at bounding box center [292, 20] width 52 height 10
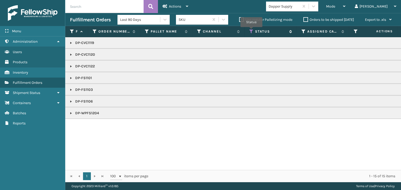
click at [251, 31] on icon at bounding box center [251, 31] width 4 height 5
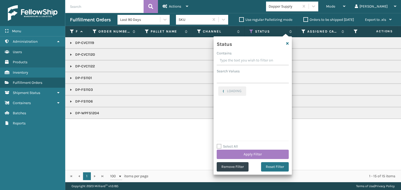
click at [157, 151] on div "DP-CVC1119 DP-CVC1120 DP-CVC1122 DP-FS1101 DP-FS1103 DP-FS1106 DP-WPFS1204" at bounding box center [232, 103] width 335 height 133
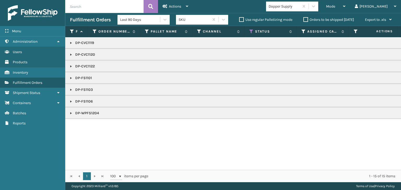
click at [70, 101] on link at bounding box center [71, 102] width 4 height 4
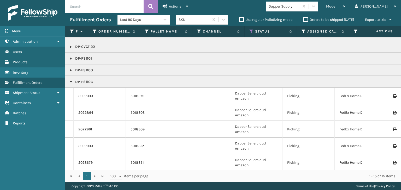
scroll to position [35, 0]
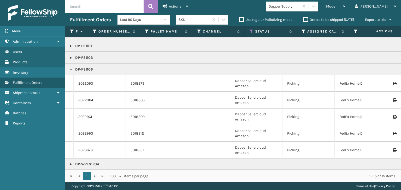
click at [393, 149] on icon at bounding box center [394, 151] width 3 height 4
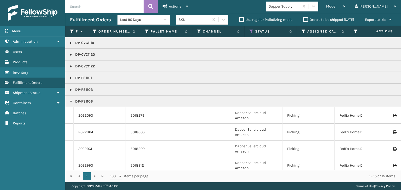
click at [390, 118] on td at bounding box center [381, 115] width 39 height 17
click at [393, 116] on icon at bounding box center [394, 116] width 3 height 4
click at [393, 133] on icon at bounding box center [394, 133] width 3 height 4
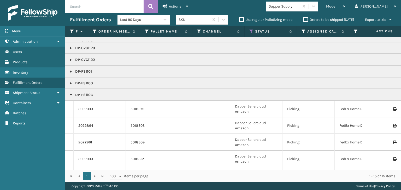
scroll to position [26, 0]
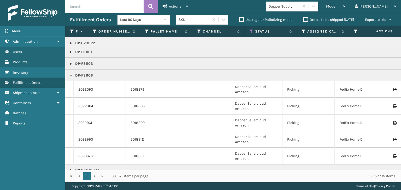
click at [390, 125] on td at bounding box center [381, 123] width 39 height 17
click at [393, 124] on icon at bounding box center [394, 123] width 3 height 4
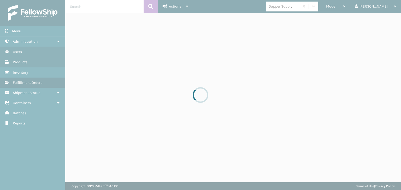
click at [391, 122] on div at bounding box center [200, 95] width 401 height 190
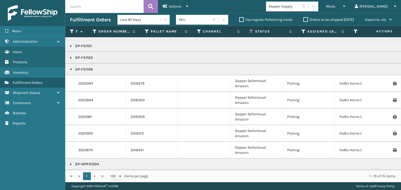
scroll to position [35, 0]
click at [388, 127] on td at bounding box center [381, 133] width 39 height 17
click at [393, 132] on icon at bounding box center [394, 134] width 3 height 4
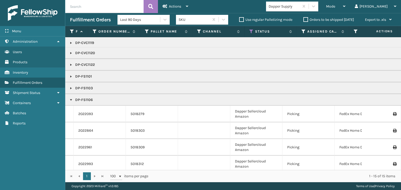
scroll to position [0, 0]
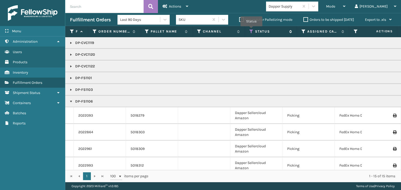
click at [251, 30] on icon at bounding box center [251, 31] width 4 height 5
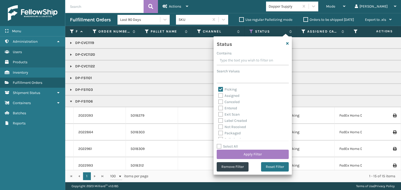
click at [220, 89] on label "Picking" at bounding box center [227, 89] width 19 height 4
click at [218, 89] on input "Picking" at bounding box center [218, 88] width 0 height 3
checkbox input "false"
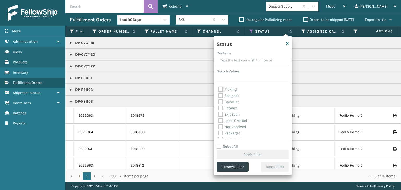
scroll to position [26, 0]
click at [220, 114] on label "Palletized" at bounding box center [229, 113] width 22 height 4
click at [218, 114] on input "Palletized" at bounding box center [218, 112] width 0 height 3
checkbox input "true"
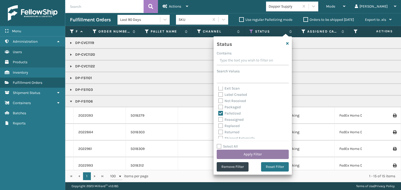
click at [238, 153] on button "Apply Filter" at bounding box center [253, 154] width 72 height 9
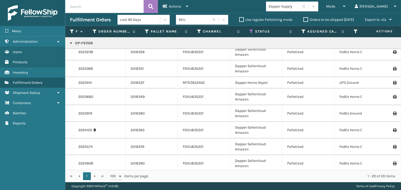
scroll to position [170, 0]
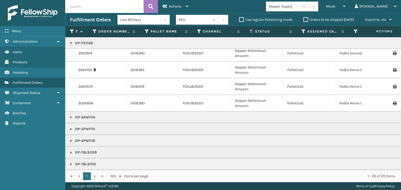
click at [393, 102] on icon at bounding box center [394, 104] width 3 height 4
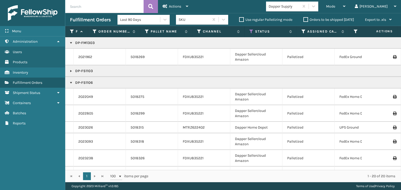
click at [393, 95] on icon at bounding box center [394, 97] width 3 height 4
click at [393, 116] on td at bounding box center [381, 113] width 39 height 17
click at [393, 112] on icon at bounding box center [394, 114] width 3 height 4
click at [393, 127] on icon at bounding box center [394, 128] width 3 height 4
click at [392, 143] on td at bounding box center [381, 142] width 39 height 17
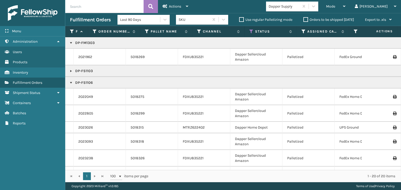
click at [393, 140] on icon at bounding box center [394, 142] width 3 height 4
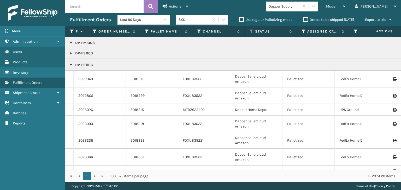
scroll to position [26, 0]
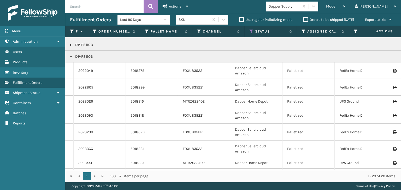
click at [306, 20] on label "Orders to be shipped [DATE]" at bounding box center [328, 19] width 51 height 4
click at [303, 20] on input "Orders to be shipped [DATE]" at bounding box center [303, 18] width 0 height 3
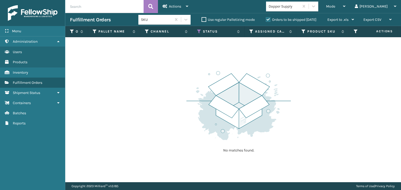
click at [269, 21] on label "Orders to be shipped [DATE]" at bounding box center [291, 19] width 51 height 4
click at [266, 20] on input "Orders to be shipped [DATE]" at bounding box center [266, 18] width 0 height 3
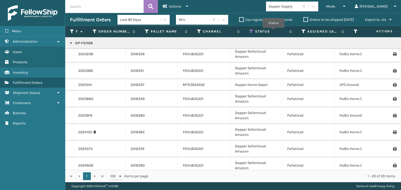
scroll to position [170, 0]
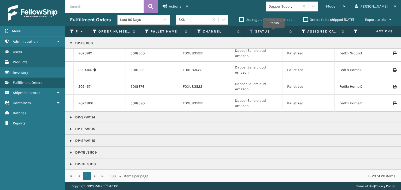
click at [393, 85] on icon at bounding box center [394, 87] width 3 height 4
click at [393, 68] on icon at bounding box center [394, 70] width 3 height 4
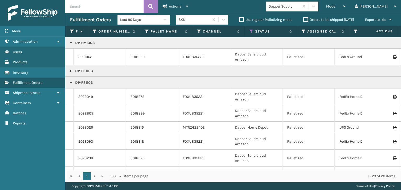
click at [388, 142] on div at bounding box center [380, 142] width 29 height 4
click at [393, 142] on icon at bounding box center [394, 142] width 3 height 4
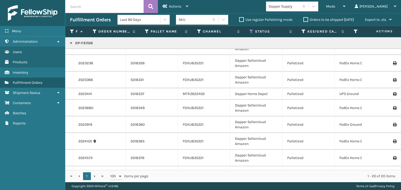
scroll to position [104, 0]
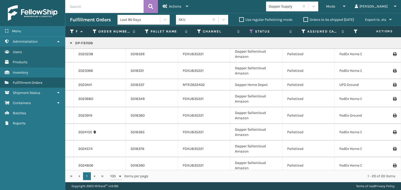
click at [393, 99] on icon at bounding box center [394, 99] width 3 height 4
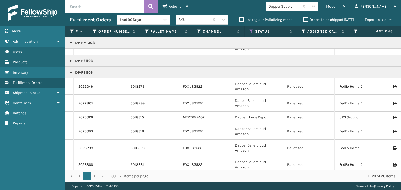
scroll to position [0, 0]
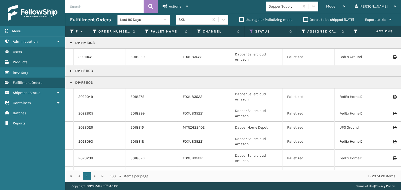
click at [393, 96] on icon at bounding box center [394, 97] width 3 height 4
click at [393, 113] on td at bounding box center [381, 113] width 39 height 17
click at [393, 112] on icon at bounding box center [394, 114] width 3 height 4
drag, startPoint x: 389, startPoint y: 140, endPoint x: 384, endPoint y: 143, distance: 6.0
click at [393, 140] on icon at bounding box center [394, 142] width 3 height 4
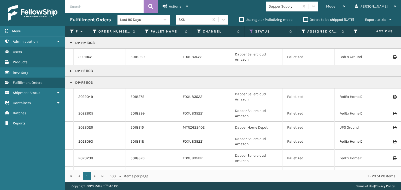
click at [393, 158] on icon at bounding box center [394, 159] width 3 height 4
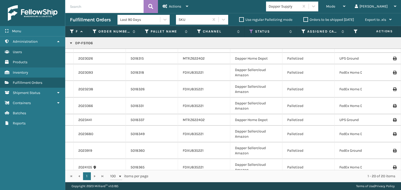
scroll to position [78, 0]
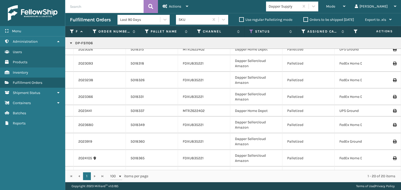
click at [393, 97] on icon at bounding box center [394, 97] width 3 height 4
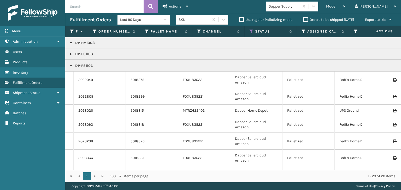
scroll to position [26, 0]
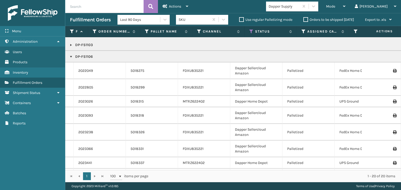
click at [393, 116] on icon at bounding box center [394, 116] width 3 height 4
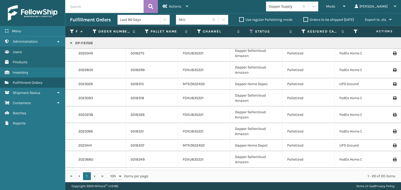
scroll to position [52, 0]
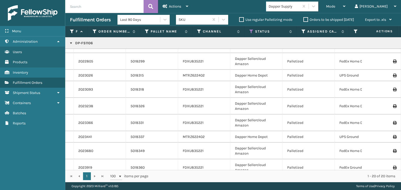
click at [393, 124] on icon at bounding box center [394, 123] width 3 height 4
click at [393, 122] on icon at bounding box center [394, 123] width 3 height 4
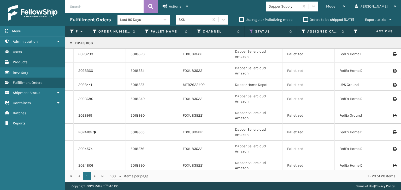
scroll to position [157, 0]
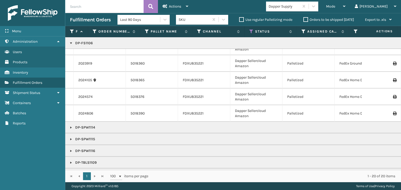
click at [393, 63] on icon at bounding box center [394, 64] width 3 height 4
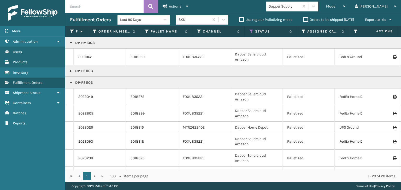
click at [306, 20] on label "Orders to be shipped [DATE]" at bounding box center [328, 19] width 51 height 4
click at [303, 20] on input "Orders to be shipped [DATE]" at bounding box center [303, 18] width 0 height 3
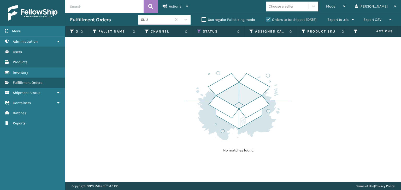
click at [196, 31] on th "Status" at bounding box center [218, 31] width 52 height 11
click at [198, 31] on icon at bounding box center [199, 31] width 4 height 5
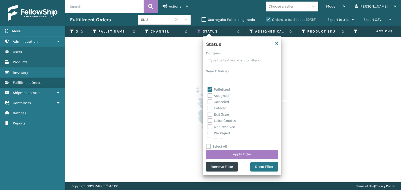
click at [209, 89] on label "Palletized" at bounding box center [218, 89] width 22 height 4
click at [208, 89] on input "Palletized" at bounding box center [207, 88] width 0 height 3
checkbox input "false"
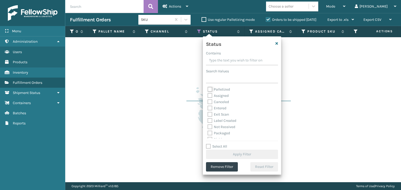
scroll to position [26, 0]
drag, startPoint x: 208, startPoint y: 113, endPoint x: 211, endPoint y: 113, distance: 2.9
click at [208, 113] on label "Picking" at bounding box center [216, 113] width 19 height 4
click at [208, 113] on input "Picking" at bounding box center [207, 112] width 0 height 3
checkbox input "true"
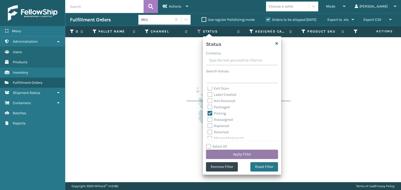
click at [232, 152] on button "Apply Filter" at bounding box center [242, 154] width 72 height 9
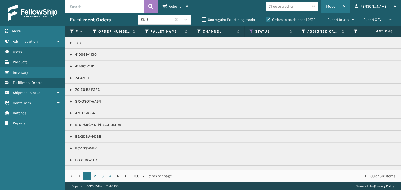
click at [345, 3] on div "Mode" at bounding box center [335, 6] width 19 height 13
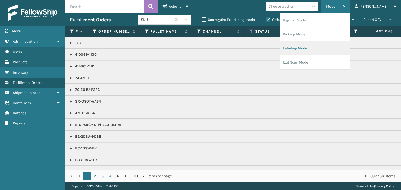
click at [317, 46] on li "Labeling Mode" at bounding box center [315, 48] width 70 height 14
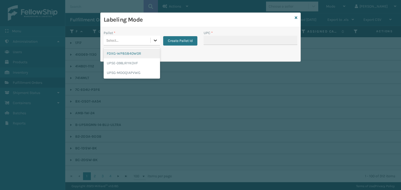
click at [154, 39] on icon at bounding box center [155, 40] width 5 height 5
click at [152, 51] on div "FDXG-WP85840W0R" at bounding box center [132, 54] width 56 height 10
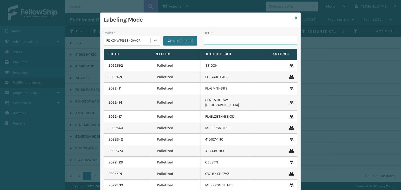
click at [234, 40] on input "UPC *" at bounding box center [250, 40] width 94 height 9
click at [294, 16] on icon at bounding box center [295, 18] width 3 height 4
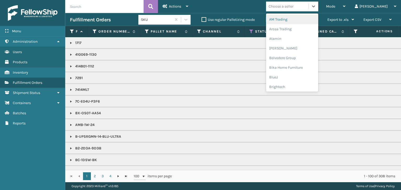
click at [308, 7] on div "Choose a seller" at bounding box center [287, 6] width 43 height 9
type input "DA"
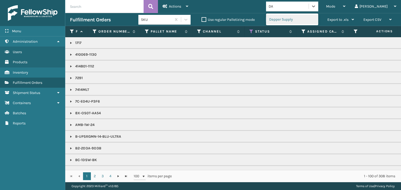
click at [310, 19] on div "Dapper Supply" at bounding box center [292, 20] width 52 height 10
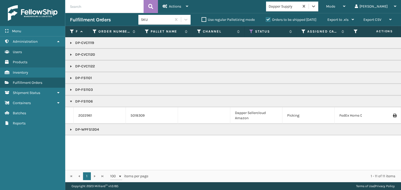
click at [70, 79] on link at bounding box center [71, 78] width 4 height 4
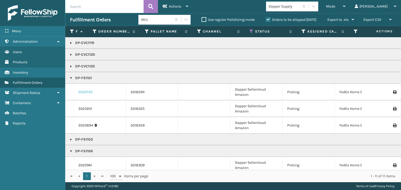
click at [84, 92] on link "2022722" at bounding box center [85, 92] width 14 height 5
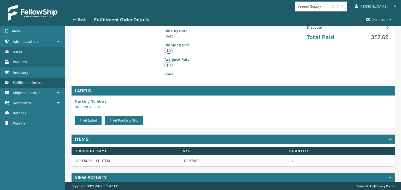
scroll to position [117, 0]
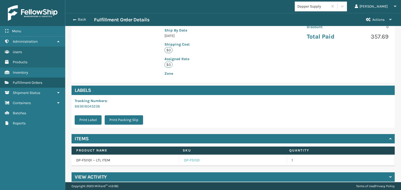
click at [189, 158] on link "DP-FS1101" at bounding box center [192, 160] width 16 height 5
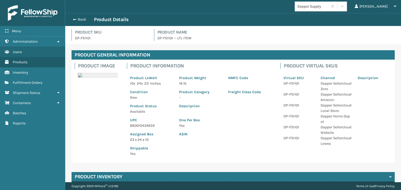
click at [136, 125] on p "860010434659" at bounding box center [151, 125] width 43 height 5
copy p "860010434659"
click at [74, 19] on span "button" at bounding box center [73, 20] width 3 height 4
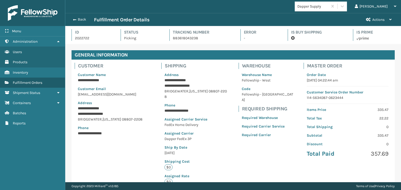
click at [74, 19] on span "button" at bounding box center [74, 20] width 3 height 4
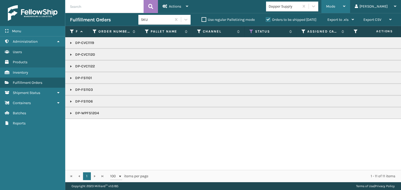
click at [335, 5] on span "Mode" at bounding box center [330, 6] width 9 height 4
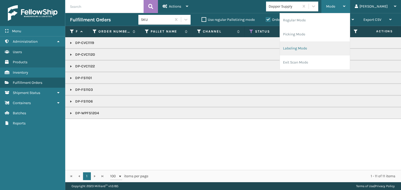
click at [335, 44] on li "Labeling Mode" at bounding box center [315, 48] width 70 height 14
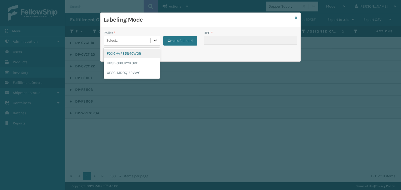
click at [157, 40] on icon at bounding box center [155, 40] width 5 height 5
click at [141, 53] on div "FDXG-WP85840W0R" at bounding box center [132, 54] width 56 height 10
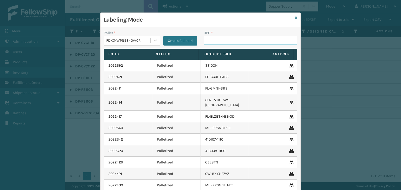
click at [212, 40] on input "UPC *" at bounding box center [250, 40] width 94 height 9
paste input "860010434659"
type input "860010434659"
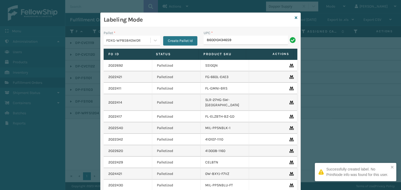
type input "860010434659"
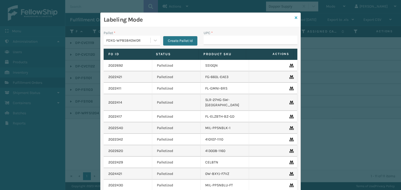
click at [294, 17] on icon at bounding box center [295, 18] width 3 height 4
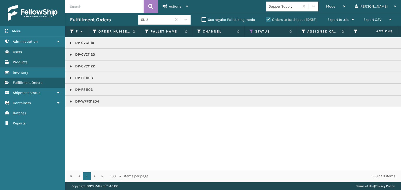
drag, startPoint x: 70, startPoint y: 100, endPoint x: 74, endPoint y: 104, distance: 6.1
click at [70, 100] on link at bounding box center [71, 102] width 4 height 4
click at [84, 116] on link "2023368" at bounding box center [85, 115] width 15 height 5
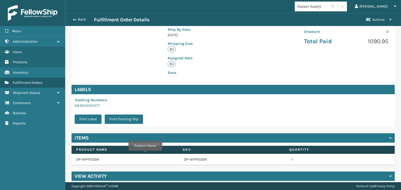
scroll to position [117, 0]
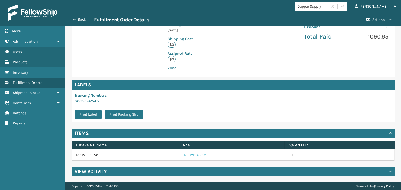
click at [192, 155] on link "DP-WPFS1204" at bounding box center [195, 155] width 23 height 5
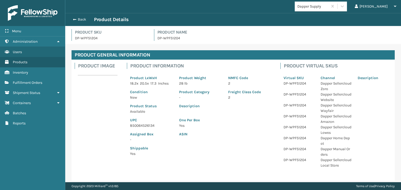
click at [142, 127] on p "850064526134" at bounding box center [151, 125] width 43 height 5
copy p "850064526134"
click at [77, 18] on button "Back" at bounding box center [82, 19] width 24 height 5
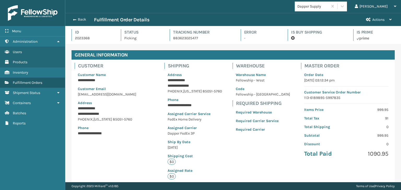
scroll to position [13, 335]
click at [75, 20] on span "button" at bounding box center [73, 20] width 3 height 4
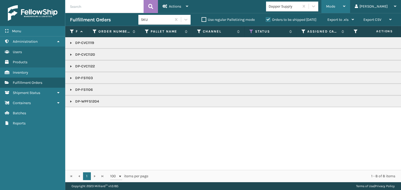
click at [345, 7] on div "Mode" at bounding box center [335, 6] width 19 height 13
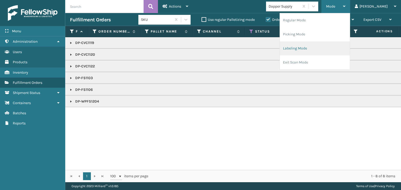
click at [330, 46] on li "Labeling Mode" at bounding box center [315, 48] width 70 height 14
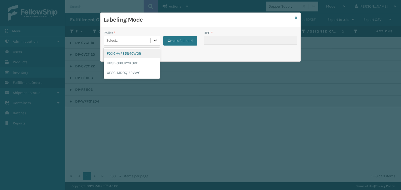
click at [156, 40] on icon at bounding box center [155, 41] width 3 height 2
click at [143, 52] on div "FDXG-WP85840W0R" at bounding box center [132, 54] width 56 height 10
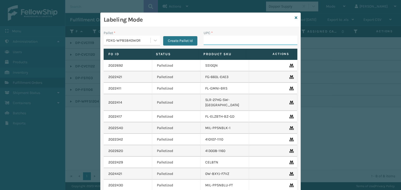
click at [230, 39] on input "UPC *" at bounding box center [250, 40] width 94 height 9
paste input "850064526134"
type input "850064526134"
click at [294, 15] on link at bounding box center [295, 17] width 3 height 5
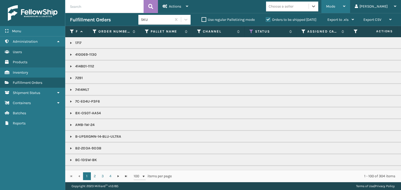
click at [345, 1] on div "Mode" at bounding box center [335, 6] width 19 height 13
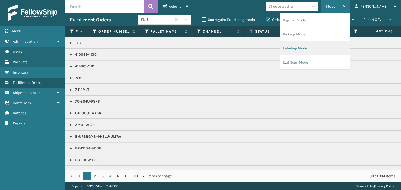
click at [341, 46] on li "Labeling Mode" at bounding box center [315, 48] width 70 height 14
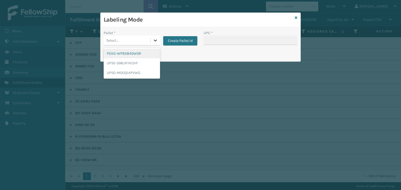
click at [153, 38] on icon at bounding box center [155, 40] width 5 height 5
click at [143, 53] on div "FDXG-WP85840W0R" at bounding box center [132, 54] width 56 height 10
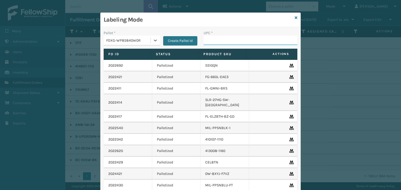
drag, startPoint x: 209, startPoint y: 43, endPoint x: 203, endPoint y: 31, distance: 13.5
click at [209, 43] on input "UPC *" at bounding box center [250, 40] width 94 height 9
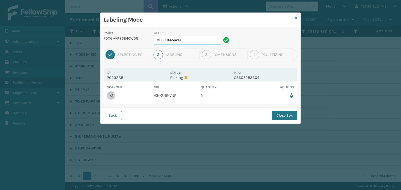
click at [205, 41] on input "850004456255" at bounding box center [188, 40] width 68 height 9
click at [282, 113] on button "Close Box" at bounding box center [285, 115] width 26 height 9
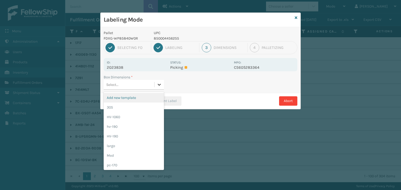
drag, startPoint x: 160, startPoint y: 86, endPoint x: 157, endPoint y: 94, distance: 8.6
click at [161, 85] on icon at bounding box center [159, 84] width 5 height 5
click at [138, 152] on div "Med" at bounding box center [134, 156] width 60 height 10
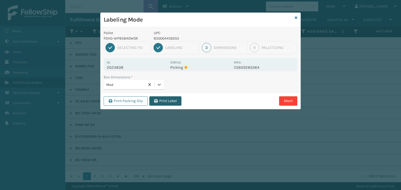
click at [174, 100] on button "Print Label" at bounding box center [165, 101] width 32 height 9
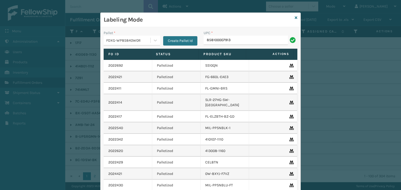
click at [215, 40] on input "858100007913" at bounding box center [245, 40] width 84 height 9
type input "858100007913"
